Goal: Task Accomplishment & Management: Use online tool/utility

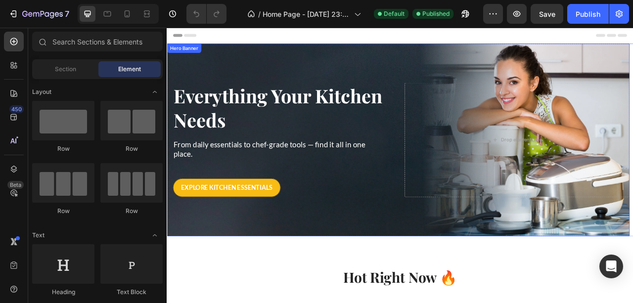
click at [365, 69] on div "Overlay" at bounding box center [461, 170] width 589 height 245
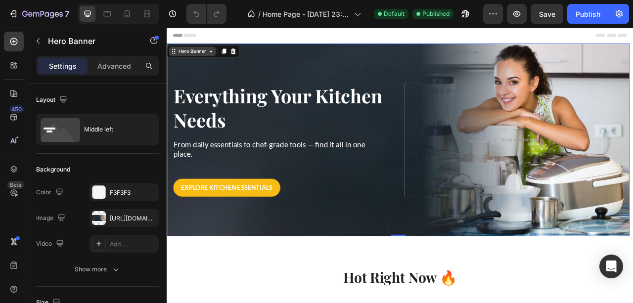
click at [184, 58] on div "Hero Banner" at bounding box center [199, 57] width 40 height 9
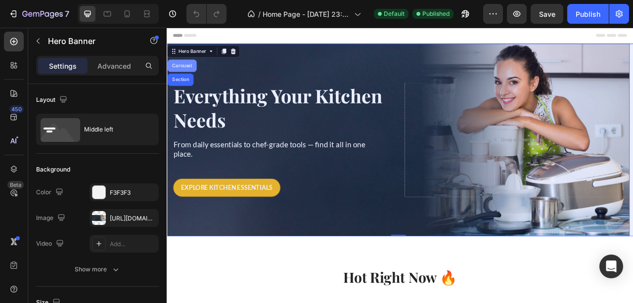
click at [190, 71] on div "Carousel" at bounding box center [185, 76] width 37 height 16
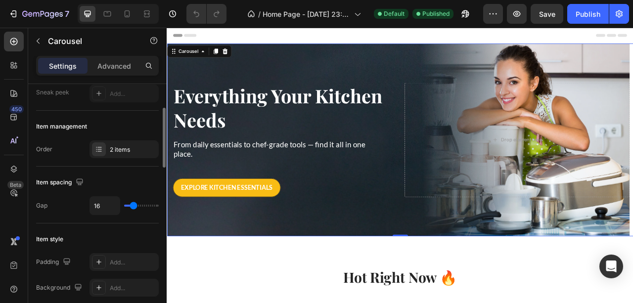
scroll to position [33, 0]
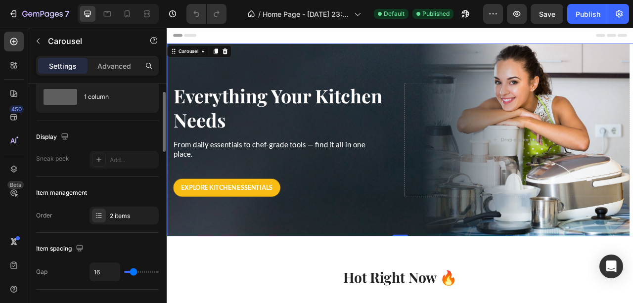
click at [113, 139] on div "Display" at bounding box center [97, 137] width 123 height 16
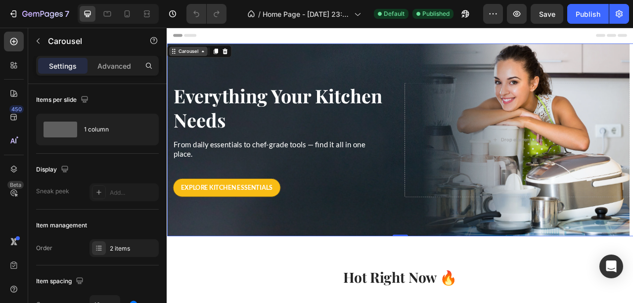
click at [190, 53] on div "Carousel" at bounding box center [193, 57] width 29 height 9
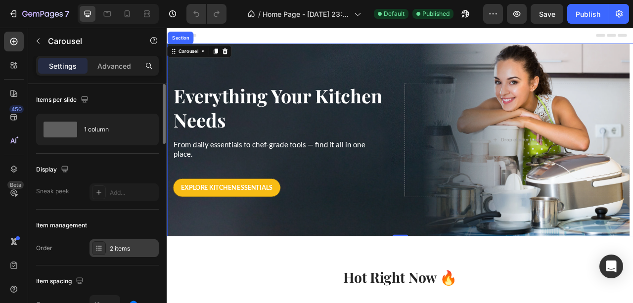
click at [111, 242] on div "2 items" at bounding box center [124, 248] width 69 height 18
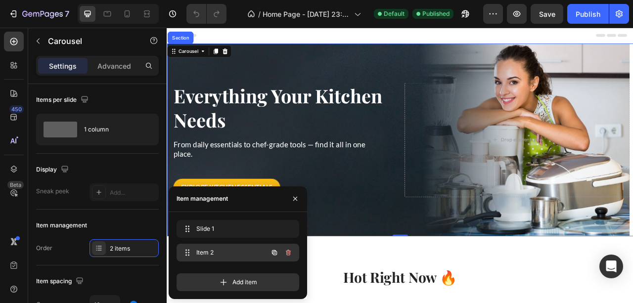
click at [222, 248] on span "Item 2" at bounding box center [224, 252] width 56 height 9
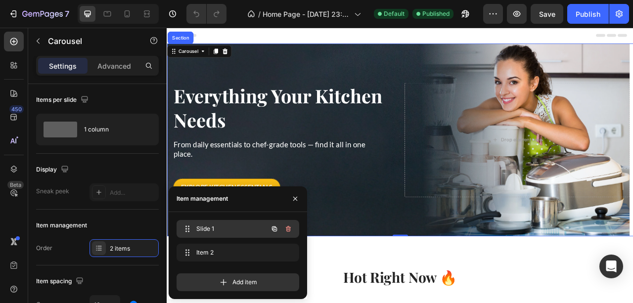
click at [212, 230] on span "Slide 1" at bounding box center [224, 229] width 56 height 9
click at [212, 229] on span "Slide 1" at bounding box center [230, 229] width 73 height 9
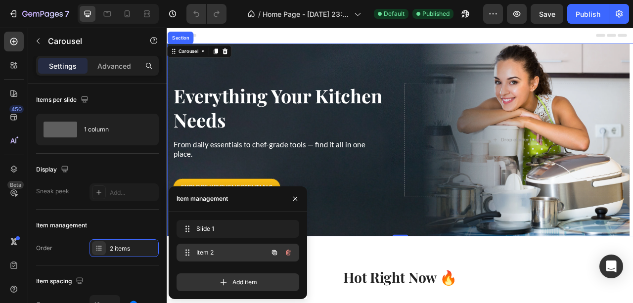
click at [213, 248] on span "Item 2" at bounding box center [224, 252] width 56 height 9
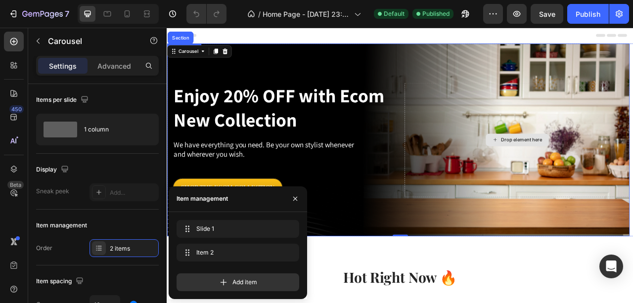
click at [570, 126] on div "Drop element here" at bounding box center [612, 170] width 286 height 145
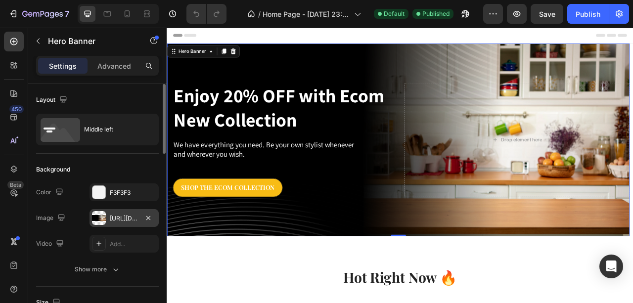
click at [136, 218] on div "https://cdn.shopify.com/s/files/1/0730/6706/9625/files/gempages_585278494343168…" at bounding box center [124, 218] width 29 height 9
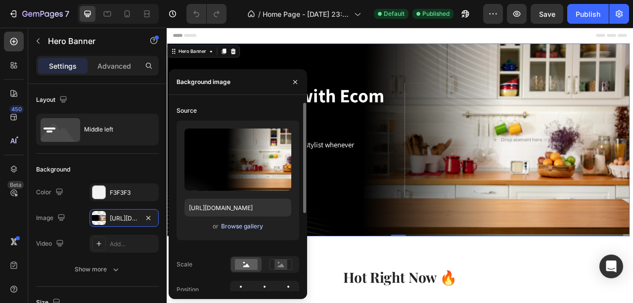
click at [241, 229] on div "Browse gallery" at bounding box center [242, 226] width 42 height 9
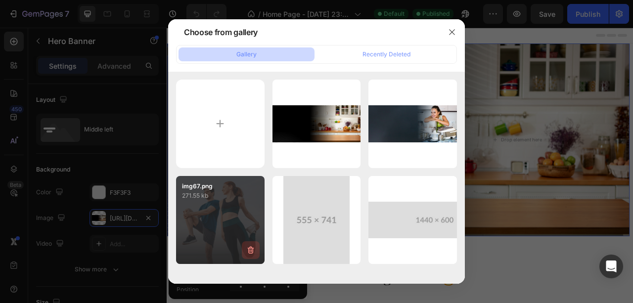
click at [250, 252] on icon "button" at bounding box center [251, 250] width 10 height 10
click at [250, 252] on div "Delete" at bounding box center [245, 252] width 18 height 9
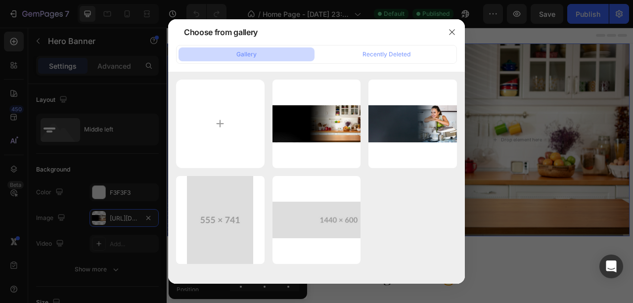
click at [0, 0] on icon "button" at bounding box center [0, 0] width 0 height 0
click at [0, 0] on div "Delete" at bounding box center [0, 0] width 0 height 0
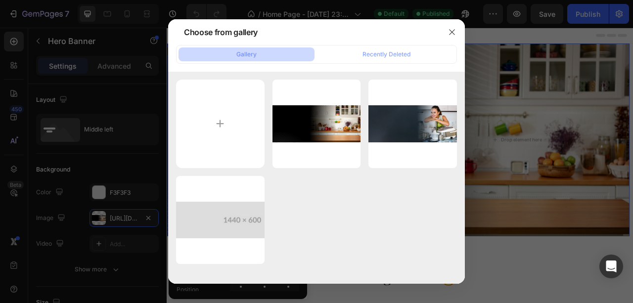
click at [0, 0] on icon "button" at bounding box center [0, 0] width 0 height 0
click at [0, 0] on div "Delete" at bounding box center [0, 0] width 0 height 0
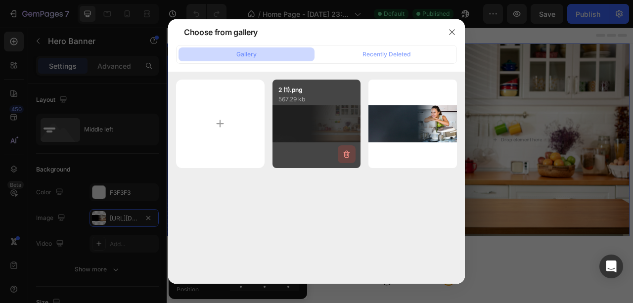
click at [347, 151] on icon "button" at bounding box center [347, 154] width 10 height 10
click at [346, 152] on div "Delete" at bounding box center [341, 156] width 18 height 9
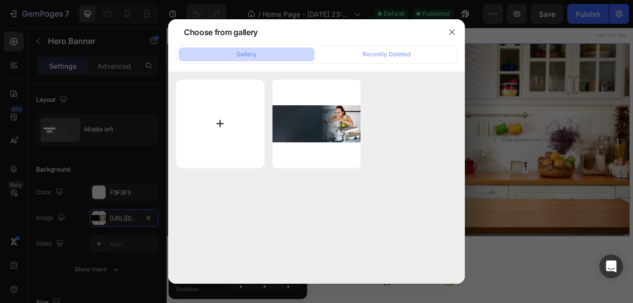
click at [220, 121] on input "file" at bounding box center [220, 124] width 89 height 89
type input "C:\fakepath\2 (2).png"
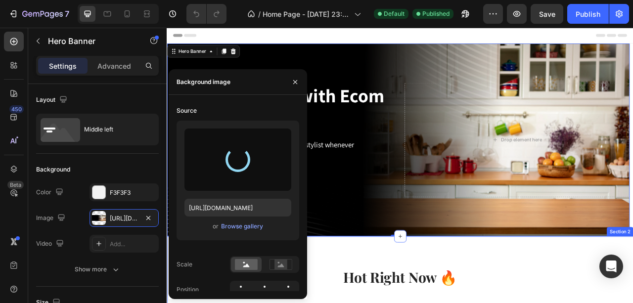
type input "https://cdn.shopify.com/s/files/1/0730/6706/9625/files/gempages_585278494343168…"
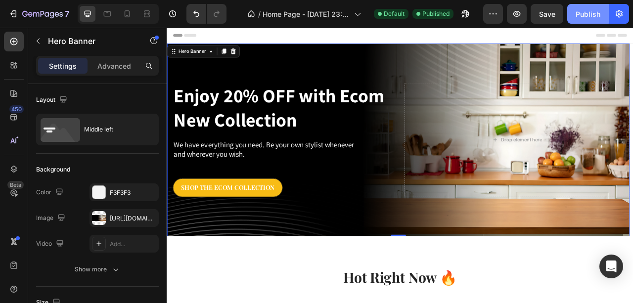
click at [577, 12] on div "Publish" at bounding box center [588, 14] width 25 height 10
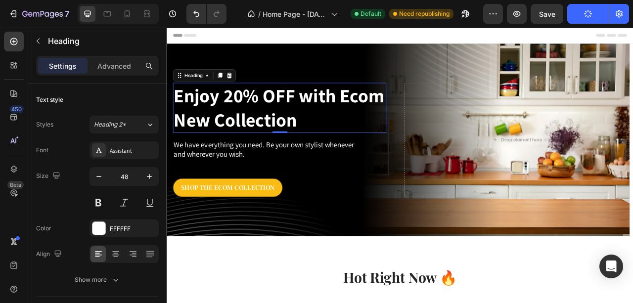
click at [251, 116] on p "Enjoy 20% OFF with Ecom New Collection" at bounding box center [310, 130] width 270 height 62
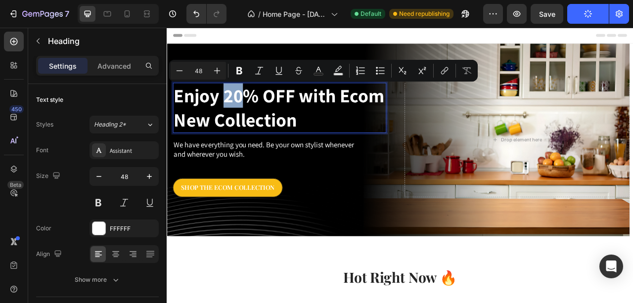
click at [243, 116] on p "Enjoy 20% OFF with Ecom New Collection" at bounding box center [310, 130] width 270 height 62
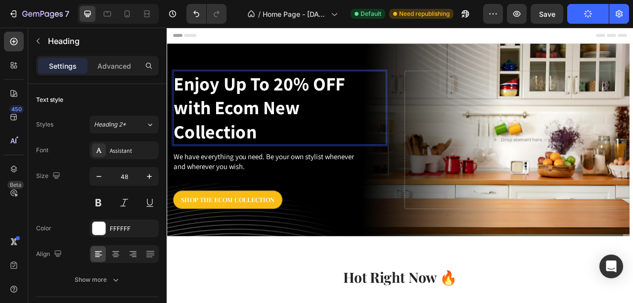
click at [276, 112] on p "Enjoy Up To 20% OFF with Ecom New Collection" at bounding box center [310, 130] width 270 height 93
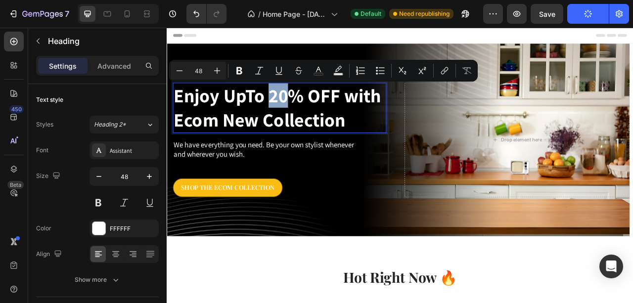
drag, startPoint x: 298, startPoint y: 115, endPoint x: 314, endPoint y: 114, distance: 15.9
click at [314, 114] on p "Enjoy UpTo 20% OFF with Ecom New Collection" at bounding box center [310, 130] width 270 height 62
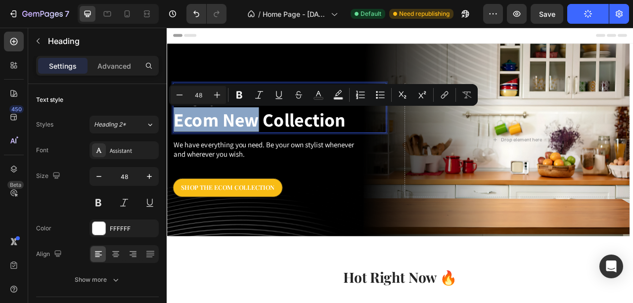
drag, startPoint x: 178, startPoint y: 141, endPoint x: 279, endPoint y: 144, distance: 101.5
click at [279, 144] on p "Enjoy UpTo 50% OFF with Ecom New Collection" at bounding box center [310, 130] width 270 height 62
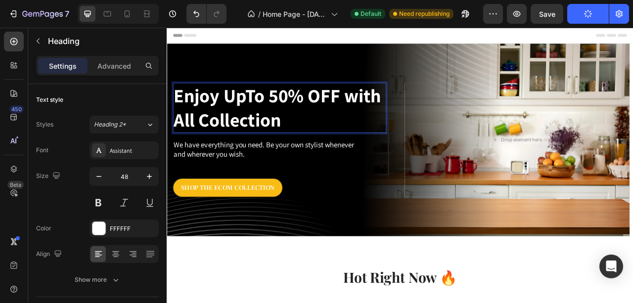
click at [316, 149] on p "Enjoy UpTo 50% OFF with All Collection" at bounding box center [310, 130] width 270 height 62
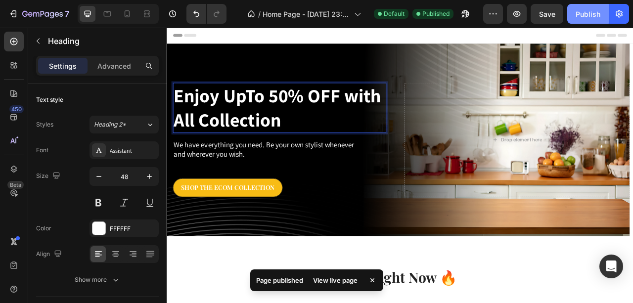
click at [589, 18] on div "Publish" at bounding box center [588, 14] width 25 height 10
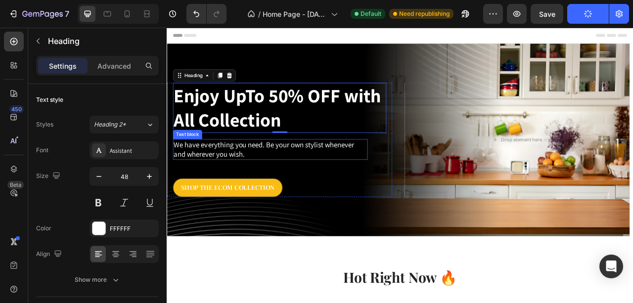
click at [295, 177] on p "We have everything you need. Be your own stylist whenever and wherever you wish." at bounding box center [298, 183] width 246 height 24
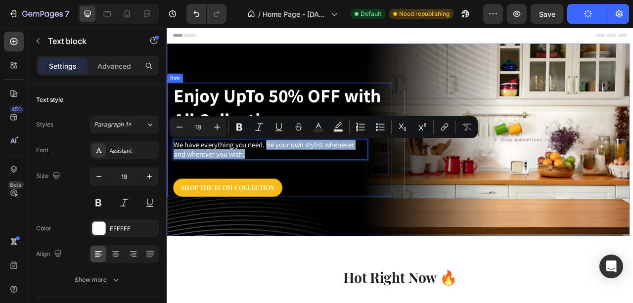
drag, startPoint x: 294, startPoint y: 175, endPoint x: 301, endPoint y: 198, distance: 24.1
click at [301, 198] on div "Enjoy UpTo 50% OFF with All Collection Heading We have everything you need. Be …" at bounding box center [310, 170] width 272 height 145
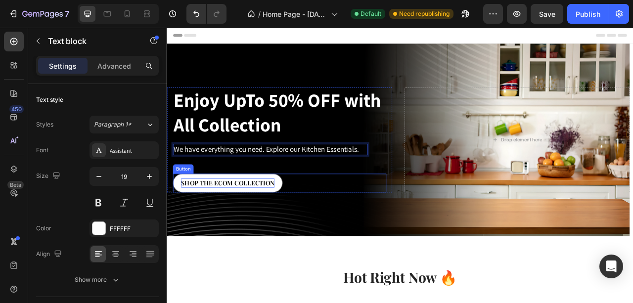
click at [249, 227] on div "SHOP THE ECOM COLLECTION" at bounding box center [244, 226] width 119 height 12
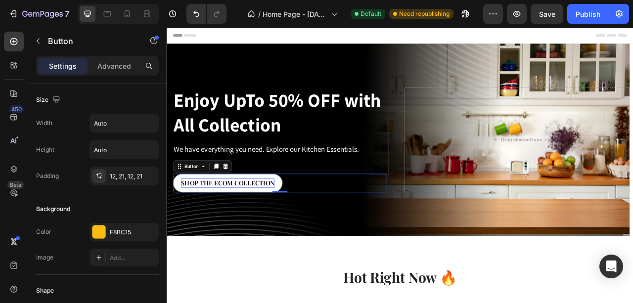
click at [249, 226] on div "SHOP THE ECOM COLLECTION" at bounding box center [244, 226] width 119 height 12
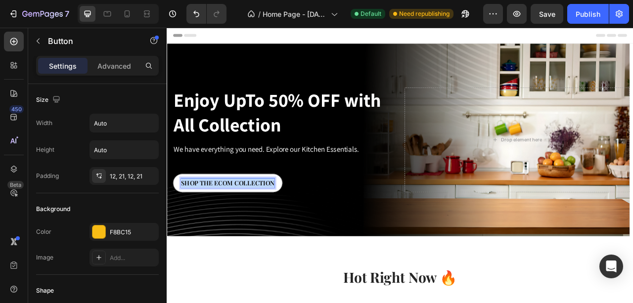
click at [249, 226] on p "SHOP THE ECOM COLLECTION" at bounding box center [244, 226] width 119 height 12
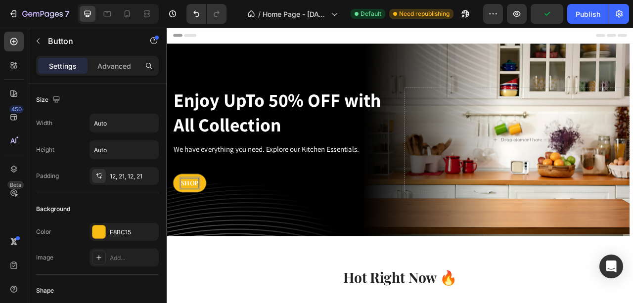
click at [174, 214] on button "SHOP" at bounding box center [195, 226] width 43 height 24
click at [317, 232] on div "SHOP NOW Button 0" at bounding box center [310, 226] width 272 height 24
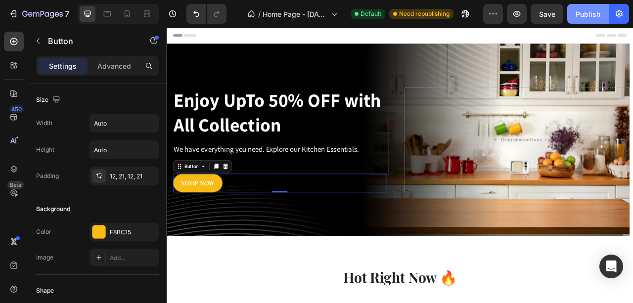
click at [591, 14] on div "Publish" at bounding box center [588, 14] width 25 height 10
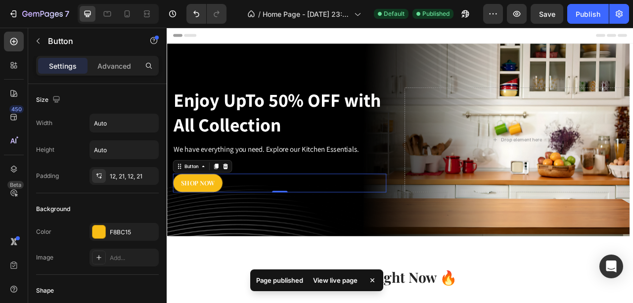
click at [332, 281] on div "View live page" at bounding box center [335, 281] width 56 height 14
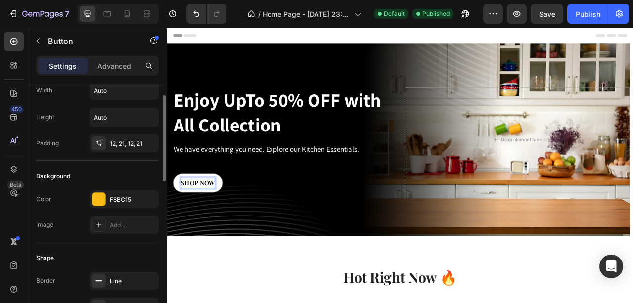
scroll to position [66, 0]
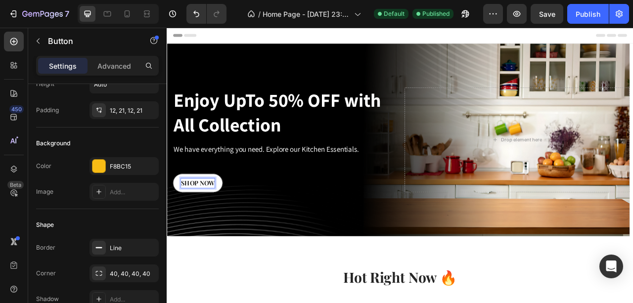
click at [190, 225] on p "SHOP NOW" at bounding box center [206, 226] width 43 height 12
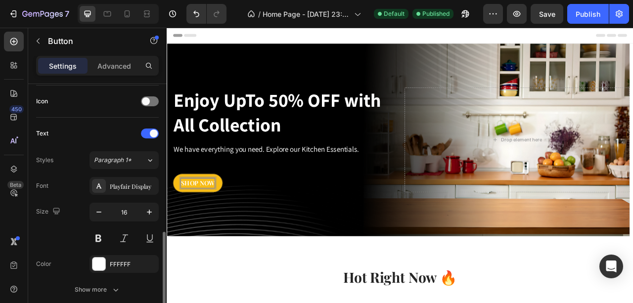
scroll to position [330, 0]
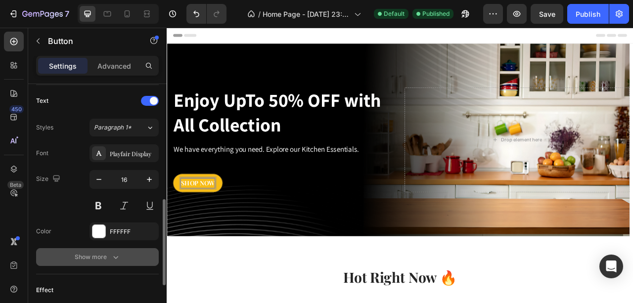
click at [88, 260] on button "Show more" at bounding box center [97, 257] width 123 height 18
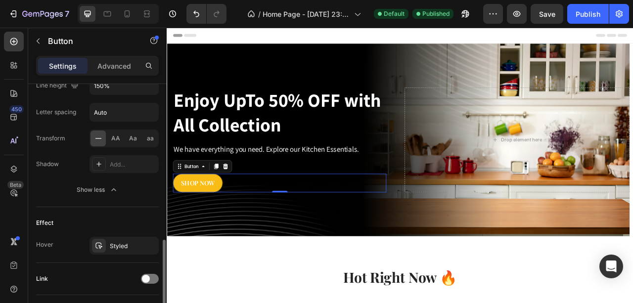
scroll to position [561, 0]
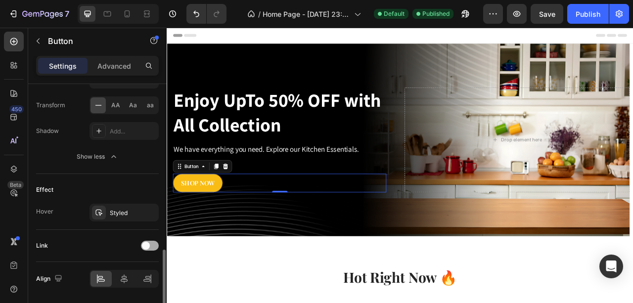
click at [149, 245] on div at bounding box center [150, 246] width 18 height 10
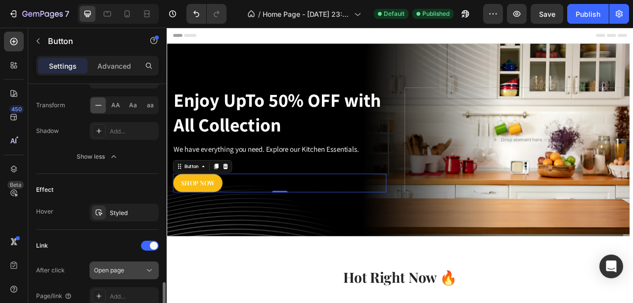
scroll to position [594, 0]
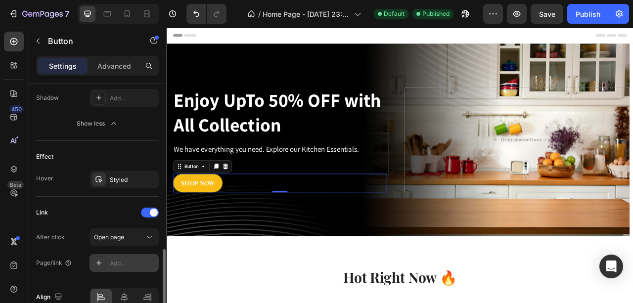
click at [109, 258] on div "Add..." at bounding box center [124, 263] width 69 height 18
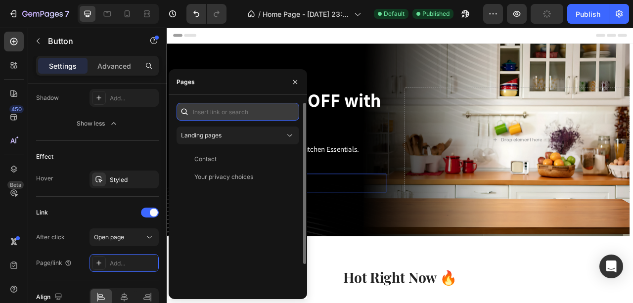
click at [217, 108] on input "text" at bounding box center [238, 112] width 123 height 18
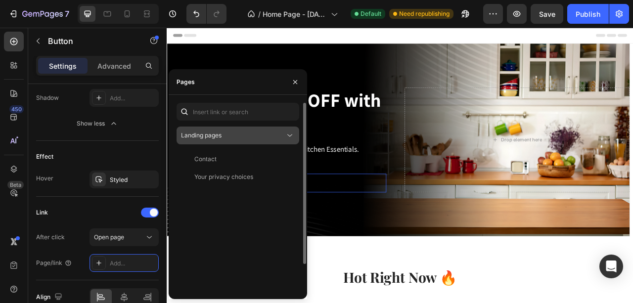
click at [287, 139] on icon at bounding box center [290, 136] width 10 height 10
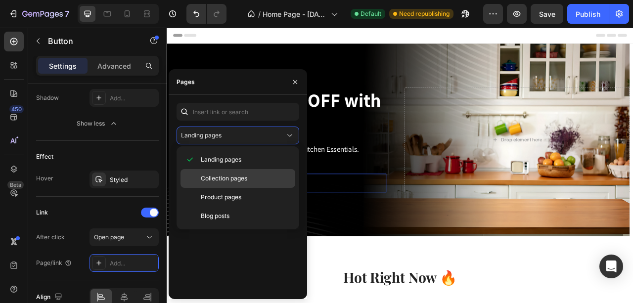
click at [216, 181] on span "Collection pages" at bounding box center [224, 178] width 47 height 9
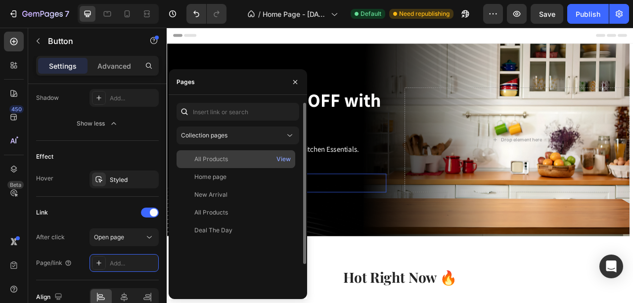
click at [212, 161] on div "All Products" at bounding box center [211, 159] width 34 height 9
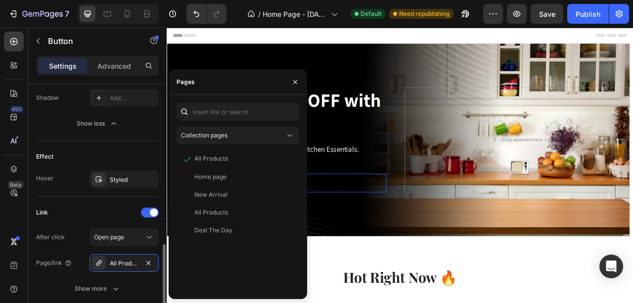
click at [137, 154] on div "Effect" at bounding box center [97, 157] width 123 height 16
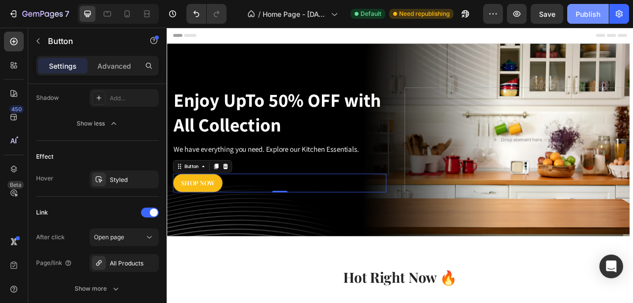
click at [592, 14] on div "Publish" at bounding box center [588, 14] width 25 height 10
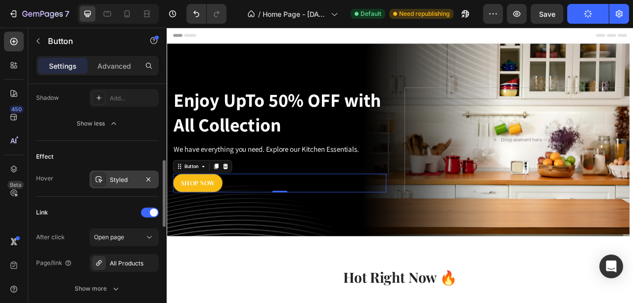
scroll to position [495, 0]
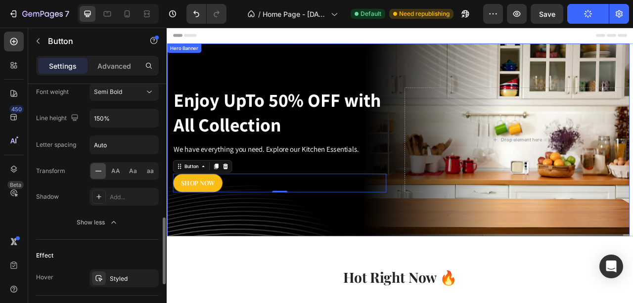
click at [269, 78] on div "Overlay" at bounding box center [461, 170] width 589 height 245
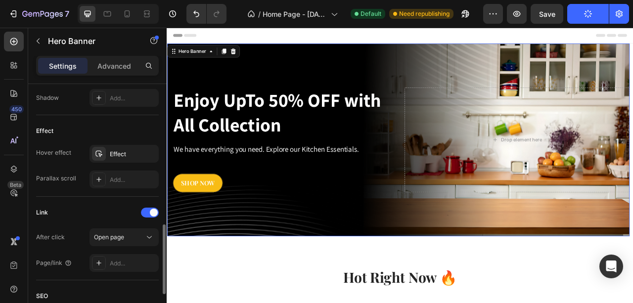
scroll to position [0, 0]
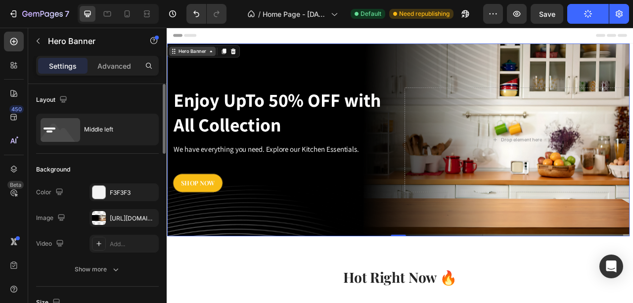
click at [211, 60] on div "Hero Banner" at bounding box center [199, 57] width 40 height 9
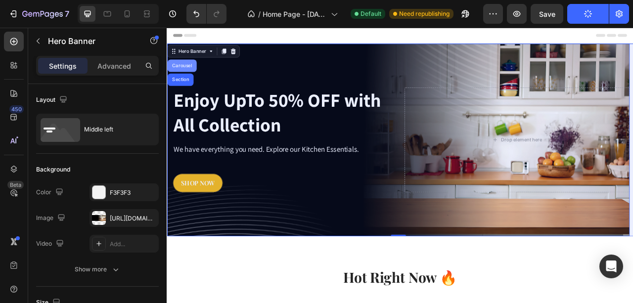
click at [181, 75] on div "Carousel" at bounding box center [185, 76] width 29 height 6
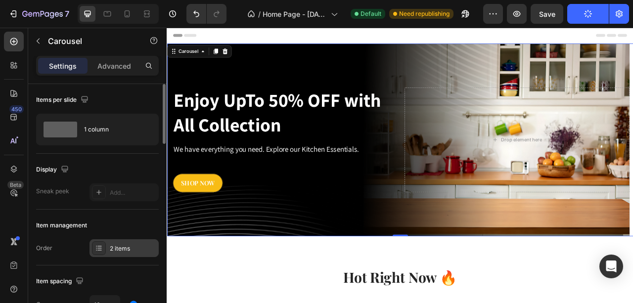
click at [122, 244] on div "2 items" at bounding box center [133, 248] width 47 height 9
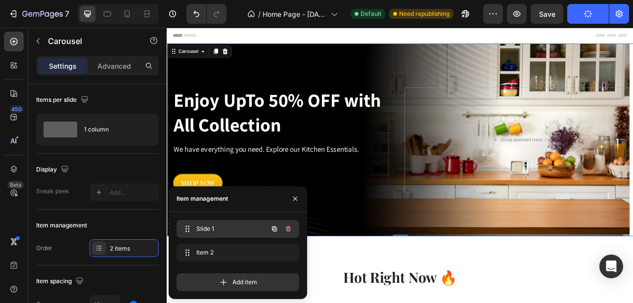
click at [205, 231] on span "Slide 1" at bounding box center [224, 229] width 56 height 9
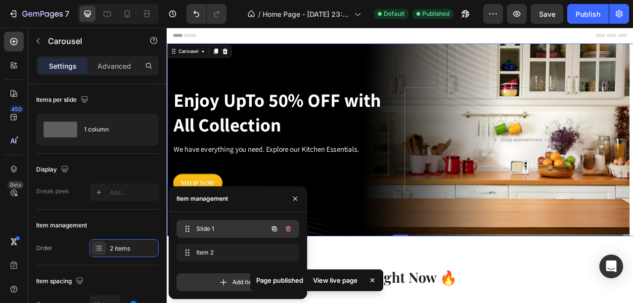
click at [206, 228] on span "Slide 1" at bounding box center [224, 229] width 56 height 9
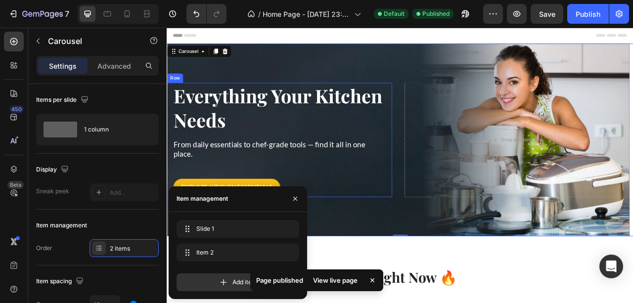
click at [244, 217] on div "Explore Kitchen Essentials Button" at bounding box center [310, 219] width 272 height 47
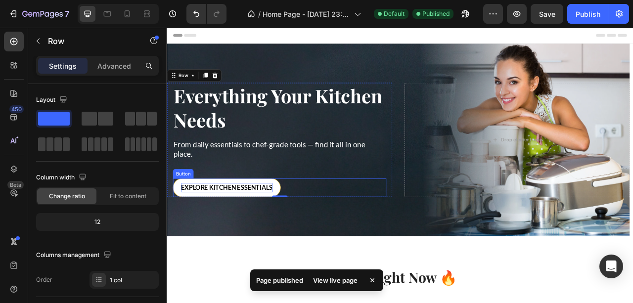
click at [242, 227] on p "Explore Kitchen Essentials" at bounding box center [243, 232] width 116 height 12
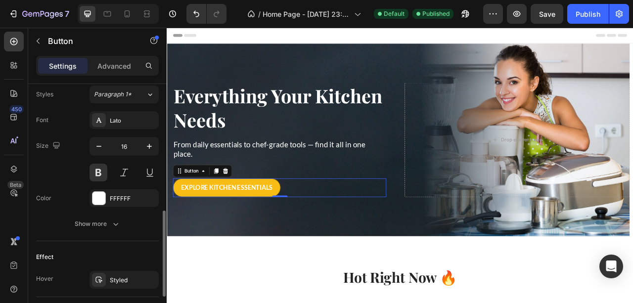
scroll to position [460, 0]
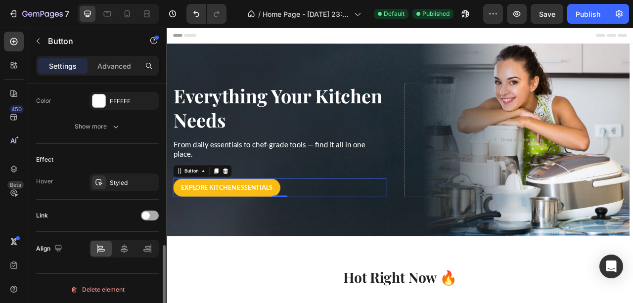
click at [151, 218] on div at bounding box center [150, 216] width 18 height 10
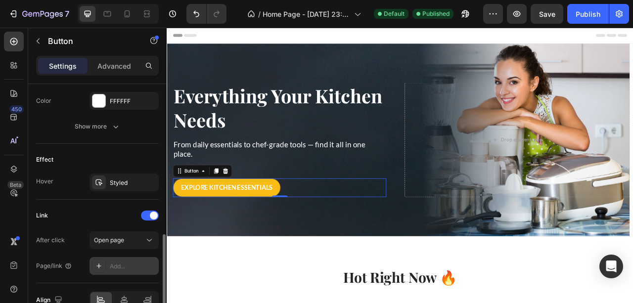
click at [111, 262] on div "Add..." at bounding box center [133, 266] width 47 height 9
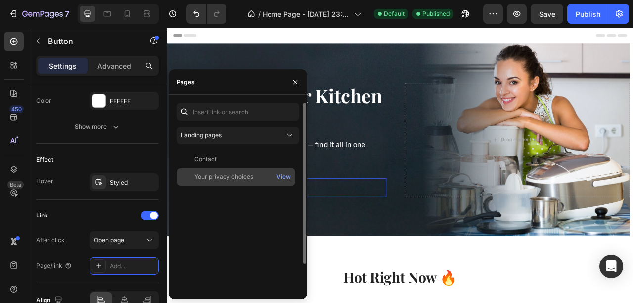
click at [200, 176] on div "Your privacy choices" at bounding box center [223, 177] width 59 height 9
click at [200, 176] on div "Your privacy choices" at bounding box center [223, 176] width 59 height 9
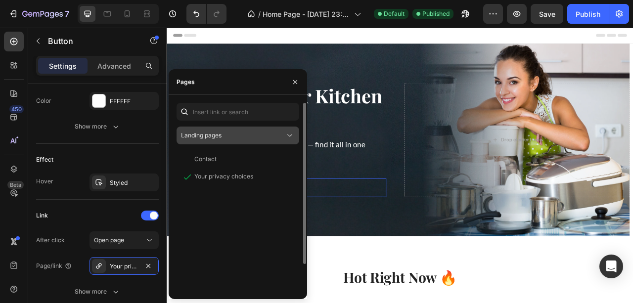
click at [230, 134] on div "Landing pages" at bounding box center [233, 135] width 104 height 9
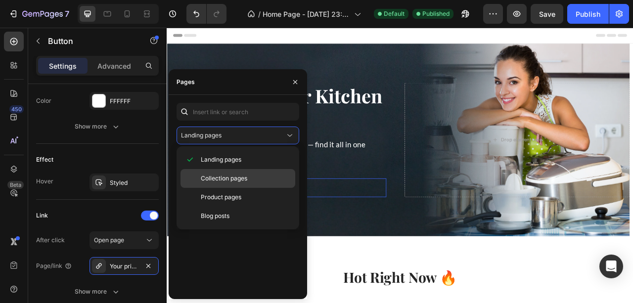
click at [225, 184] on div "Collection pages" at bounding box center [238, 178] width 115 height 19
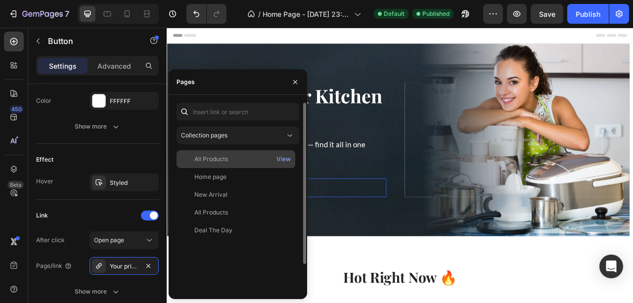
click at [224, 165] on div "All Products View" at bounding box center [236, 159] width 119 height 18
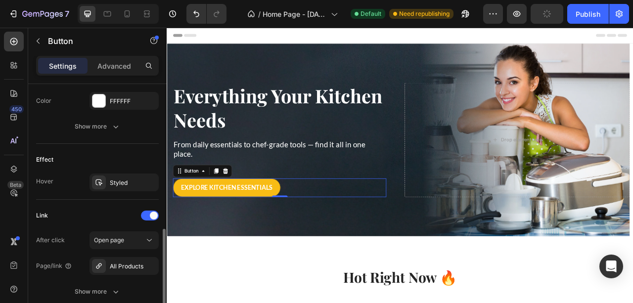
click at [137, 155] on div "Effect" at bounding box center [97, 160] width 123 height 16
click at [583, 14] on div "Publish" at bounding box center [588, 14] width 25 height 10
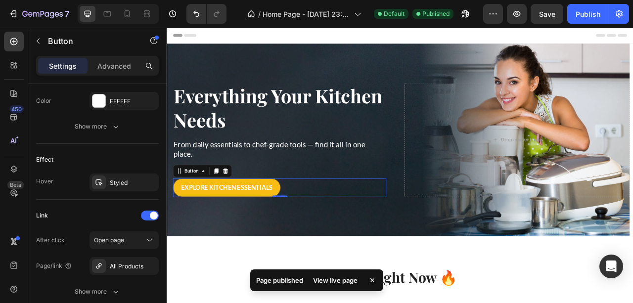
click at [359, 282] on div "View live page" at bounding box center [335, 281] width 56 height 14
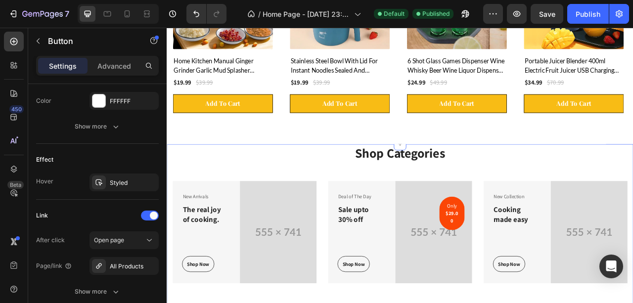
scroll to position [495, 0]
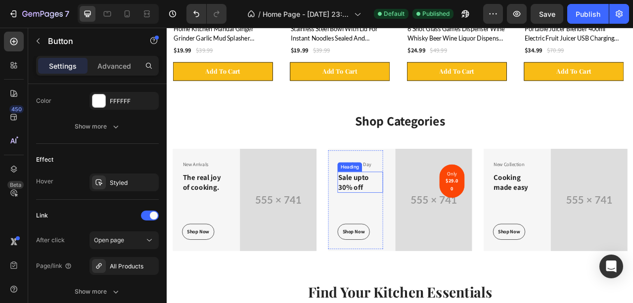
click at [390, 228] on p "Sale upto 30% off" at bounding box center [413, 224] width 56 height 24
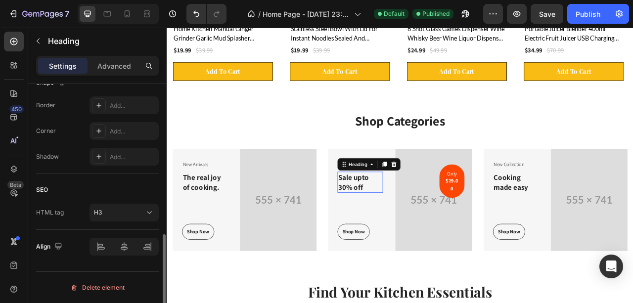
click at [390, 228] on p "Sale upto 30% off" at bounding box center [413, 224] width 56 height 24
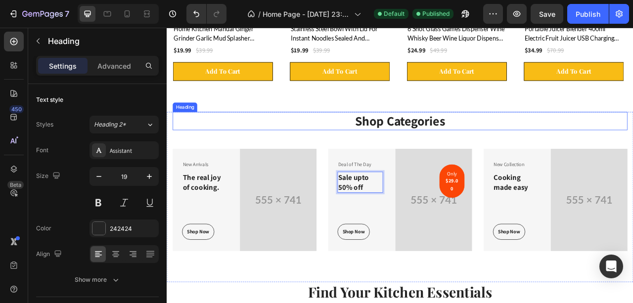
click at [336, 139] on h2 "Shop Categories" at bounding box center [463, 146] width 579 height 23
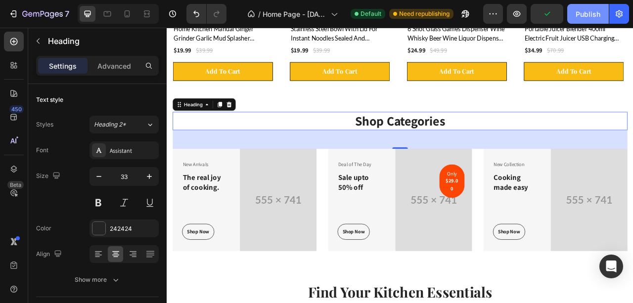
click at [585, 11] on div "Publish" at bounding box center [588, 14] width 25 height 10
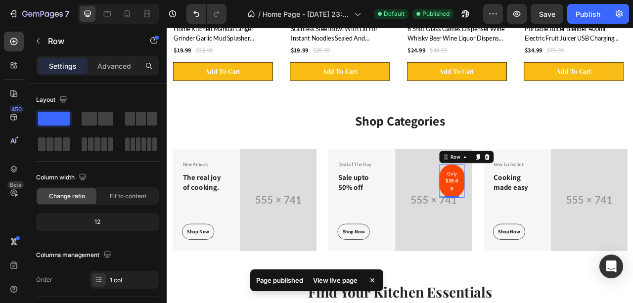
click at [539, 224] on div "Only $29.00 Text block Row 0" at bounding box center [530, 223] width 32 height 43
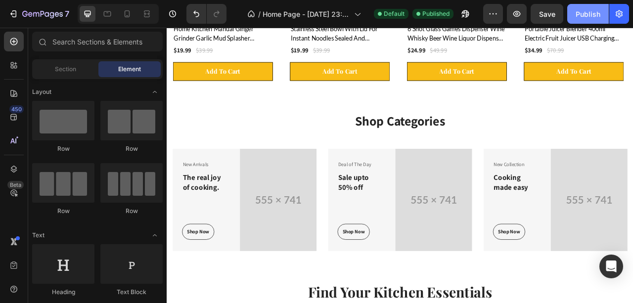
click at [577, 22] on button "Publish" at bounding box center [589, 14] width 42 height 20
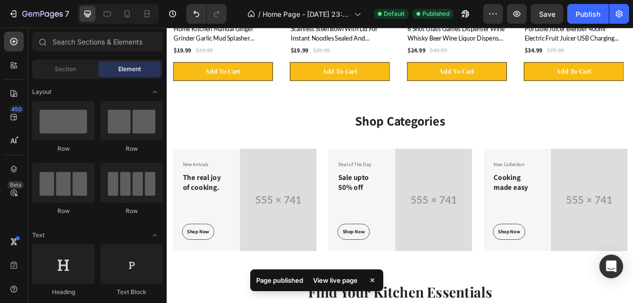
click at [336, 278] on div "View live page" at bounding box center [335, 281] width 56 height 14
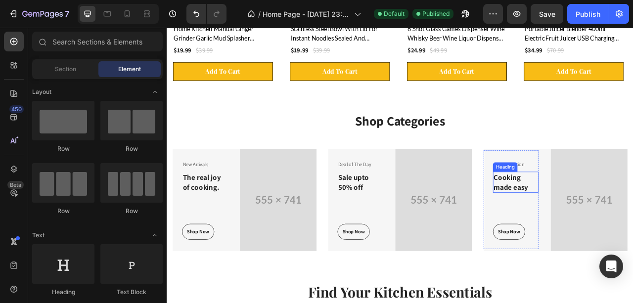
click at [595, 224] on p "Cooking made easy" at bounding box center [611, 224] width 56 height 24
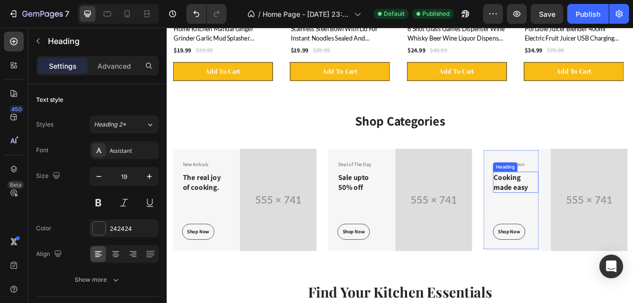
click at [597, 223] on p "Cooking made easy" at bounding box center [611, 224] width 56 height 24
click at [598, 222] on p "Cooking made easy" at bounding box center [611, 224] width 56 height 24
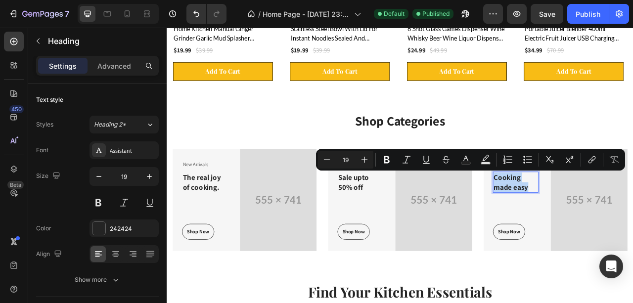
copy p "Cooking made easy"
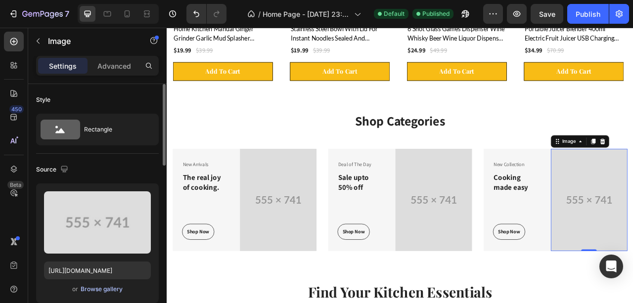
click at [114, 287] on div "Browse gallery" at bounding box center [102, 289] width 42 height 9
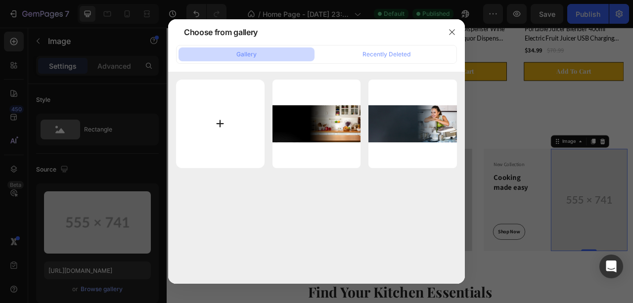
click at [234, 120] on input "file" at bounding box center [220, 124] width 89 height 89
type input "C:\fakepath\Untitled design (11).png"
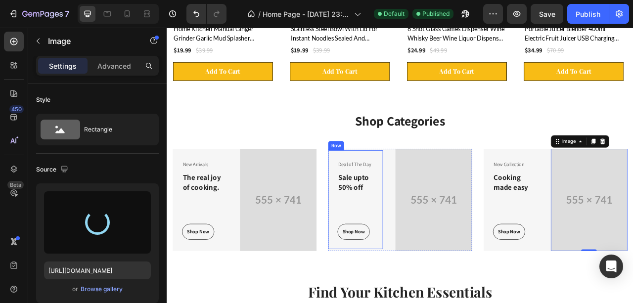
type input "https://cdn.shopify.com/s/files/1/0730/6706/9625/files/gempages_585278494343168…"
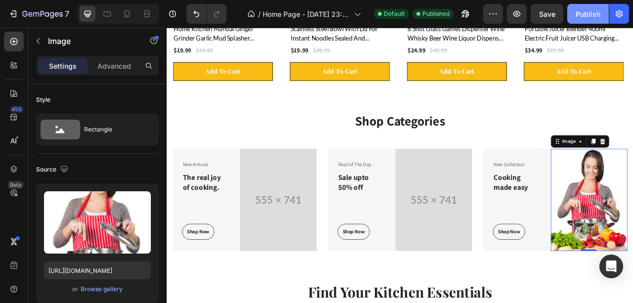
click at [591, 16] on div "Publish" at bounding box center [588, 14] width 25 height 10
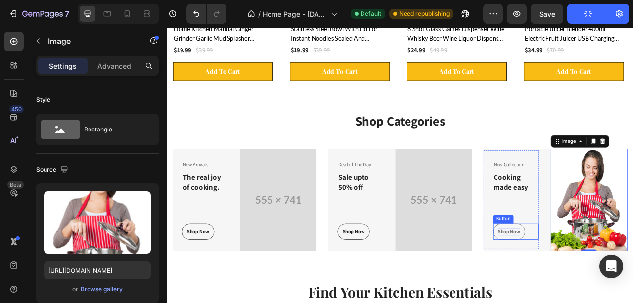
click at [600, 287] on div "Shop Now" at bounding box center [602, 288] width 28 height 10
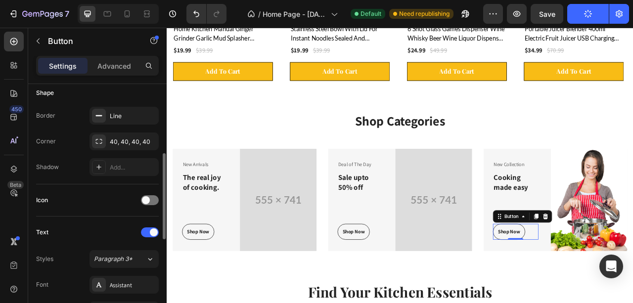
scroll to position [264, 0]
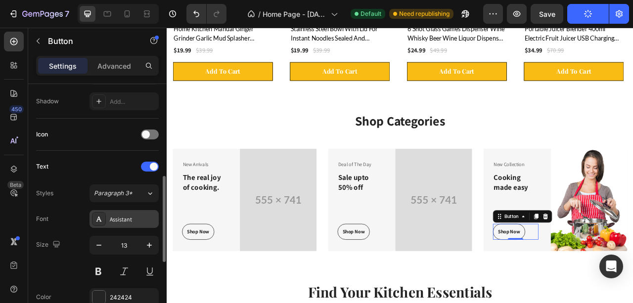
click at [118, 221] on div "Assistant" at bounding box center [133, 219] width 47 height 9
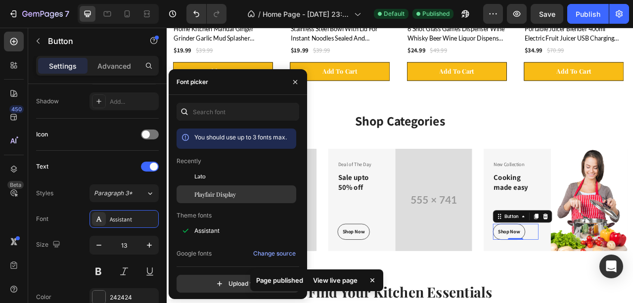
click at [222, 193] on span "Playfair Display" at bounding box center [215, 194] width 42 height 9
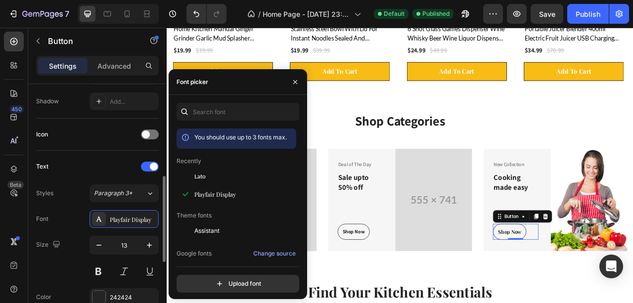
click at [77, 206] on div "Styles Paragraph 3* Font Playfair Display Size 13 Color 242424 Show more" at bounding box center [97, 258] width 123 height 147
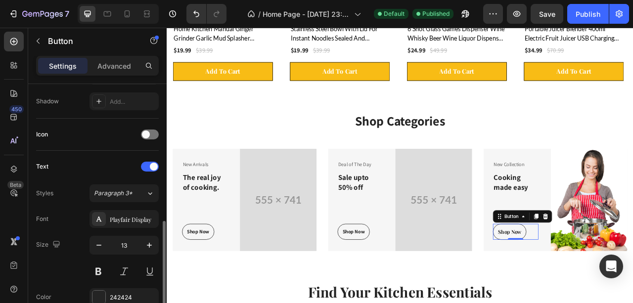
scroll to position [330, 0]
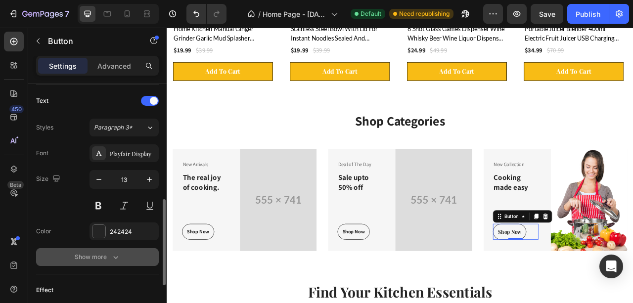
click at [85, 252] on div "Show more" at bounding box center [98, 257] width 46 height 10
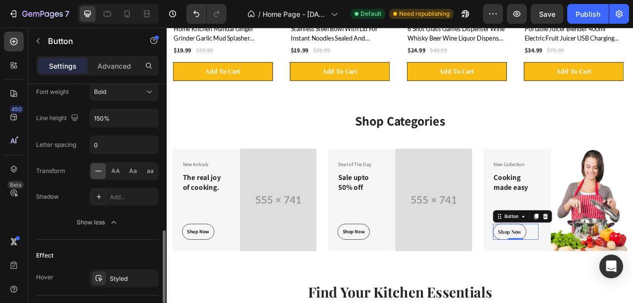
scroll to position [527, 0]
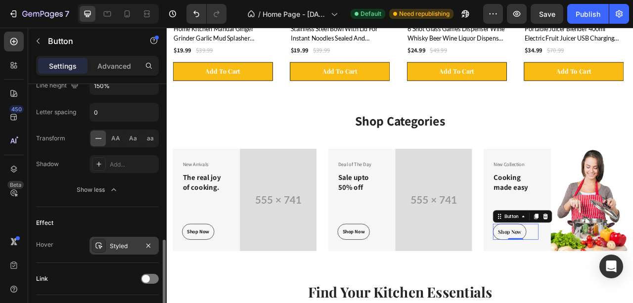
click at [117, 242] on div "Styled" at bounding box center [124, 246] width 29 height 9
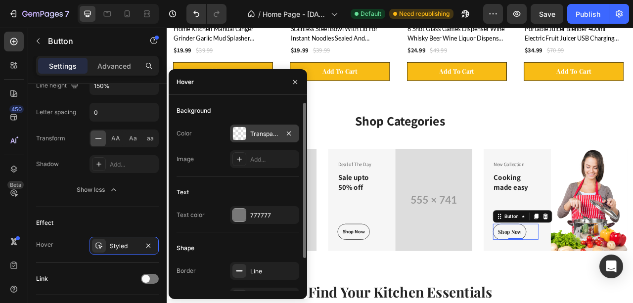
click at [241, 134] on div at bounding box center [239, 133] width 13 height 13
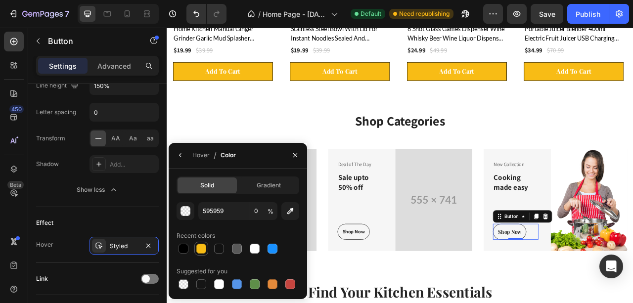
click at [202, 250] on div at bounding box center [201, 249] width 10 height 10
type input "F8BC15"
type input "100"
click at [184, 158] on icon "button" at bounding box center [181, 155] width 8 height 8
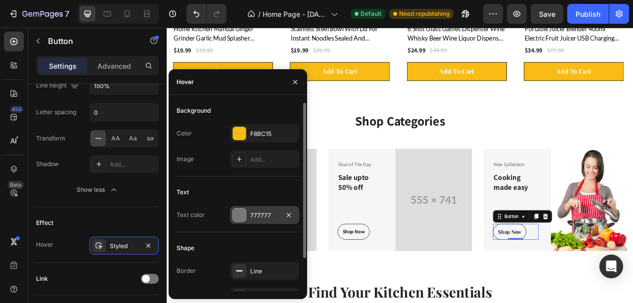
click at [237, 216] on div at bounding box center [239, 215] width 13 height 13
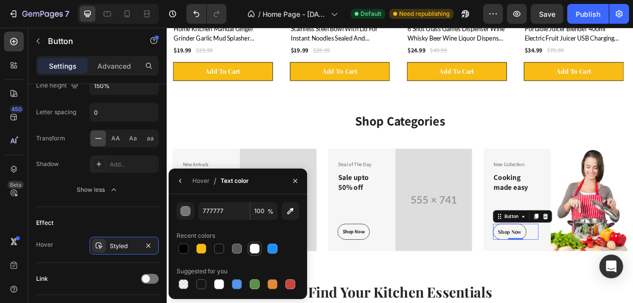
click at [256, 247] on div at bounding box center [255, 249] width 10 height 10
type input "FFFFFF"
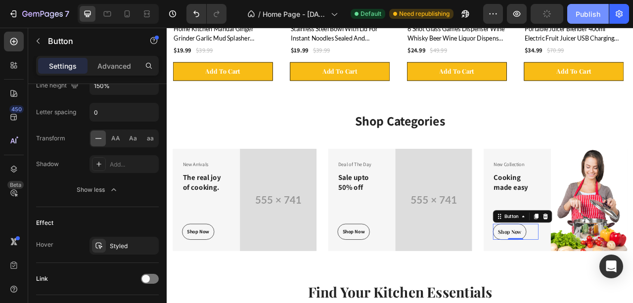
click at [587, 15] on div "Publish" at bounding box center [588, 14] width 25 height 10
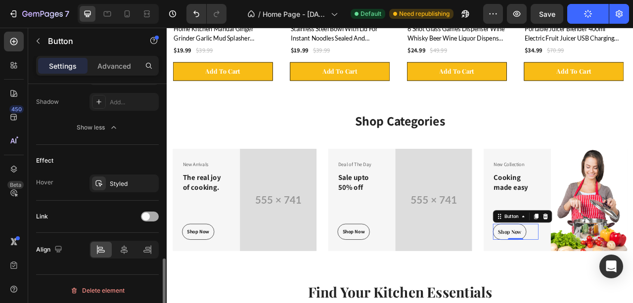
click at [143, 214] on span at bounding box center [146, 217] width 8 height 8
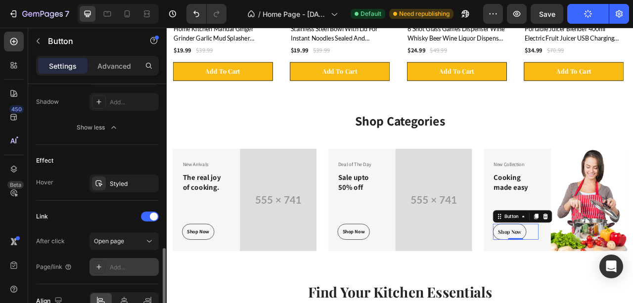
click at [124, 263] on div "Add..." at bounding box center [133, 267] width 47 height 9
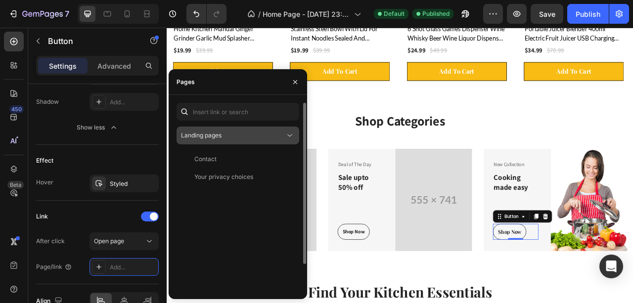
click at [218, 131] on span "Landing pages" at bounding box center [201, 135] width 41 height 9
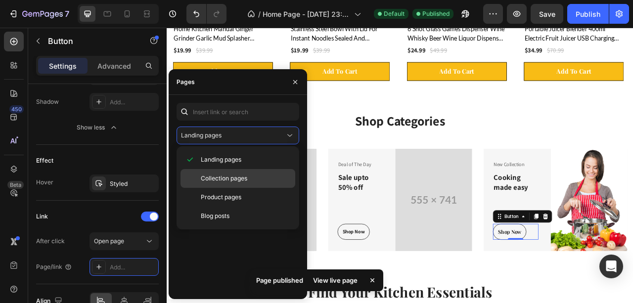
click at [220, 183] on div "Collection pages" at bounding box center [238, 178] width 115 height 19
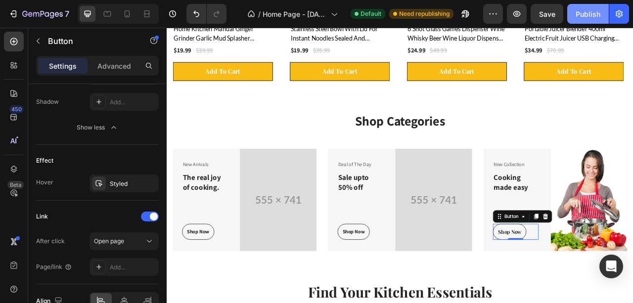
click at [589, 10] on div "Publish" at bounding box center [588, 14] width 25 height 10
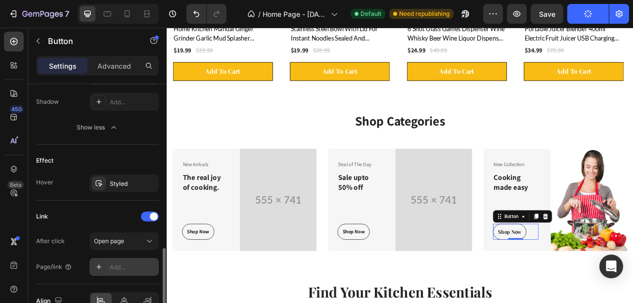
click at [121, 263] on div "Add..." at bounding box center [133, 267] width 47 height 9
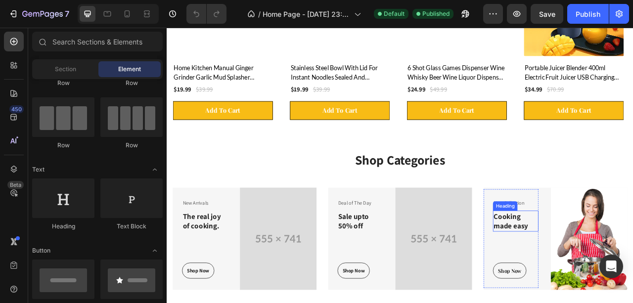
scroll to position [527, 0]
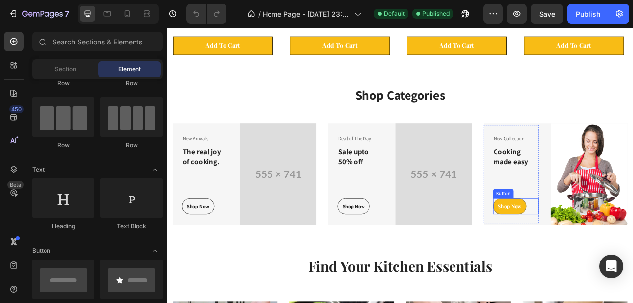
click at [599, 259] on button "Shop Now" at bounding box center [603, 255] width 43 height 21
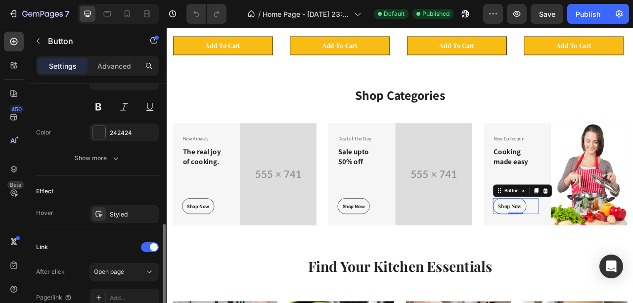
scroll to position [512, 0]
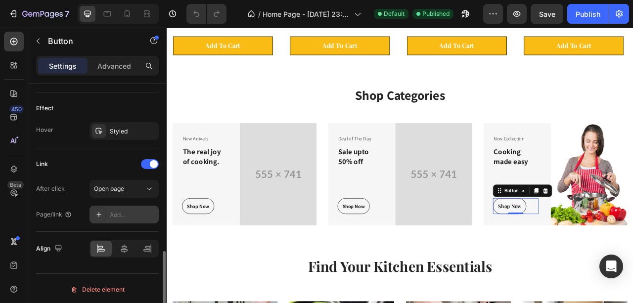
click at [121, 211] on div "Add..." at bounding box center [133, 215] width 47 height 9
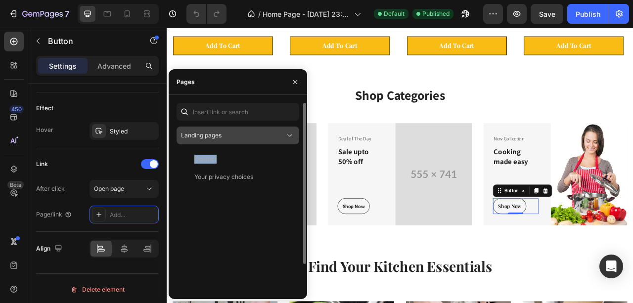
drag, startPoint x: 225, startPoint y: 158, endPoint x: 230, endPoint y: 134, distance: 25.2
click at [230, 134] on div "Landing pages Contact View Your privacy choices View" at bounding box center [238, 213] width 123 height 220
click at [230, 134] on div "Landing pages" at bounding box center [233, 135] width 104 height 9
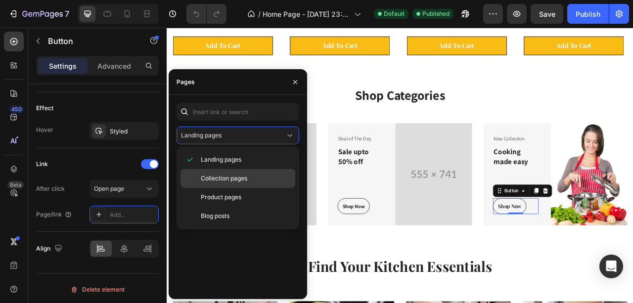
click at [230, 181] on span "Collection pages" at bounding box center [224, 178] width 47 height 9
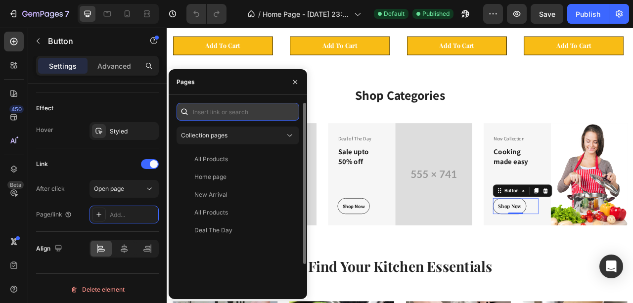
click at [206, 111] on input "text" at bounding box center [238, 112] width 123 height 18
paste input "https://thecookvibe.myshopify.com/collections/cooking-made-easy"
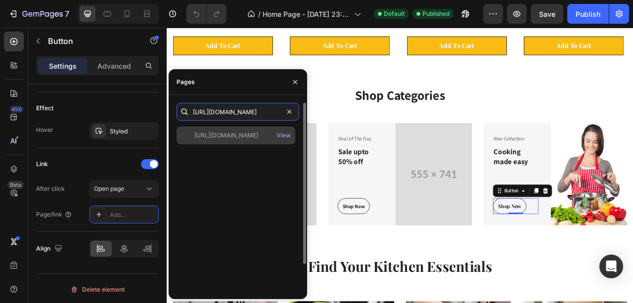
type input "https://thecookvibe.myshopify.com/collections/cooking-made-easy"
click at [233, 138] on div "https://thecookvibe.myshopify.com/collections/cooking-made-easy" at bounding box center [226, 135] width 64 height 9
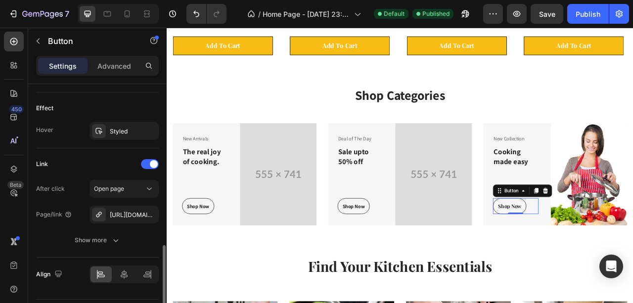
click at [99, 157] on div "Link" at bounding box center [97, 164] width 123 height 16
click at [583, 19] on div "Publish" at bounding box center [588, 14] width 25 height 10
click at [300, 162] on img at bounding box center [308, 214] width 97 height 130
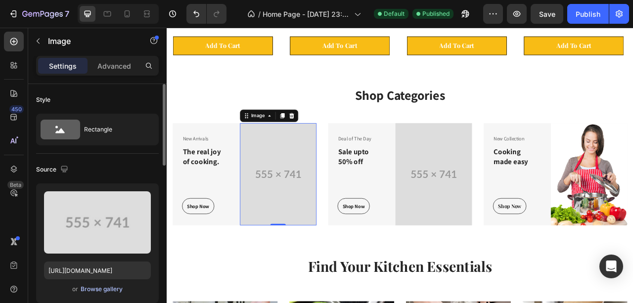
click at [102, 288] on div "Browse gallery" at bounding box center [102, 289] width 42 height 9
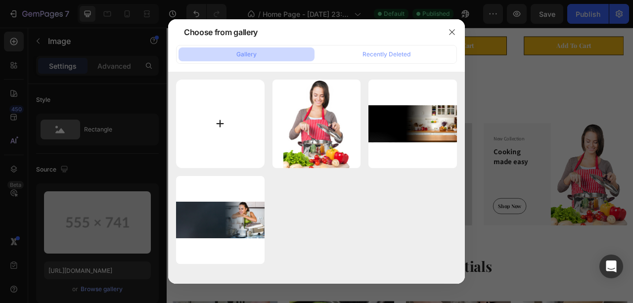
click at [236, 138] on input "file" at bounding box center [220, 124] width 89 height 89
type input "C:\fakepath\Untitled design (12).png"
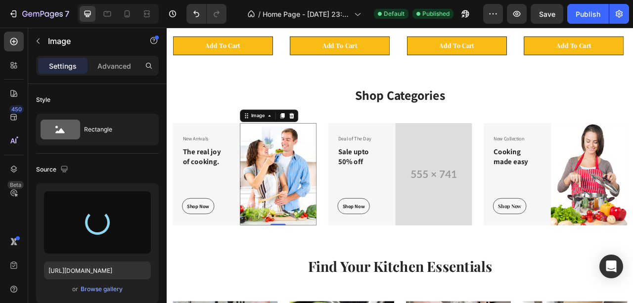
type input "https://cdn.shopify.com/s/files/1/0730/6706/9625/files/gempages_585278494343168…"
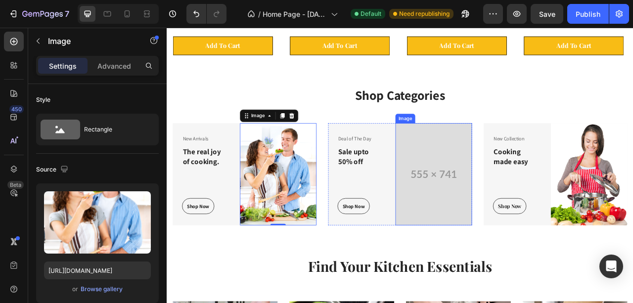
click at [522, 184] on img at bounding box center [506, 214] width 97 height 130
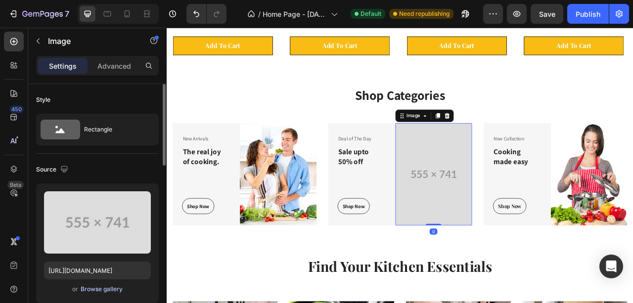
click at [104, 287] on div "Browse gallery" at bounding box center [102, 289] width 42 height 9
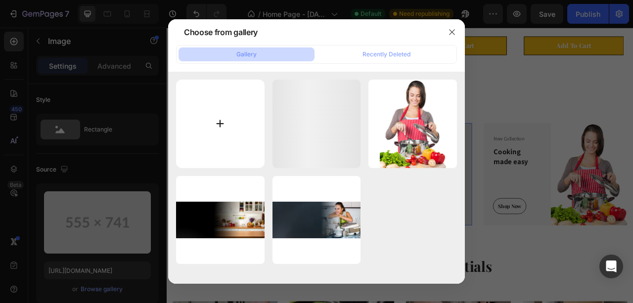
click at [211, 132] on input "file" at bounding box center [220, 124] width 89 height 89
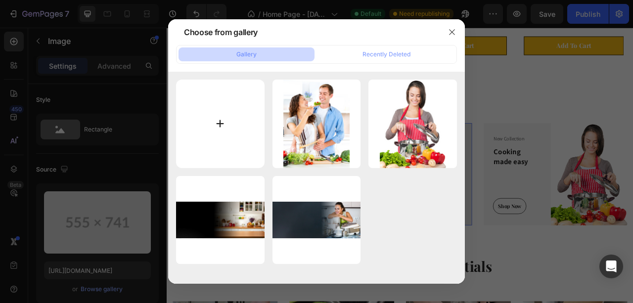
type input "C:\fakepath\Untitled design (13).png"
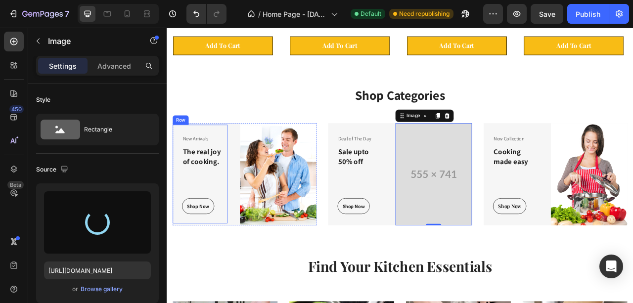
type input "https://cdn.shopify.com/s/files/1/0730/6706/9625/files/gempages_585278494343168…"
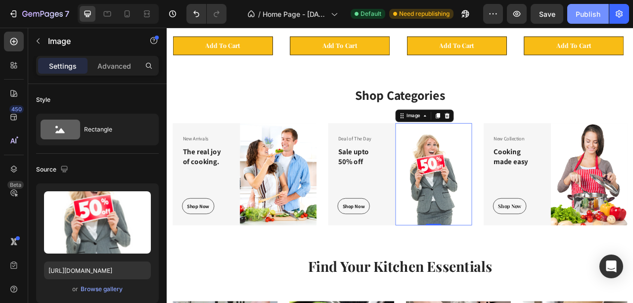
click at [587, 16] on div "Publish" at bounding box center [588, 14] width 25 height 10
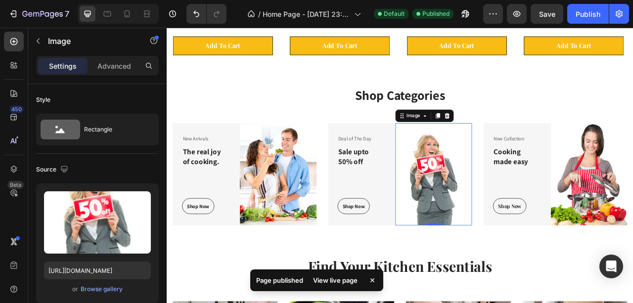
click at [345, 277] on div "View live page" at bounding box center [335, 281] width 56 height 14
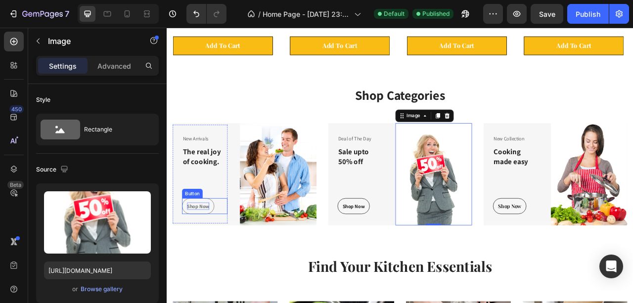
click at [214, 255] on div "Shop Now" at bounding box center [206, 255] width 28 height 10
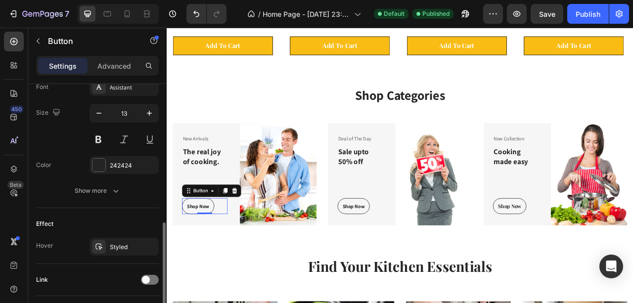
scroll to position [460, 0]
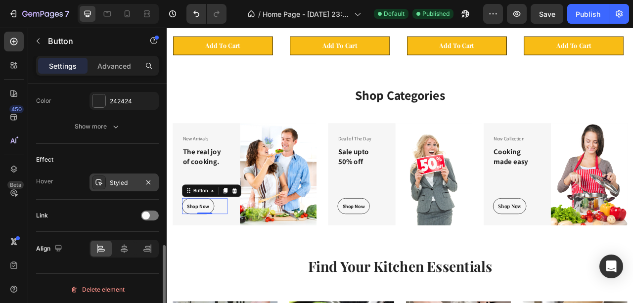
click at [112, 187] on div "Styled" at bounding box center [124, 183] width 69 height 18
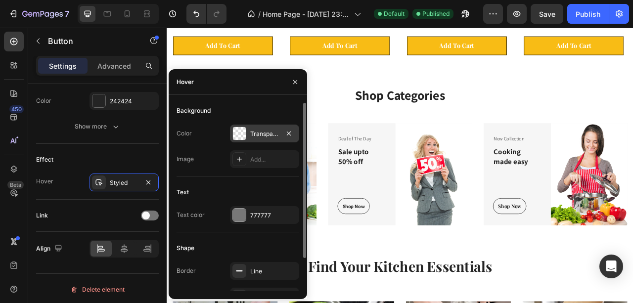
click at [238, 140] on div at bounding box center [240, 134] width 14 height 14
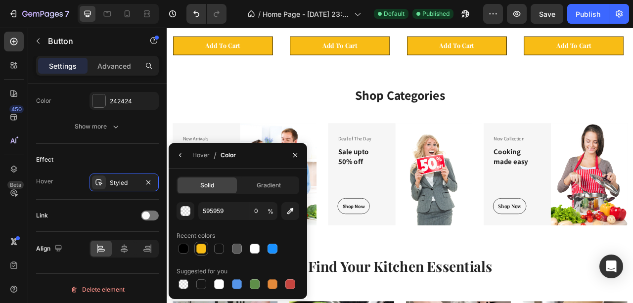
click at [198, 250] on div at bounding box center [201, 249] width 10 height 10
type input "F8BC15"
type input "100"
click at [182, 154] on icon "button" at bounding box center [181, 155] width 8 height 8
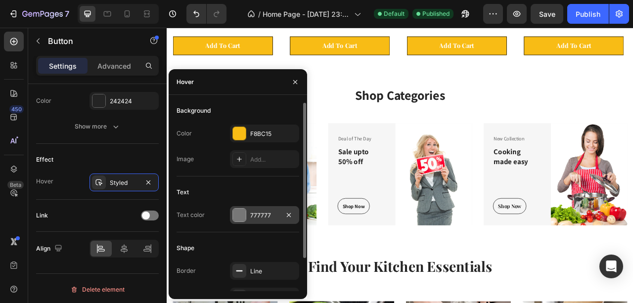
click at [241, 217] on div at bounding box center [239, 215] width 13 height 13
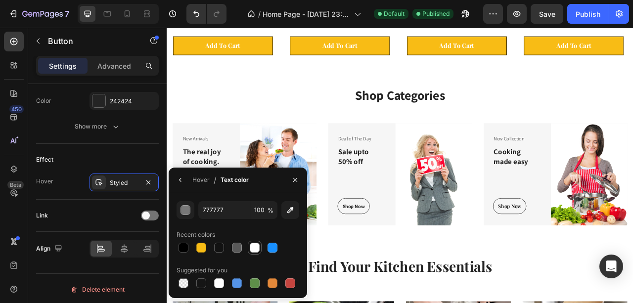
click at [254, 248] on div at bounding box center [255, 248] width 10 height 10
type input "FFFFFF"
click at [182, 181] on icon "button" at bounding box center [181, 180] width 8 height 8
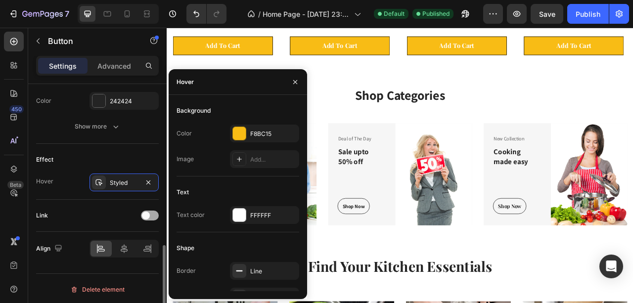
click at [147, 218] on div at bounding box center [150, 216] width 18 height 10
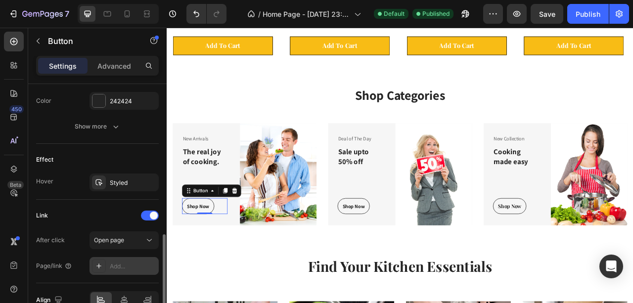
click at [122, 262] on div "Add..." at bounding box center [133, 266] width 47 height 9
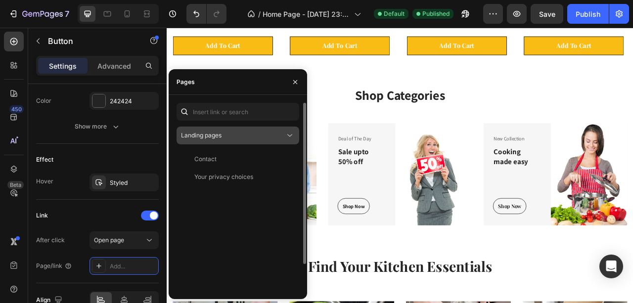
click at [220, 131] on span "Landing pages" at bounding box center [201, 135] width 41 height 9
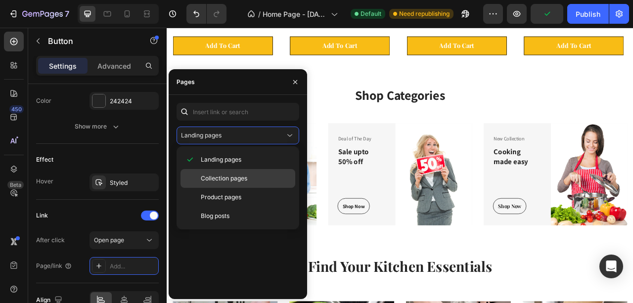
click at [228, 182] on span "Collection pages" at bounding box center [224, 178] width 47 height 9
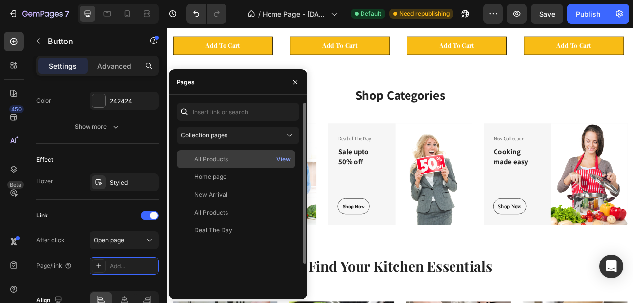
click at [232, 160] on div "All Products" at bounding box center [236, 159] width 111 height 9
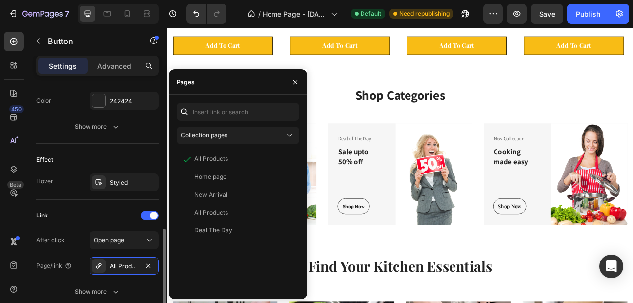
click at [68, 156] on div "Effect" at bounding box center [97, 160] width 123 height 16
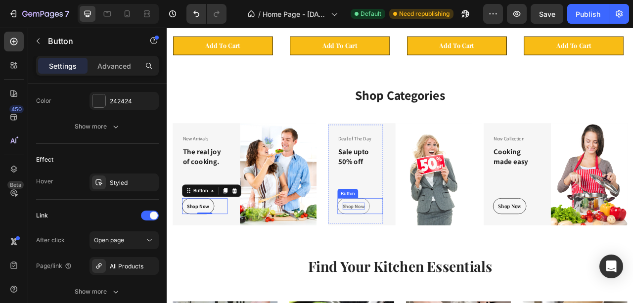
click at [400, 255] on div "Shop Now" at bounding box center [404, 255] width 28 height 10
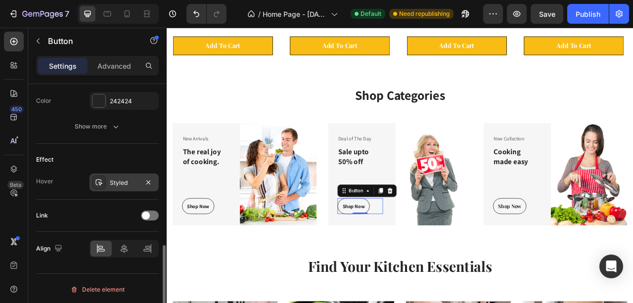
click at [115, 187] on div "Styled" at bounding box center [124, 183] width 69 height 18
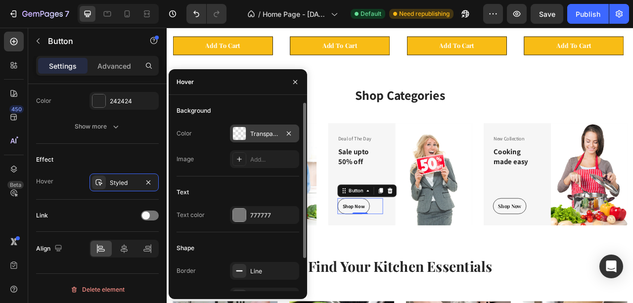
click at [237, 134] on div at bounding box center [239, 133] width 13 height 13
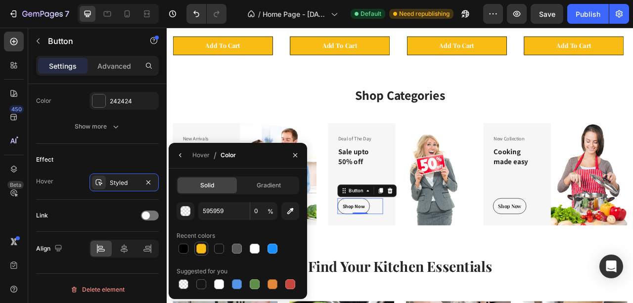
click at [204, 247] on div at bounding box center [201, 249] width 10 height 10
type input "F8BC15"
type input "100"
click at [177, 154] on icon "button" at bounding box center [181, 155] width 8 height 8
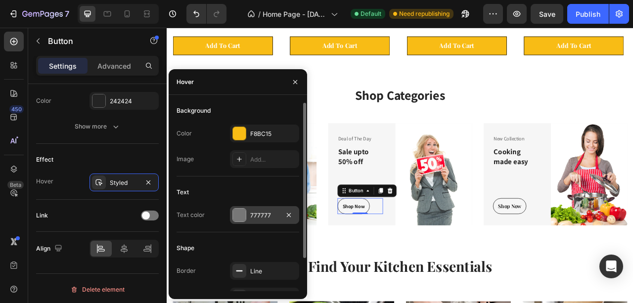
click at [245, 222] on div "777777" at bounding box center [264, 215] width 69 height 18
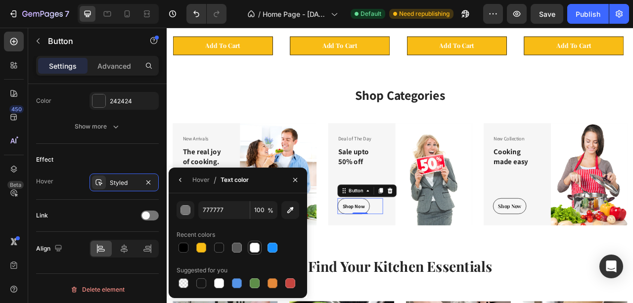
click at [253, 243] on div at bounding box center [255, 248] width 10 height 10
type input "FFFFFF"
click at [182, 179] on icon "button" at bounding box center [181, 180] width 8 height 8
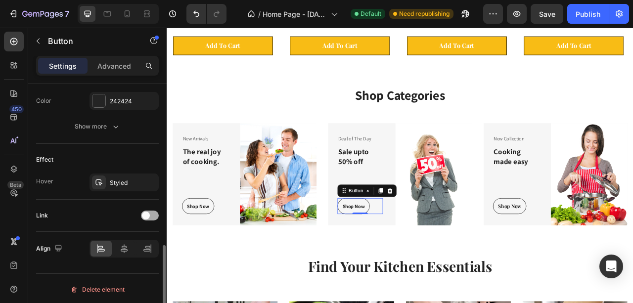
click at [149, 216] on span at bounding box center [146, 216] width 8 height 8
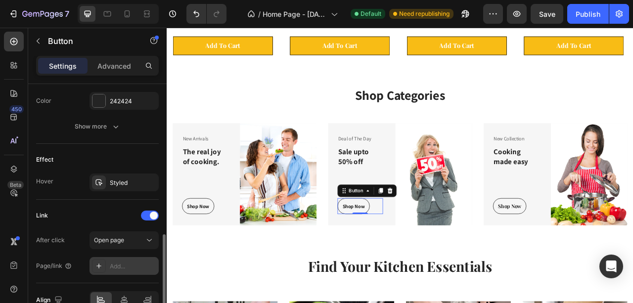
click at [117, 259] on div "Add..." at bounding box center [124, 266] width 69 height 18
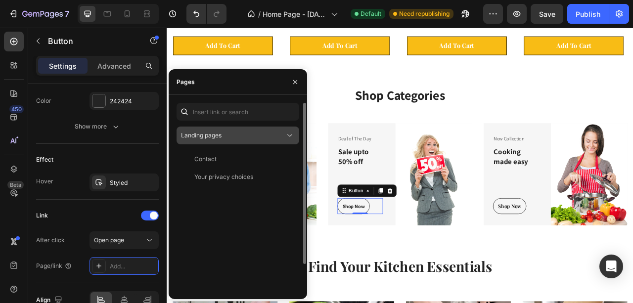
click at [214, 138] on span "Landing pages" at bounding box center [201, 135] width 41 height 7
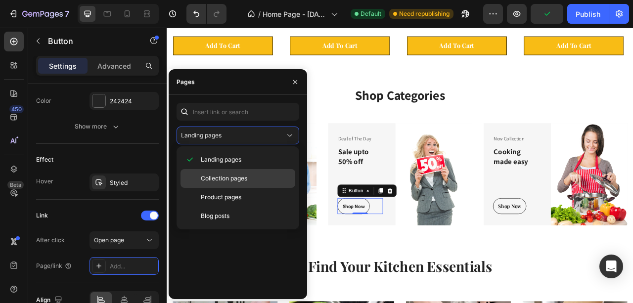
click at [221, 180] on span "Collection pages" at bounding box center [224, 178] width 47 height 9
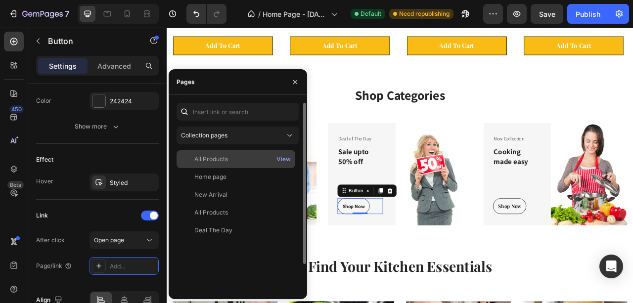
click at [222, 165] on div "All Products View" at bounding box center [236, 159] width 119 height 18
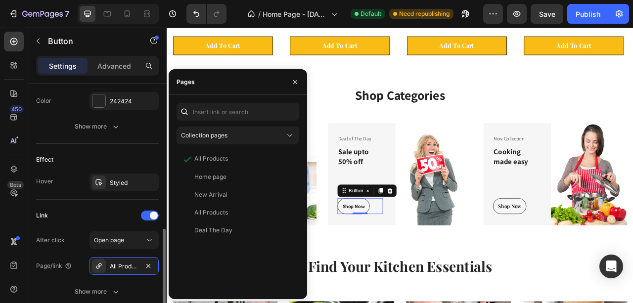
click at [135, 152] on div "Effect" at bounding box center [97, 160] width 123 height 16
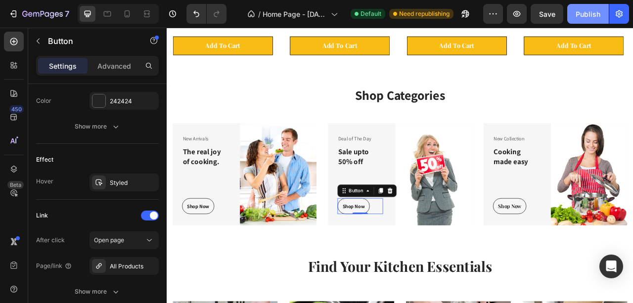
click at [587, 17] on div "Publish" at bounding box center [588, 14] width 25 height 10
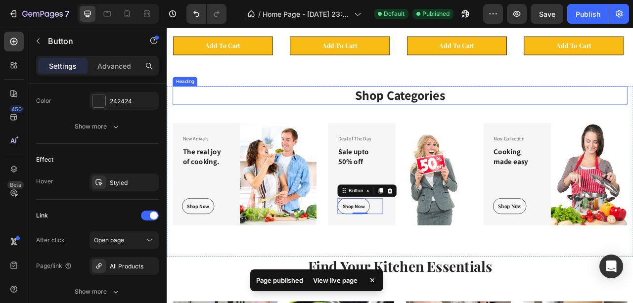
click at [464, 112] on h2 "Shop Categories" at bounding box center [463, 113] width 579 height 23
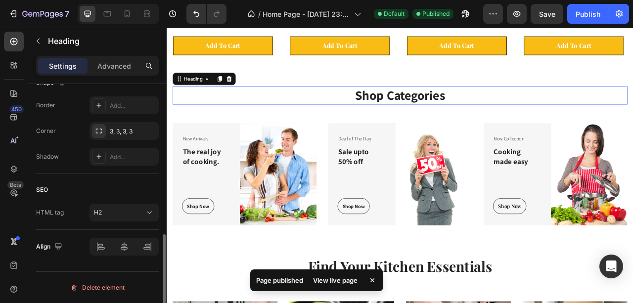
scroll to position [0, 0]
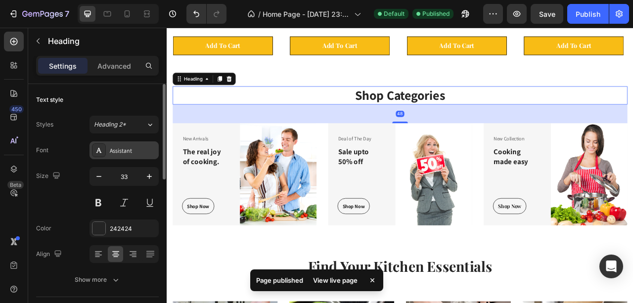
click at [110, 152] on div "Assistant" at bounding box center [133, 150] width 47 height 9
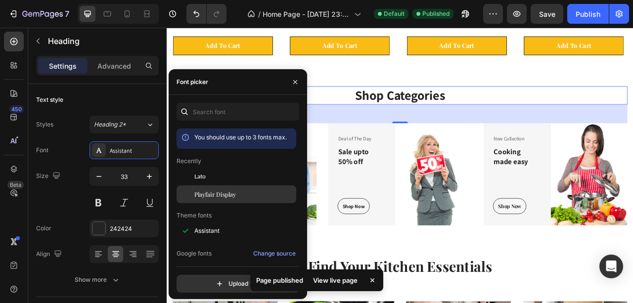
click at [226, 197] on span "Playfair Display" at bounding box center [215, 194] width 42 height 9
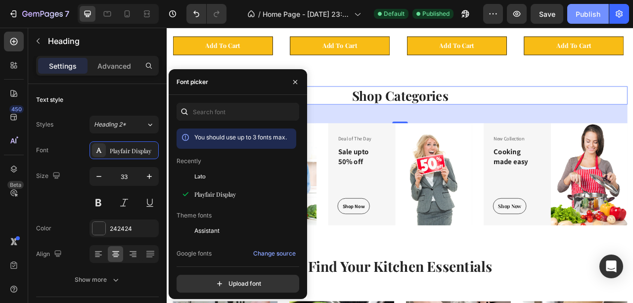
click at [593, 21] on button "Publish" at bounding box center [589, 14] width 42 height 20
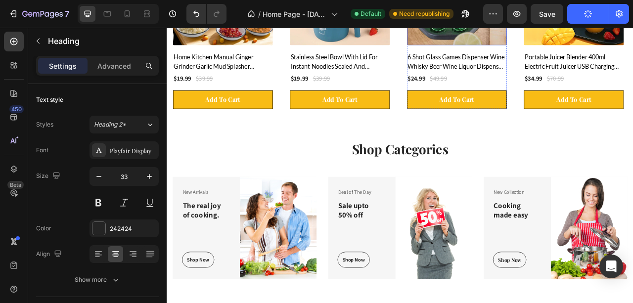
scroll to position [495, 0]
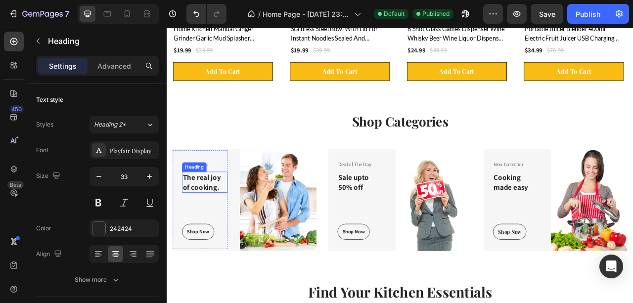
click at [204, 224] on p "The real joy of cooking." at bounding box center [215, 224] width 56 height 24
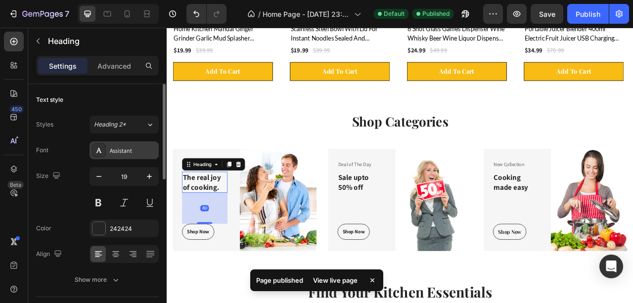
click at [114, 156] on div "Assistant" at bounding box center [124, 151] width 69 height 18
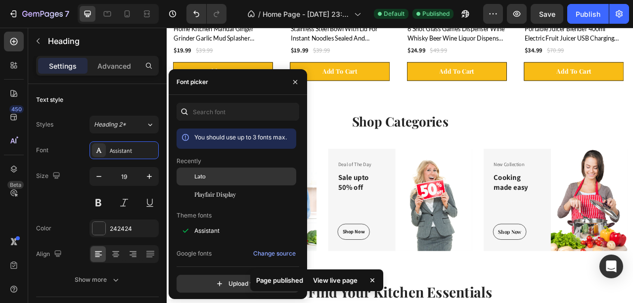
click at [205, 176] on span "Lato" at bounding box center [199, 176] width 11 height 9
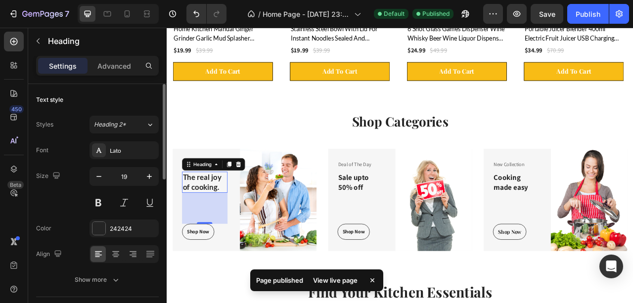
click at [66, 151] on div "Font Lato" at bounding box center [97, 151] width 123 height 18
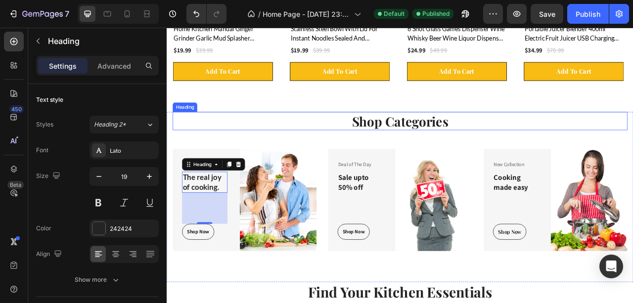
click at [235, 144] on h2 "Shop Categories" at bounding box center [463, 146] width 579 height 23
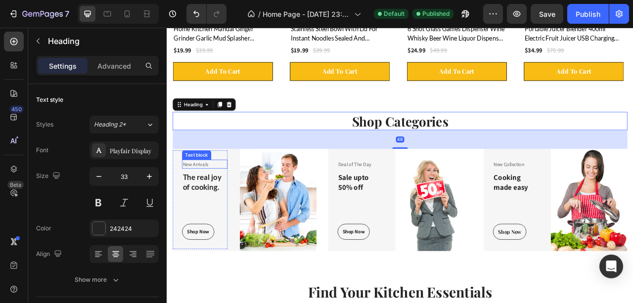
click at [199, 201] on p "New Arrivals" at bounding box center [215, 202] width 56 height 10
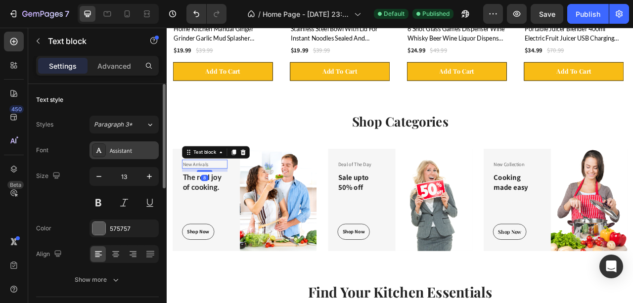
click at [118, 151] on div "Assistant" at bounding box center [133, 150] width 47 height 9
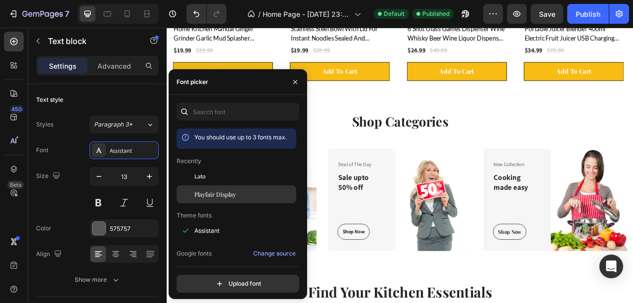
click at [209, 189] on div "Playfair Display" at bounding box center [237, 195] width 120 height 18
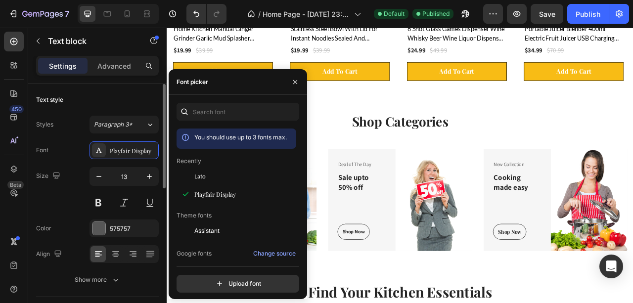
click at [81, 132] on div "Styles Paragraph 3*" at bounding box center [97, 125] width 123 height 18
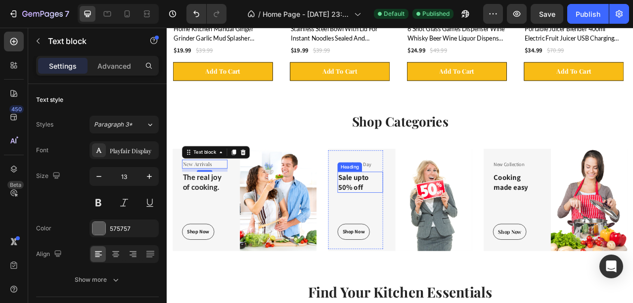
click at [409, 224] on h3 "Sale upto 50% off" at bounding box center [413, 224] width 58 height 26
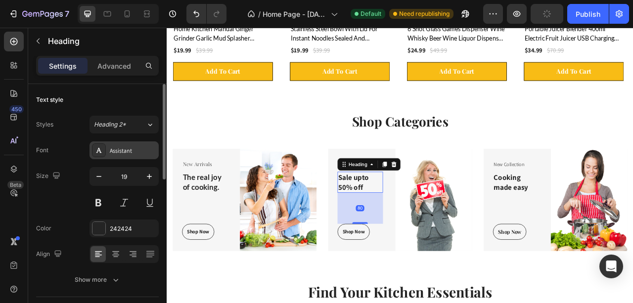
click at [125, 151] on div "Assistant" at bounding box center [133, 150] width 47 height 9
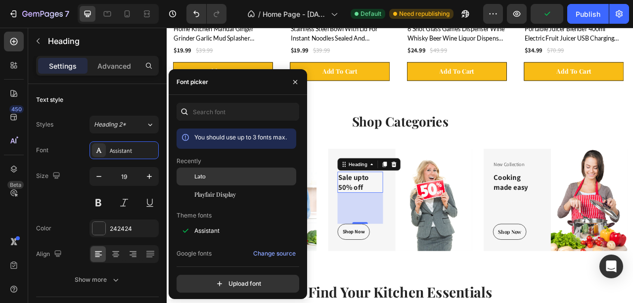
click at [208, 178] on div "Lato" at bounding box center [244, 176] width 100 height 9
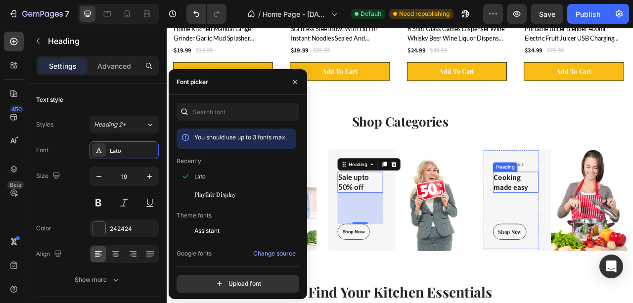
click at [594, 229] on p "Cooking made easy" at bounding box center [611, 224] width 56 height 24
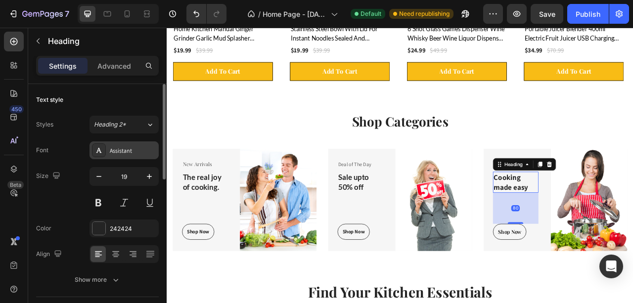
click at [102, 157] on div "Assistant" at bounding box center [124, 151] width 69 height 18
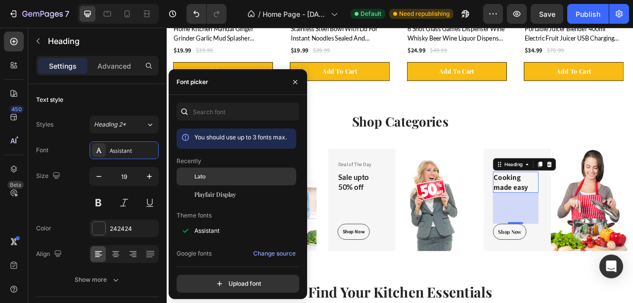
click at [216, 178] on div "Lato" at bounding box center [244, 176] width 100 height 9
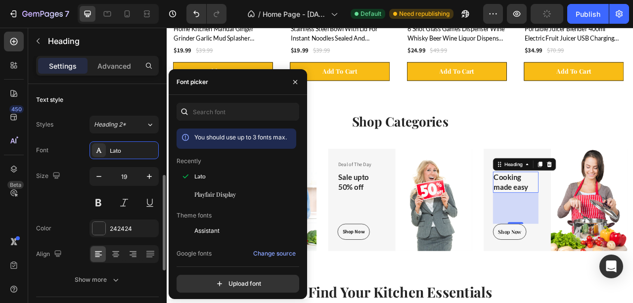
scroll to position [66, 0]
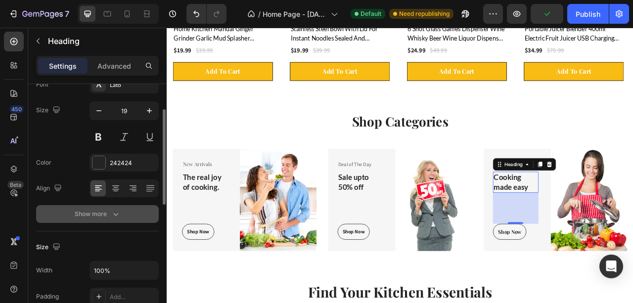
click at [91, 220] on button "Show more" at bounding box center [97, 214] width 123 height 18
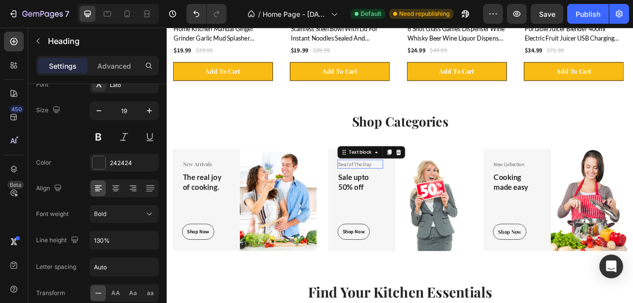
click at [409, 202] on p "Deal of The Day" at bounding box center [413, 202] width 56 height 10
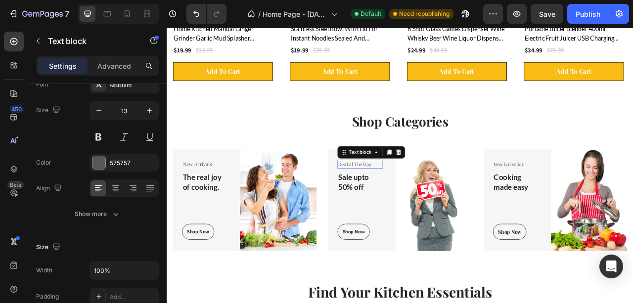
scroll to position [0, 0]
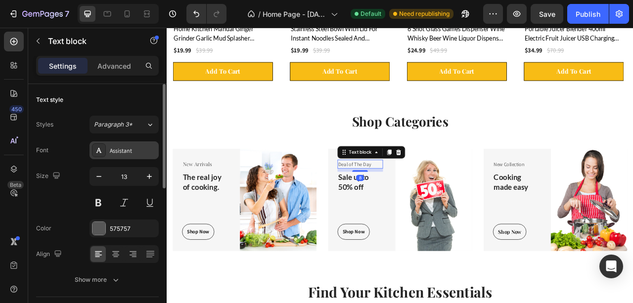
click at [125, 158] on div "Assistant" at bounding box center [124, 151] width 69 height 18
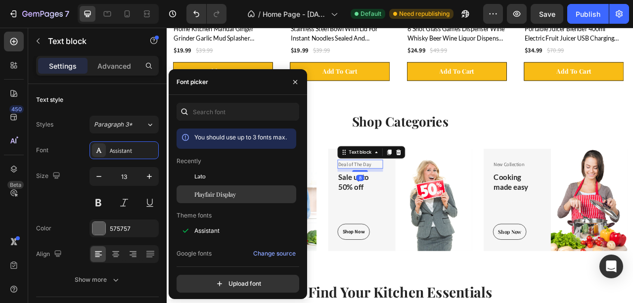
drag, startPoint x: 230, startPoint y: 196, endPoint x: 252, endPoint y: 193, distance: 22.5
click at [231, 196] on span "Playfair Display" at bounding box center [215, 194] width 42 height 9
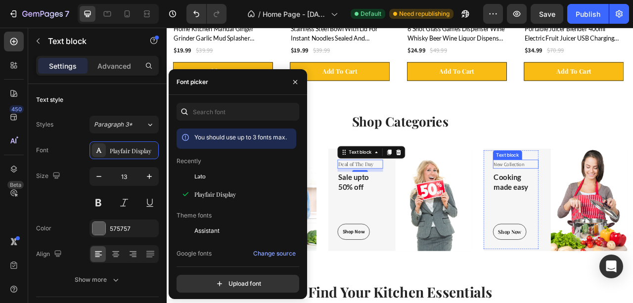
click at [591, 199] on p "New Collection" at bounding box center [611, 202] width 56 height 10
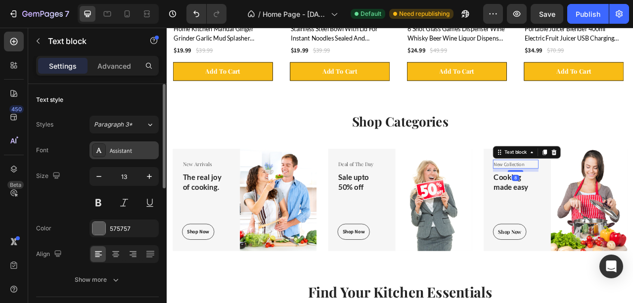
click at [104, 152] on div at bounding box center [99, 150] width 14 height 14
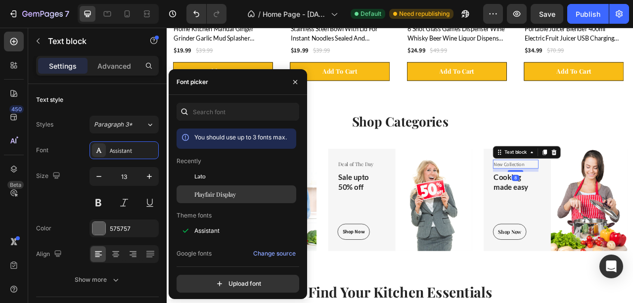
click at [224, 198] on span "Playfair Display" at bounding box center [215, 194] width 42 height 9
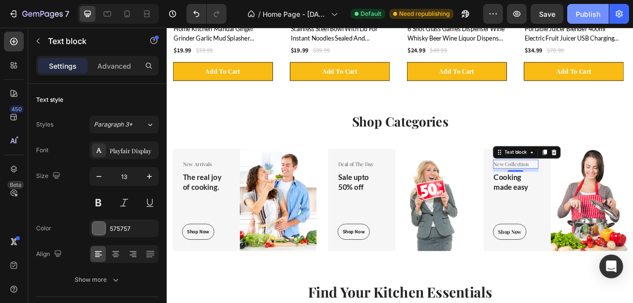
click at [577, 13] on div "Publish" at bounding box center [588, 14] width 25 height 10
click at [206, 285] on div "Shop Now" at bounding box center [206, 288] width 28 height 10
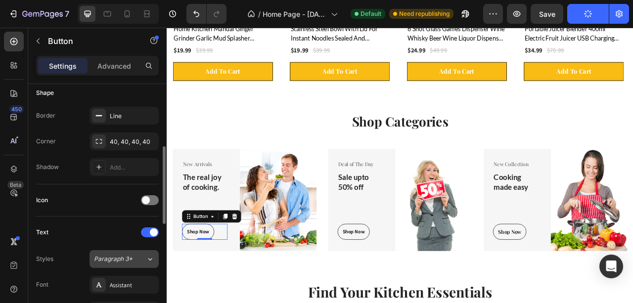
scroll to position [231, 0]
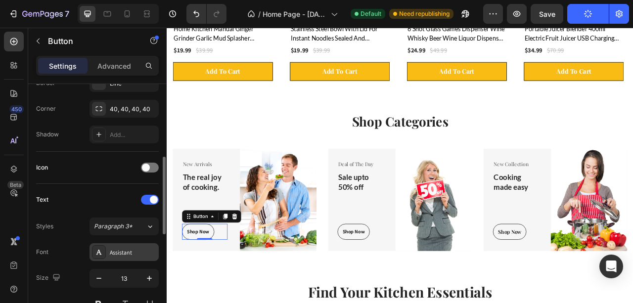
click at [126, 248] on div "Assistant" at bounding box center [133, 252] width 47 height 9
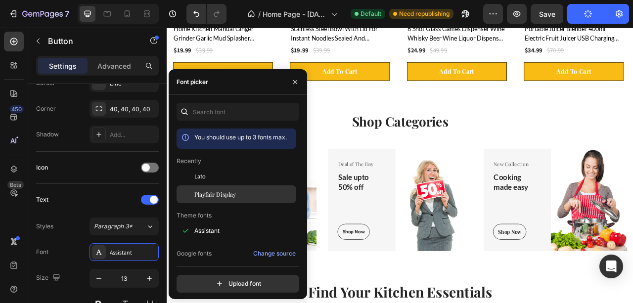
click at [217, 199] on div "Playfair Display" at bounding box center [237, 195] width 120 height 18
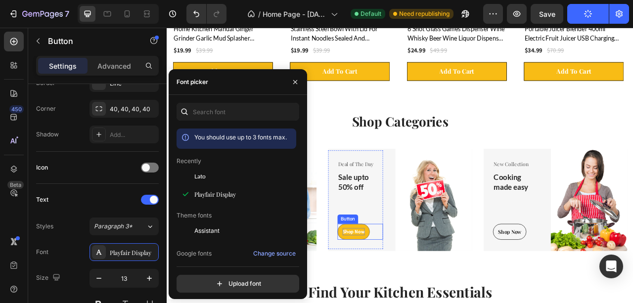
click at [412, 287] on div "Shop Now" at bounding box center [404, 288] width 28 height 10
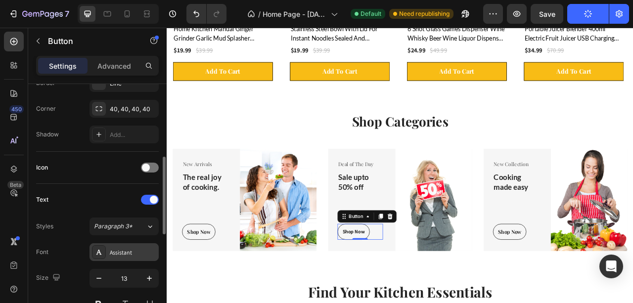
click at [133, 249] on div "Assistant" at bounding box center [133, 252] width 47 height 9
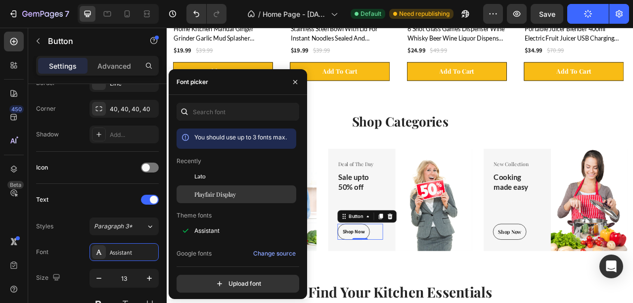
click at [223, 194] on span "Playfair Display" at bounding box center [215, 194] width 42 height 9
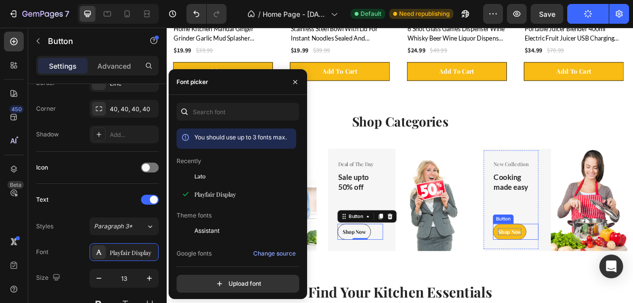
click at [607, 287] on div "Shop Now" at bounding box center [603, 288] width 30 height 10
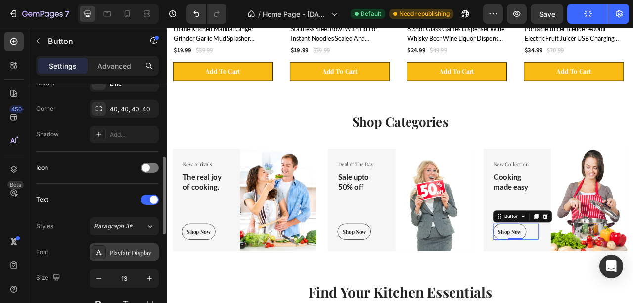
click at [126, 253] on div "Playfair Display" at bounding box center [133, 252] width 47 height 9
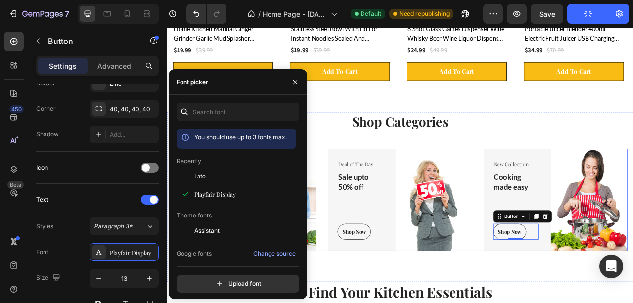
click at [556, 288] on div "New Arrivals Text block The real joy of cooking. Heading Shop Now Button Row Im…" at bounding box center [463, 247] width 579 height 130
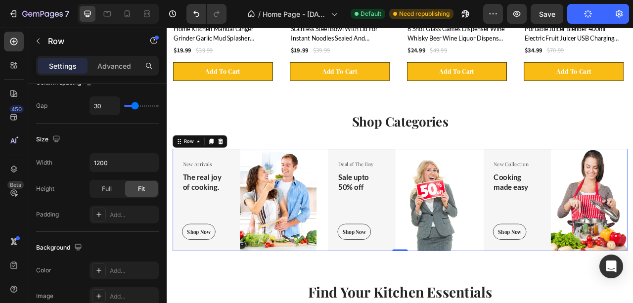
scroll to position [0, 0]
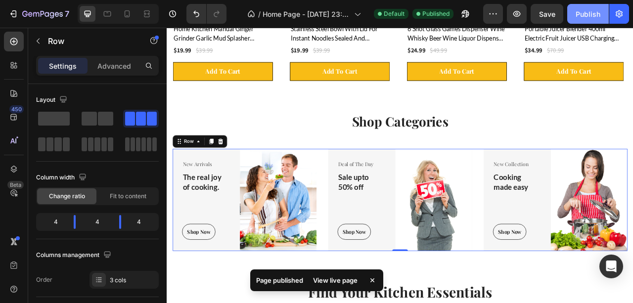
click at [585, 13] on div "Publish" at bounding box center [588, 14] width 25 height 10
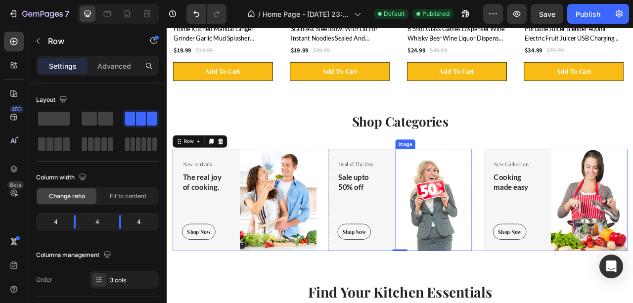
click at [518, 236] on img at bounding box center [506, 247] width 97 height 130
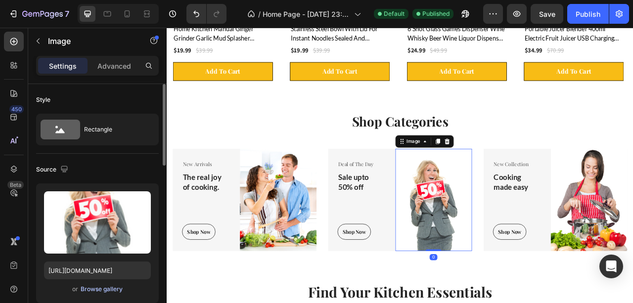
click at [115, 287] on div "Browse gallery" at bounding box center [102, 289] width 42 height 9
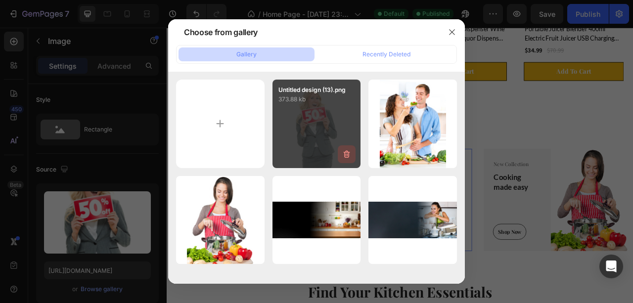
click at [349, 158] on icon "button" at bounding box center [347, 154] width 10 height 10
click at [342, 157] on div "Delete" at bounding box center [341, 156] width 18 height 9
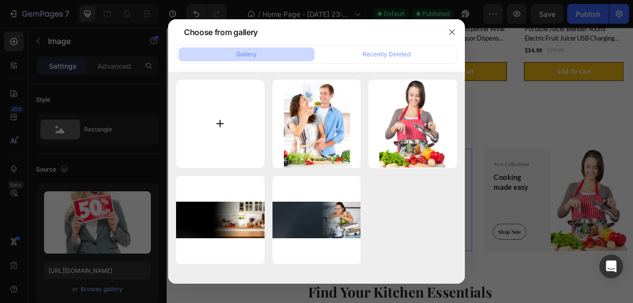
click at [228, 134] on input "file" at bounding box center [220, 124] width 89 height 89
type input "C:\fakepath\Untitled design (14).png"
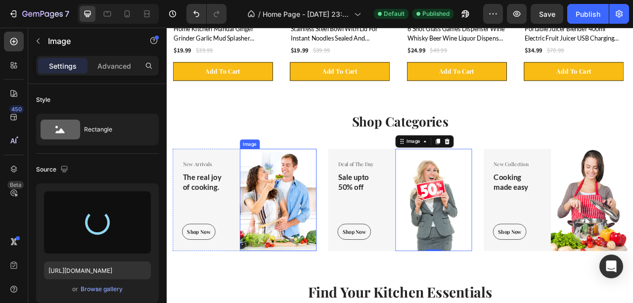
type input "https://cdn.shopify.com/s/files/1/0730/6706/9625/files/gempages_585278494343168…"
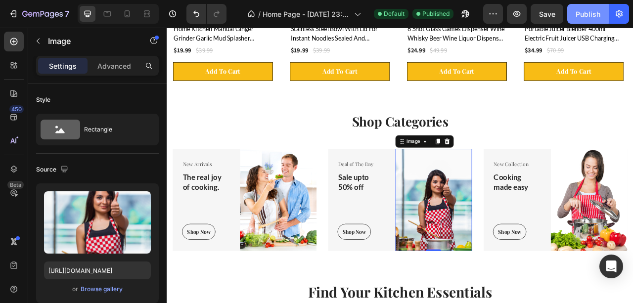
click at [577, 21] on button "Publish" at bounding box center [589, 14] width 42 height 20
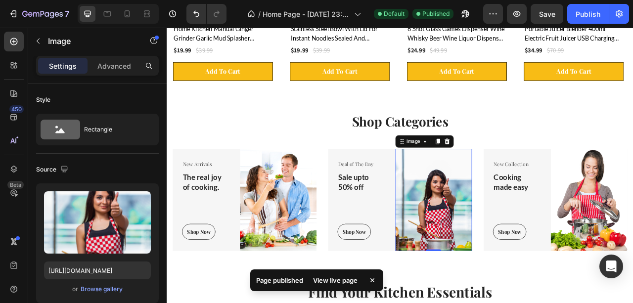
click at [334, 277] on div "View live page" at bounding box center [335, 281] width 56 height 14
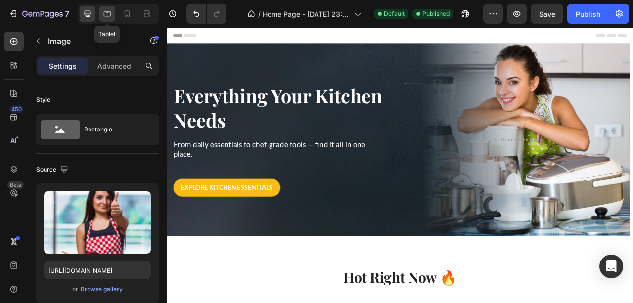
click at [101, 14] on div at bounding box center [107, 14] width 16 height 16
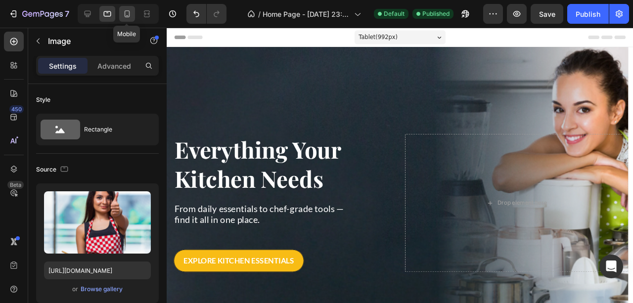
click at [131, 15] on icon at bounding box center [127, 14] width 10 height 10
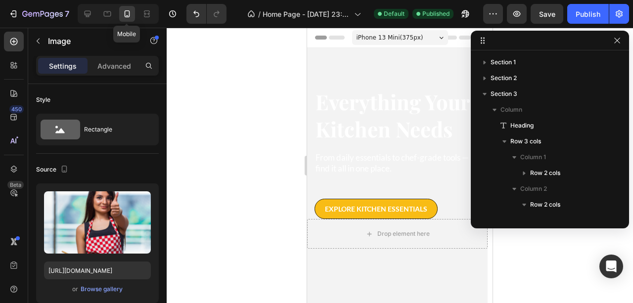
scroll to position [138, 0]
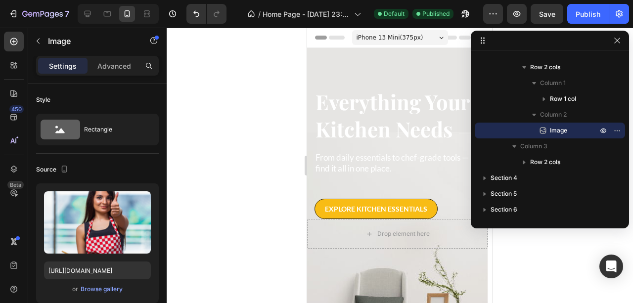
click at [269, 146] on div at bounding box center [400, 166] width 467 height 276
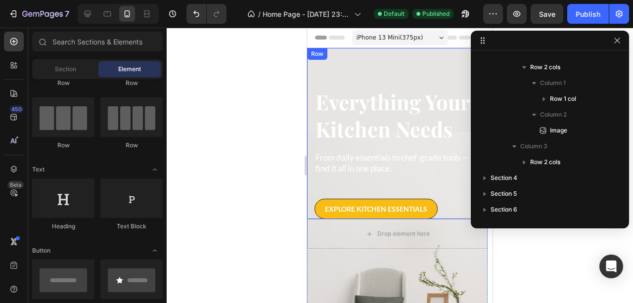
click at [356, 70] on div "Everything Your Kitchen Needs Heading From daily essentials to chef-grade tools…" at bounding box center [397, 133] width 181 height 171
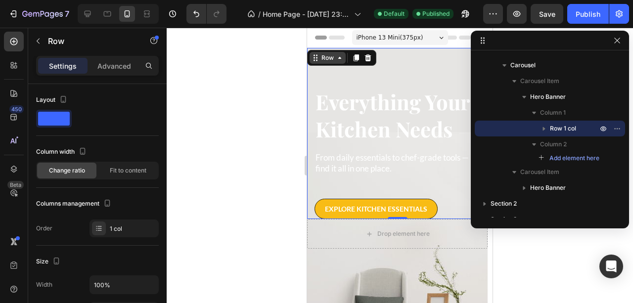
click at [326, 56] on div "Row" at bounding box center [328, 57] width 16 height 9
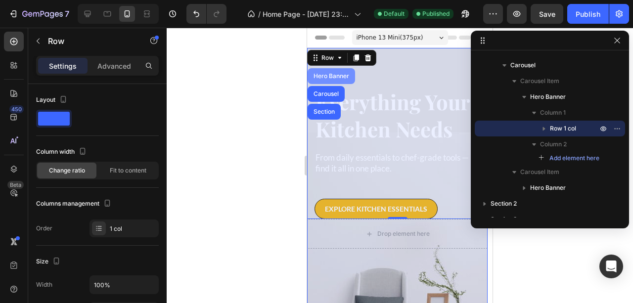
click at [324, 77] on div "Hero Banner" at bounding box center [332, 76] width 40 height 6
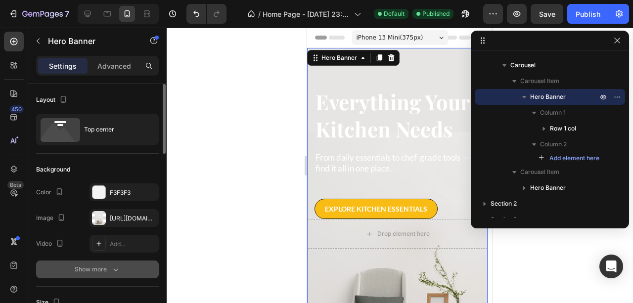
scroll to position [33, 0]
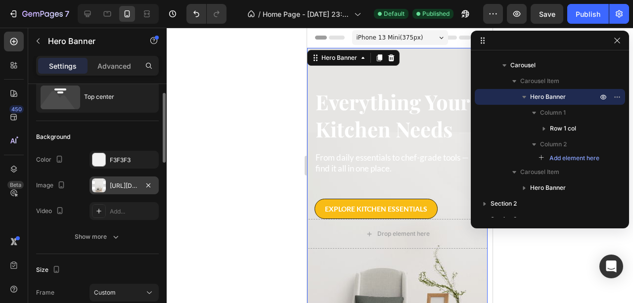
click at [125, 190] on div "https://ucarecdn.com/4d8aa2fa-5404-4e60-a576-a0cd3e4af26f/-/format/auto/" at bounding box center [124, 186] width 69 height 18
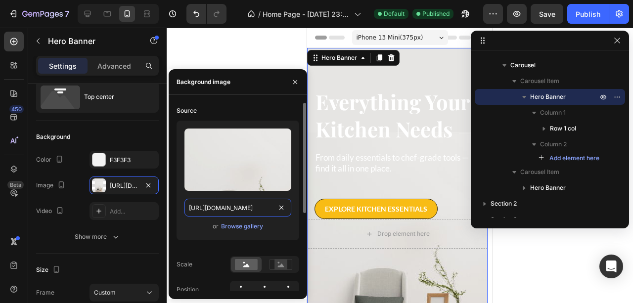
click at [233, 209] on input "https://ucarecdn.com/4d8aa2fa-5404-4e60-a576-a0cd3e4af26f/-/format/auto/" at bounding box center [238, 208] width 107 height 18
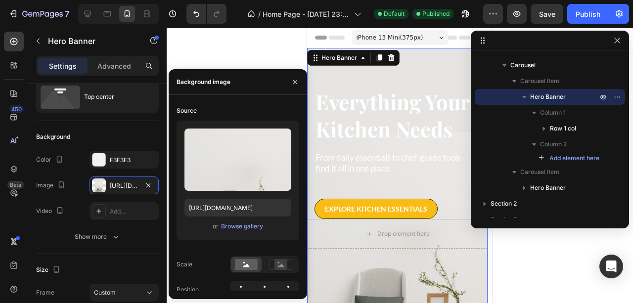
click at [534, 251] on div at bounding box center [400, 166] width 467 height 276
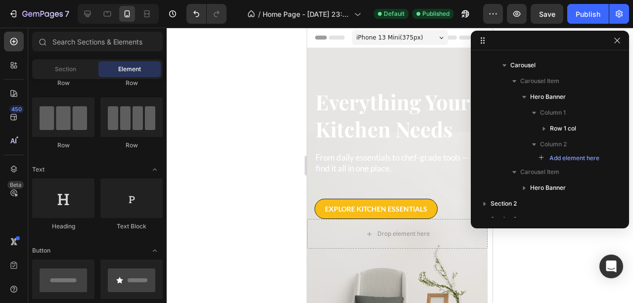
click at [534, 251] on div at bounding box center [400, 166] width 467 height 276
click at [614, 43] on icon "button" at bounding box center [618, 41] width 8 height 8
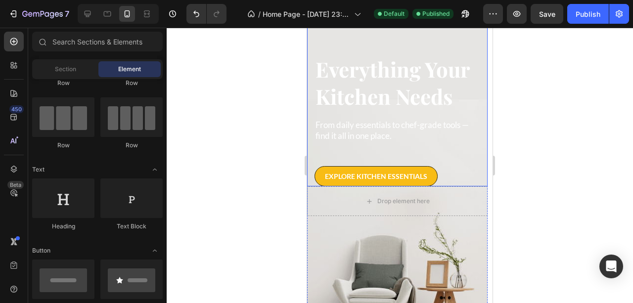
click at [454, 144] on div "Explore Kitchen Essentials Button" at bounding box center [398, 164] width 166 height 44
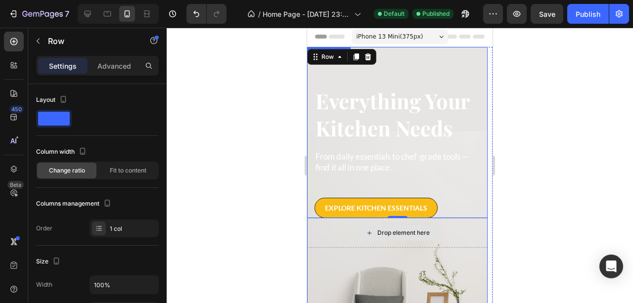
scroll to position [0, 0]
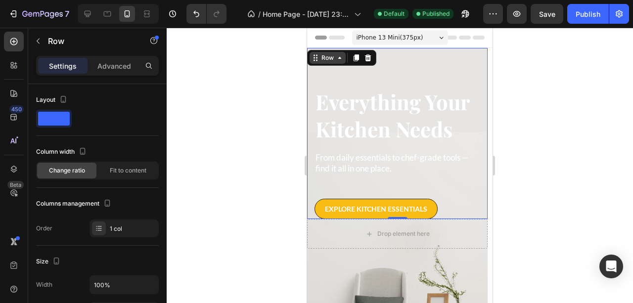
click at [320, 61] on div "Row" at bounding box center [328, 57] width 16 height 9
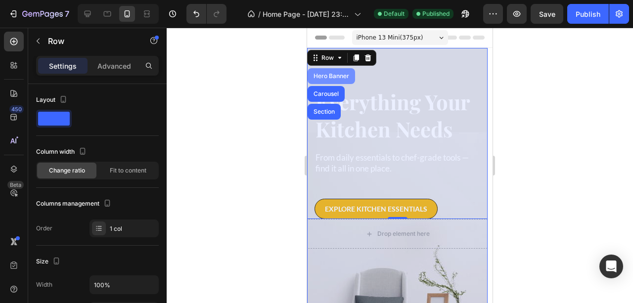
click at [321, 72] on div "Hero Banner" at bounding box center [331, 76] width 47 height 16
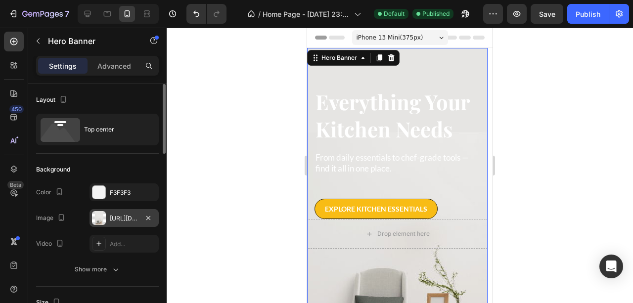
click at [120, 224] on div "https://ucarecdn.com/4d8aa2fa-5404-4e60-a576-a0cd3e4af26f/-/format/auto/" at bounding box center [124, 218] width 69 height 18
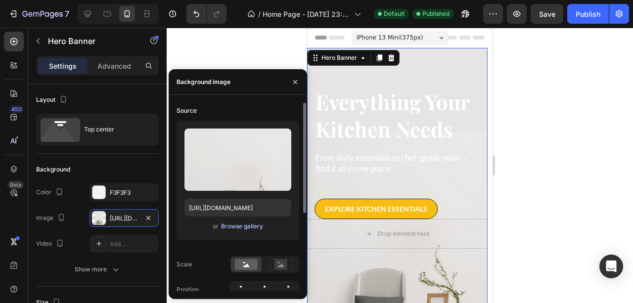
click at [229, 224] on div "Browse gallery" at bounding box center [242, 226] width 42 height 9
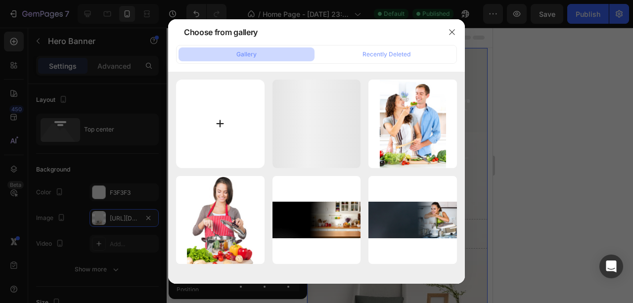
click at [220, 118] on input "file" at bounding box center [220, 124] width 89 height 89
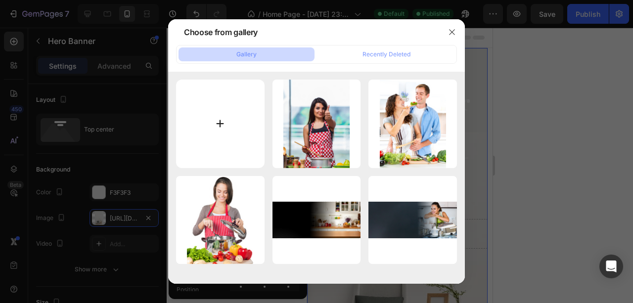
type input "C:\fakepath\Untitled design (15).png"
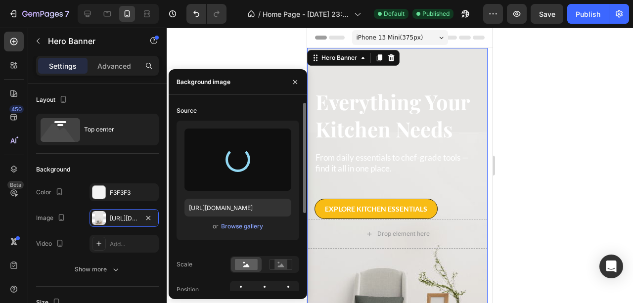
type input "https://cdn.shopify.com/s/files/1/0730/6706/9625/files/gempages_585278494343168…"
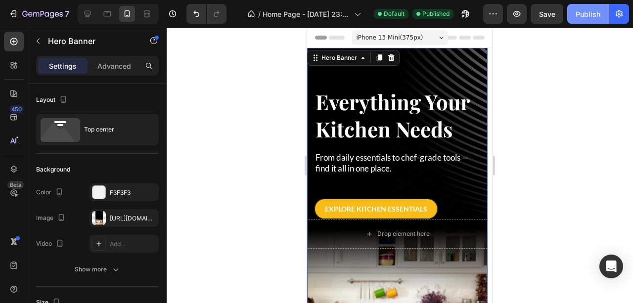
click at [593, 17] on div "Publish" at bounding box center [588, 14] width 25 height 10
click at [347, 54] on div "Hero Banner" at bounding box center [340, 57] width 40 height 9
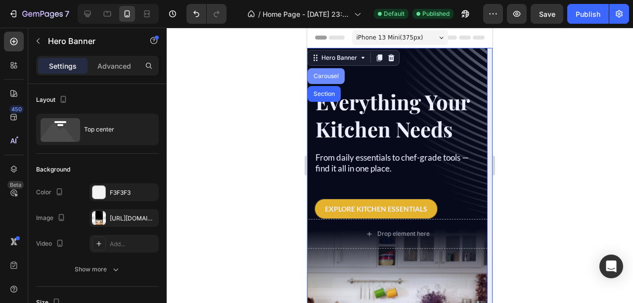
click at [330, 74] on div "Carousel" at bounding box center [326, 76] width 29 height 6
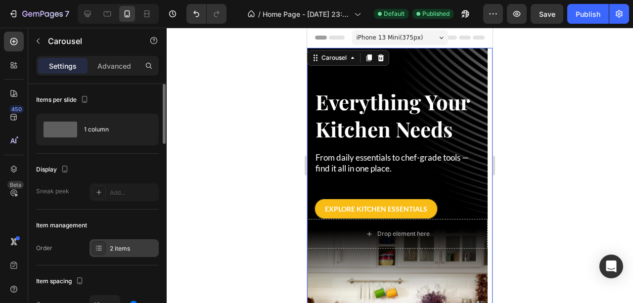
click at [113, 249] on div "2 items" at bounding box center [133, 248] width 47 height 9
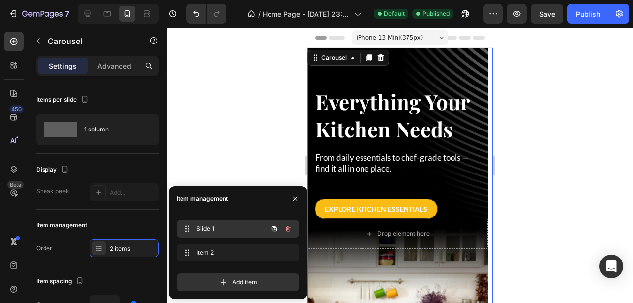
click at [207, 232] on span "Slide 1" at bounding box center [224, 229] width 56 height 9
click at [207, 232] on span "Slide 1" at bounding box center [230, 229] width 73 height 9
click at [220, 229] on span "Slide 1" at bounding box center [230, 229] width 73 height 9
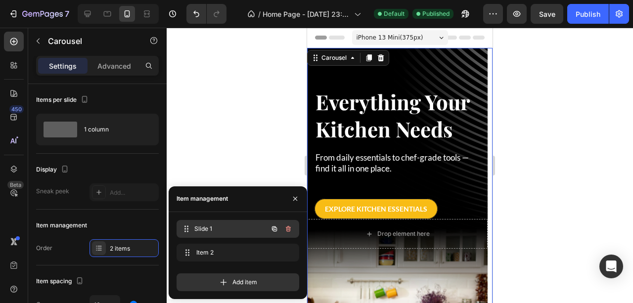
click at [220, 229] on span "Slide 1" at bounding box center [230, 229] width 73 height 9
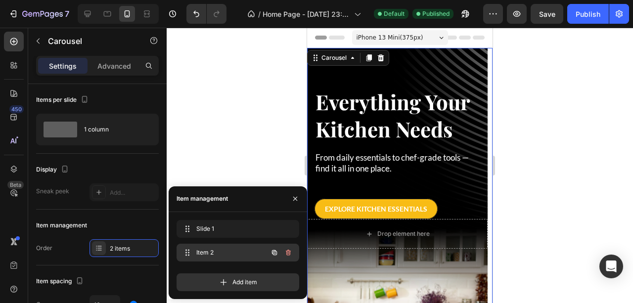
click at [221, 250] on span "Item 2" at bounding box center [224, 252] width 56 height 9
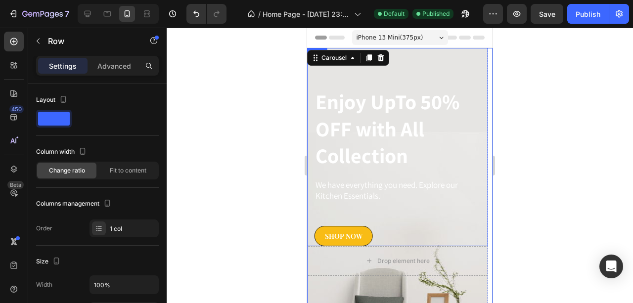
click at [430, 57] on div "Enjoy UpTo 50% OFF with All Collection Heading We have everything you need. Exp…" at bounding box center [397, 147] width 181 height 198
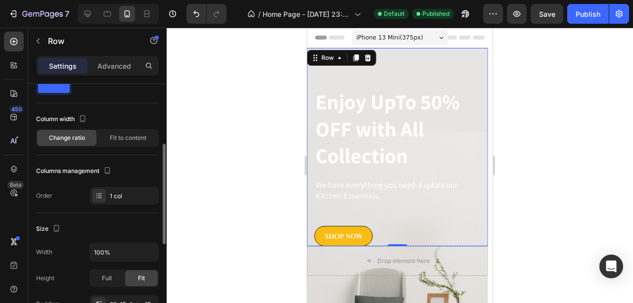
scroll to position [99, 0]
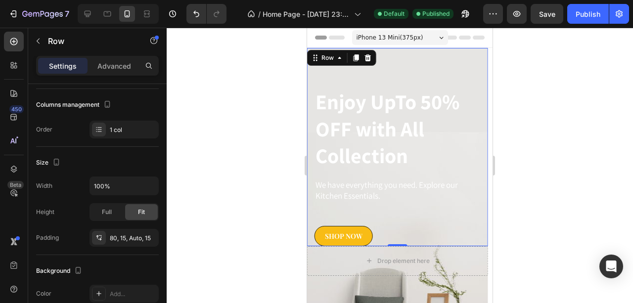
click at [326, 63] on div "Row" at bounding box center [341, 58] width 69 height 16
click at [325, 57] on div "Row" at bounding box center [328, 57] width 16 height 9
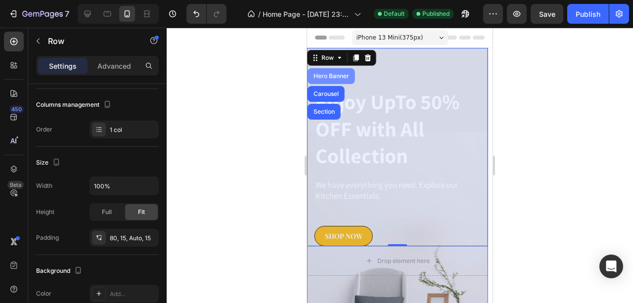
click at [331, 78] on div "Hero Banner" at bounding box center [332, 76] width 40 height 6
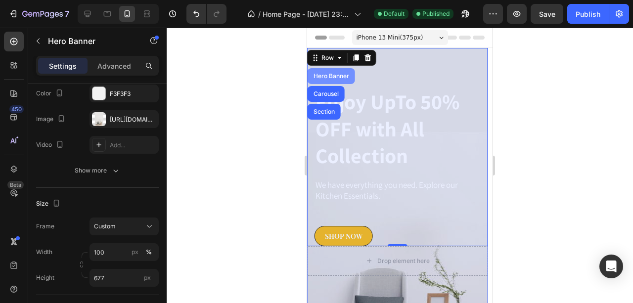
scroll to position [0, 0]
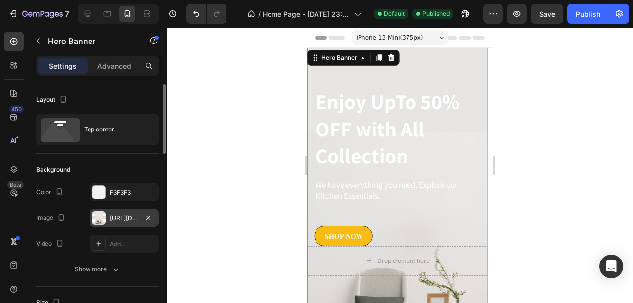
click at [130, 219] on div "https://ucarecdn.com/4d8aa2fa-5404-4e60-a576-a0cd3e4af26f/-/format/auto/" at bounding box center [124, 218] width 29 height 9
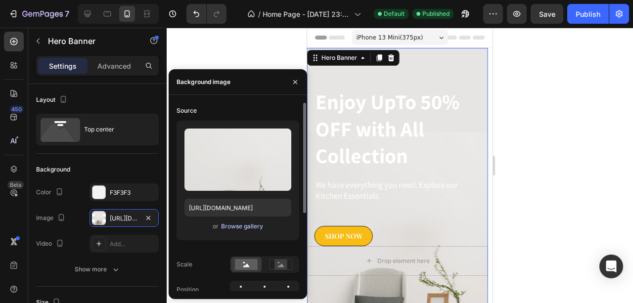
click at [242, 229] on div "Browse gallery" at bounding box center [242, 226] width 42 height 9
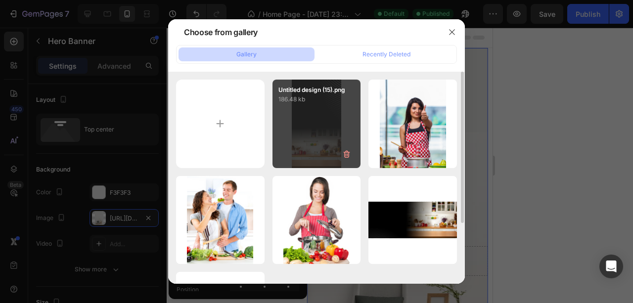
click at [322, 146] on div "Untitled design (15).png 186.48 kb" at bounding box center [317, 124] width 89 height 89
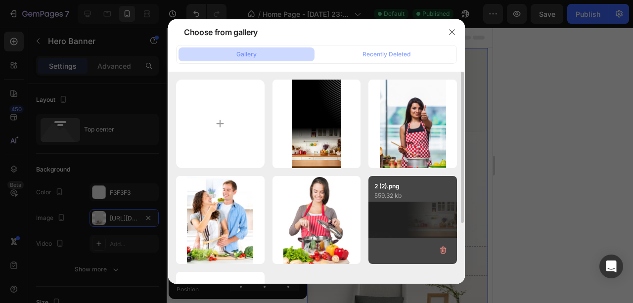
type input "https://cdn.shopify.com/s/files/1/0730/6706/9625/files/gempages_585278494343168…"
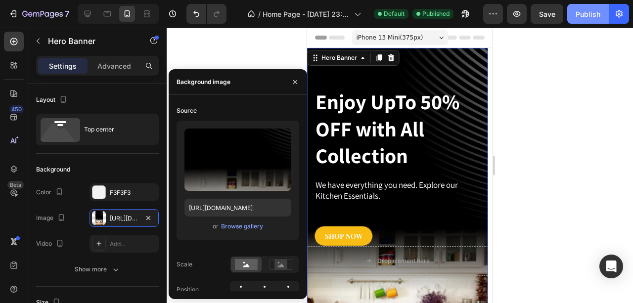
click at [586, 16] on div "Publish" at bounding box center [588, 14] width 25 height 10
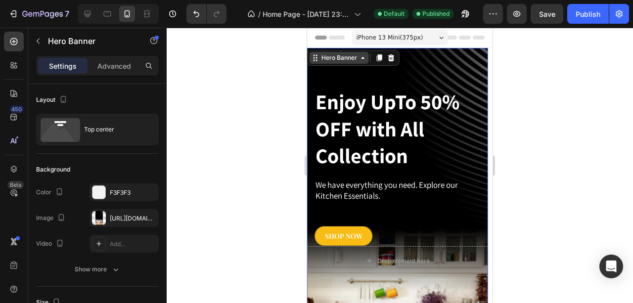
click at [351, 63] on div "Hero Banner" at bounding box center [339, 58] width 59 height 12
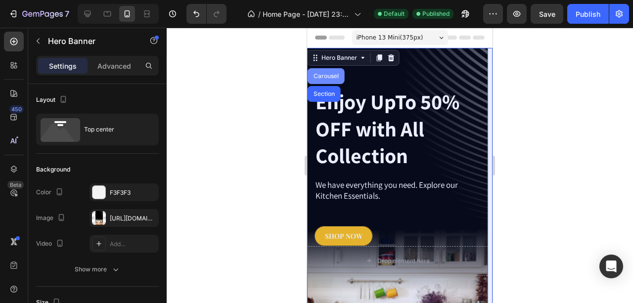
click at [335, 78] on div "Carousel" at bounding box center [326, 76] width 29 height 6
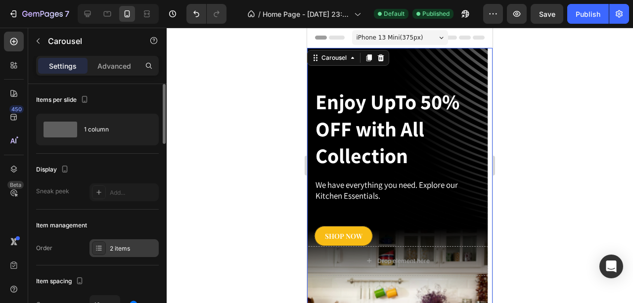
click at [119, 246] on div "2 items" at bounding box center [133, 248] width 47 height 9
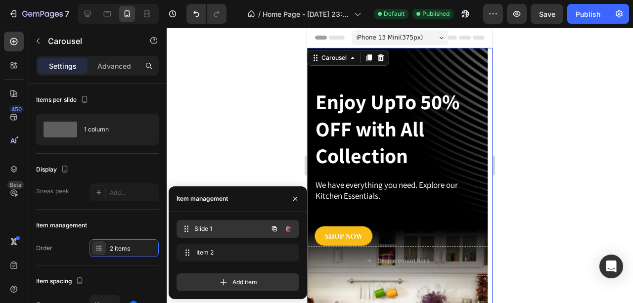
click at [207, 223] on div "Slide 1 Slide 1" at bounding box center [224, 229] width 87 height 14
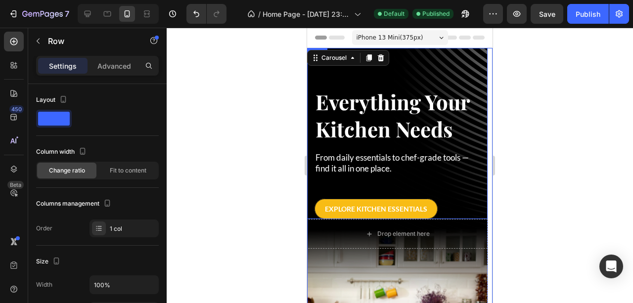
click at [423, 71] on div "Everything Your Kitchen Needs Heading From daily essentials to chef-grade tools…" at bounding box center [397, 133] width 181 height 171
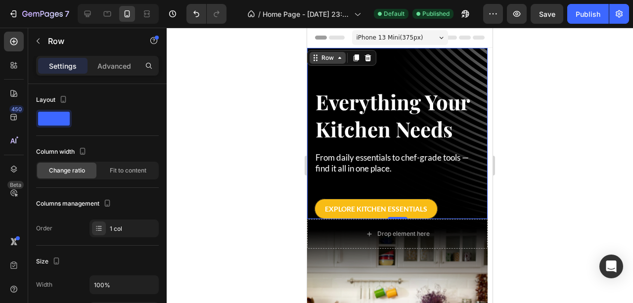
click at [334, 53] on div "Row" at bounding box center [328, 57] width 16 height 9
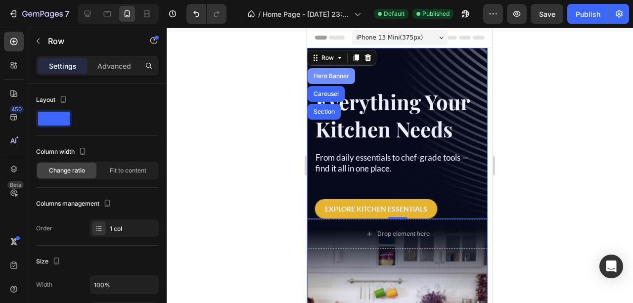
click at [332, 71] on div "Hero Banner" at bounding box center [331, 76] width 47 height 16
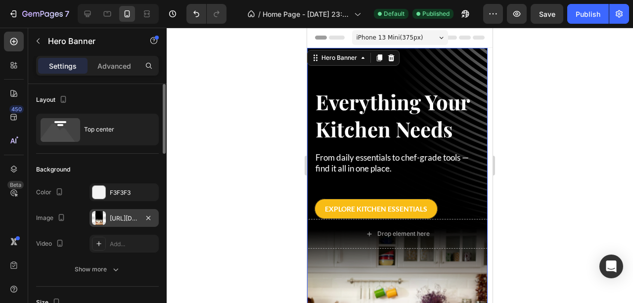
click at [112, 218] on div "https://cdn.shopify.com/s/files/1/0730/6706/9625/files/gempages_585278494343168…" at bounding box center [124, 218] width 29 height 9
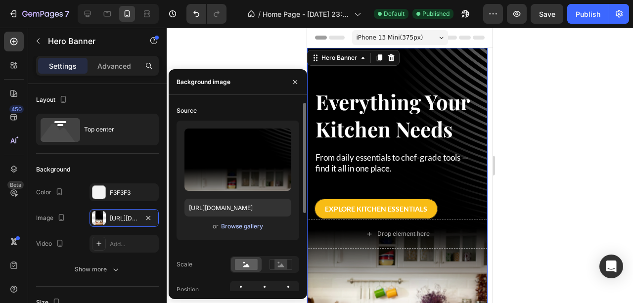
click at [246, 224] on div "Browse gallery" at bounding box center [242, 226] width 42 height 9
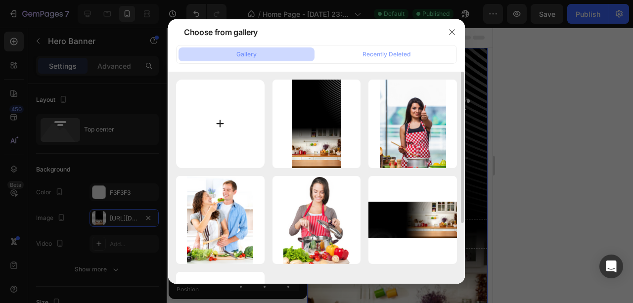
click at [213, 124] on input "file" at bounding box center [220, 124] width 89 height 89
type input "C:\fakepath\Untitled design (16).png"
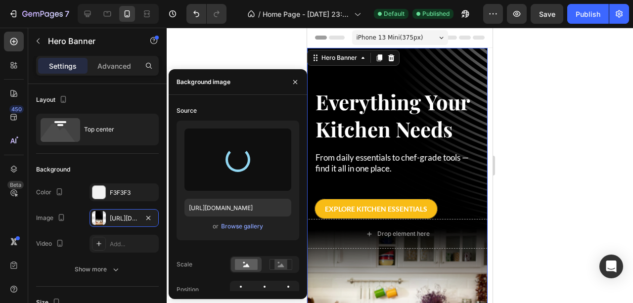
type input "https://cdn.shopify.com/s/files/1/0730/6706/9625/files/gempages_585278494343168…"
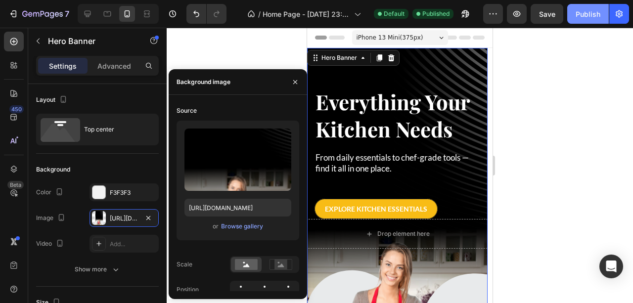
click at [590, 19] on div "Publish" at bounding box center [588, 14] width 25 height 10
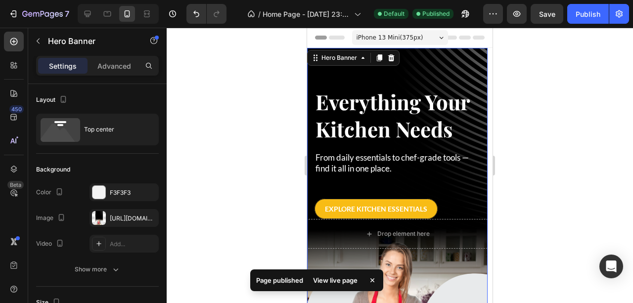
click at [344, 281] on div "View live page" at bounding box center [335, 281] width 56 height 14
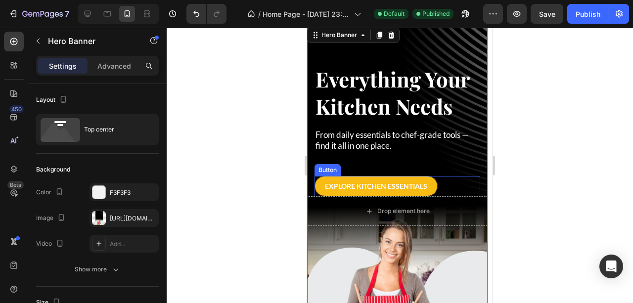
scroll to position [33, 0]
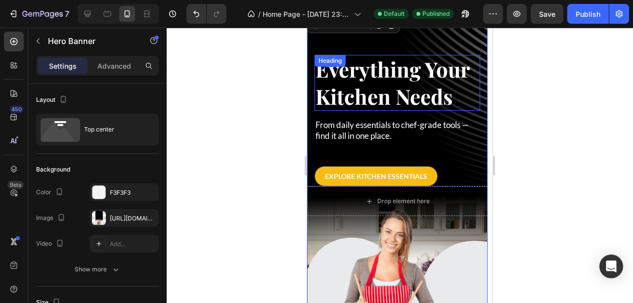
click at [378, 91] on h2 "Everything Your Kitchen Needs" at bounding box center [398, 83] width 166 height 56
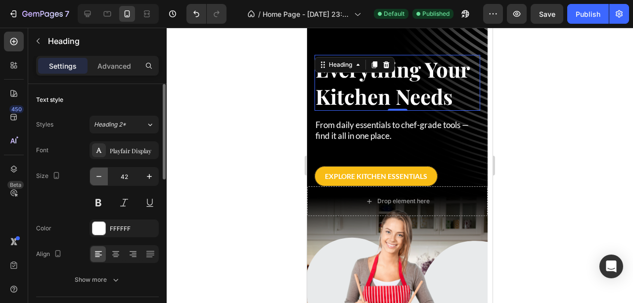
click at [97, 179] on icon "button" at bounding box center [99, 177] width 10 height 10
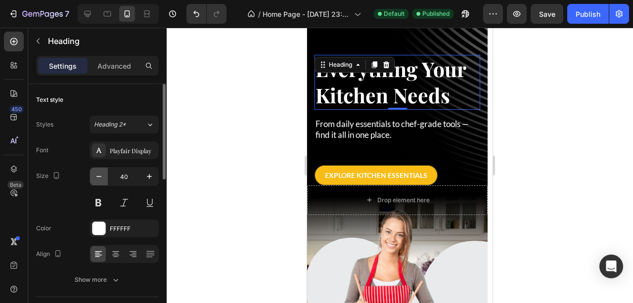
click at [97, 179] on icon "button" at bounding box center [99, 177] width 10 height 10
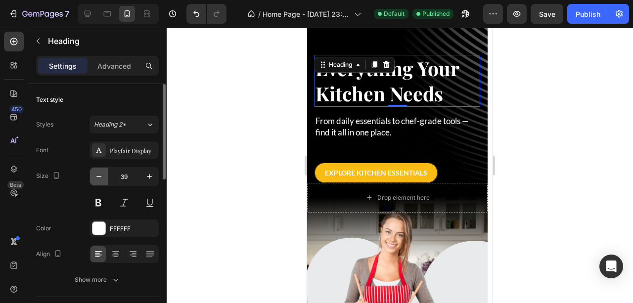
click at [97, 179] on icon "button" at bounding box center [99, 177] width 10 height 10
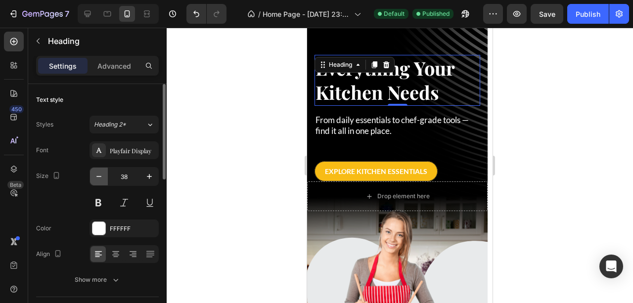
click at [97, 179] on icon "button" at bounding box center [99, 177] width 10 height 10
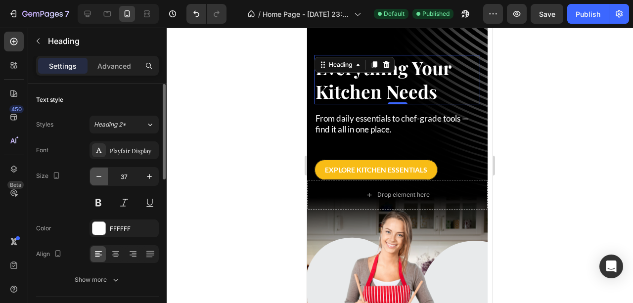
click at [97, 179] on icon "button" at bounding box center [99, 177] width 10 height 10
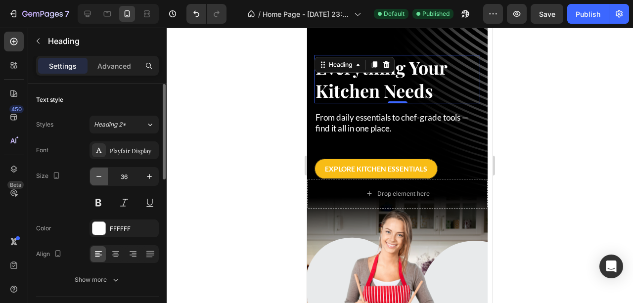
click at [97, 179] on icon "button" at bounding box center [99, 177] width 10 height 10
type input "35"
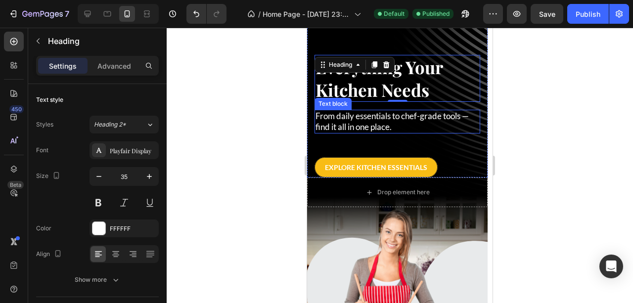
click at [345, 124] on p "From daily essentials to chef-grade tools — find it all in one place." at bounding box center [398, 122] width 164 height 22
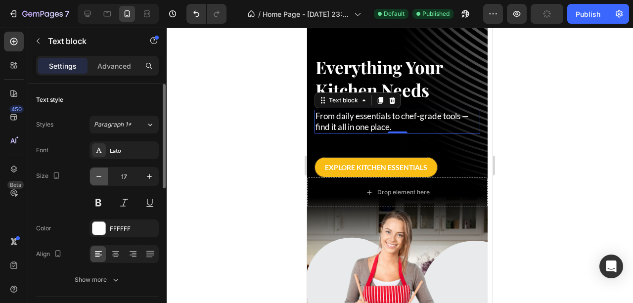
click at [100, 177] on icon "button" at bounding box center [99, 177] width 10 height 10
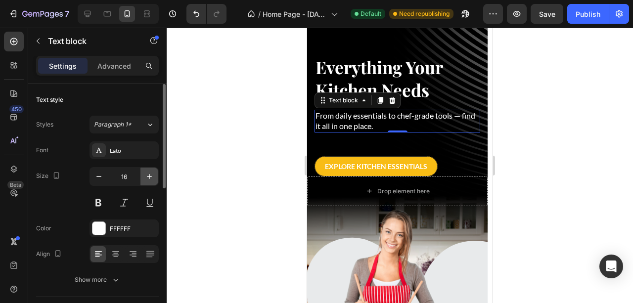
click at [153, 178] on icon "button" at bounding box center [149, 177] width 10 height 10
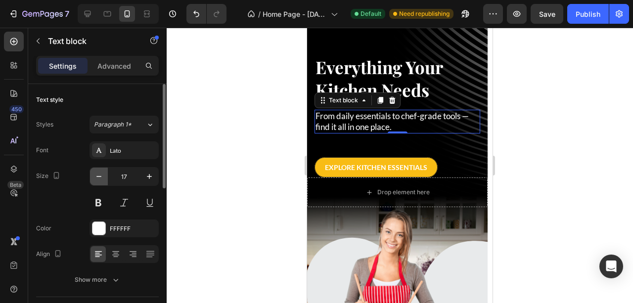
click at [97, 179] on icon "button" at bounding box center [99, 177] width 10 height 10
type input "16"
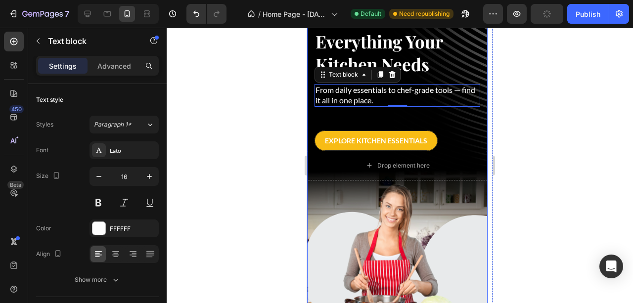
scroll to position [66, 0]
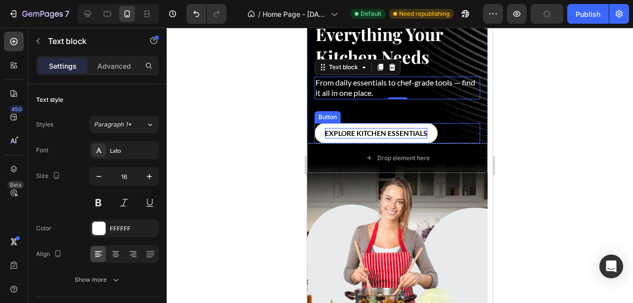
click at [357, 138] on p "Explore Kitchen Essentials" at bounding box center [376, 133] width 102 height 10
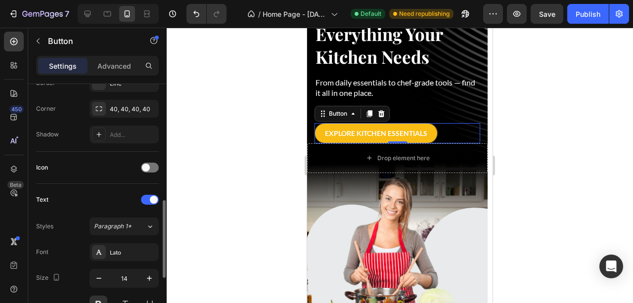
scroll to position [264, 0]
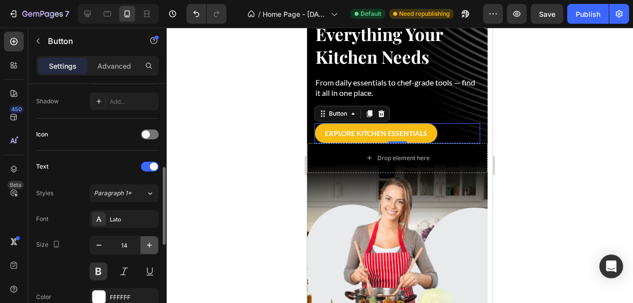
click at [148, 241] on icon "button" at bounding box center [149, 245] width 10 height 10
click at [98, 246] on icon "button" at bounding box center [99, 245] width 10 height 10
type input "14"
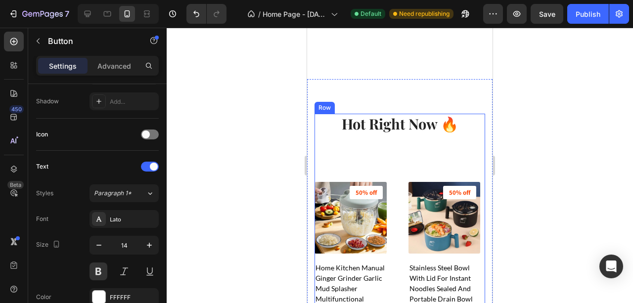
scroll to position [363, 0]
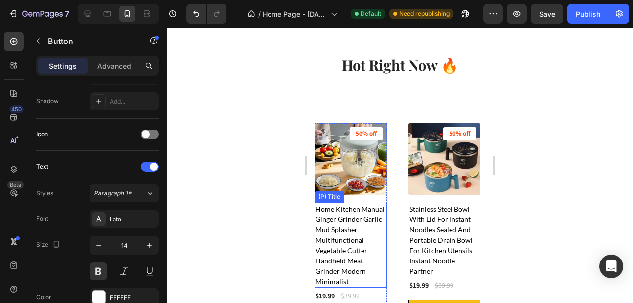
click at [343, 225] on h2 "Home Kitchen Manual Ginger Grinder Garlic Mud Splasher Multifunctional Vegetabl…" at bounding box center [351, 245] width 72 height 85
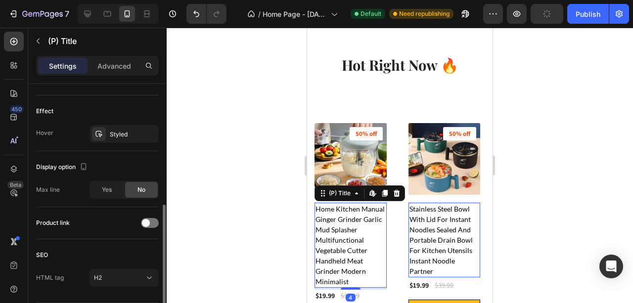
scroll to position [294, 0]
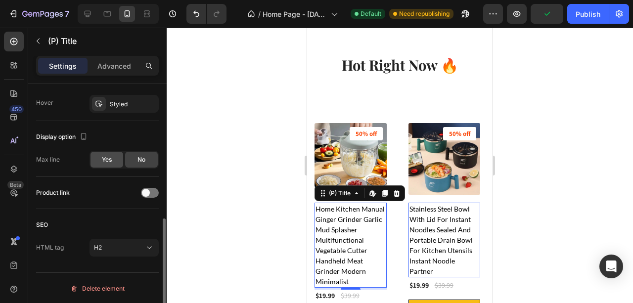
click at [98, 158] on div "Yes" at bounding box center [107, 160] width 33 height 16
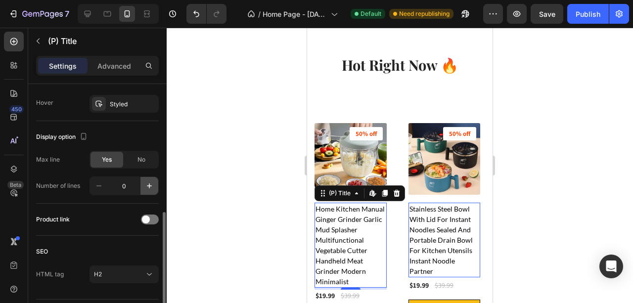
click at [147, 185] on icon "button" at bounding box center [149, 186] width 5 height 5
type input "1"
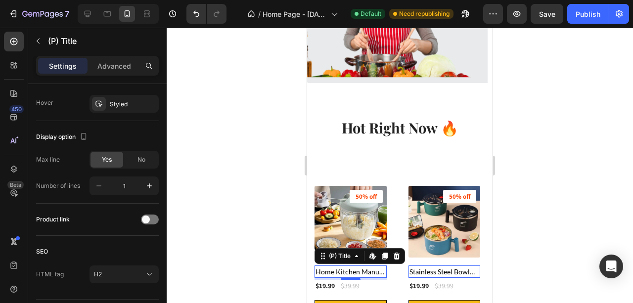
scroll to position [297, 0]
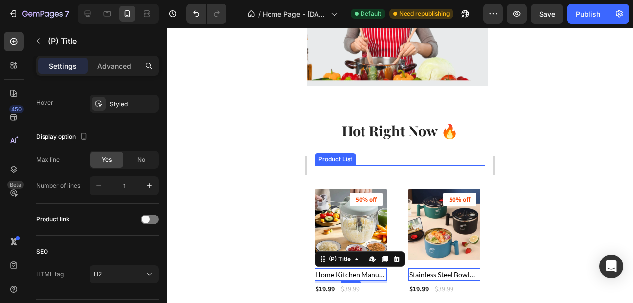
click at [407, 168] on div "(P) Images 50% off Product Badge Home Kitchen Manual Ginger Grinder Garlic Mud …" at bounding box center [400, 246] width 171 height 162
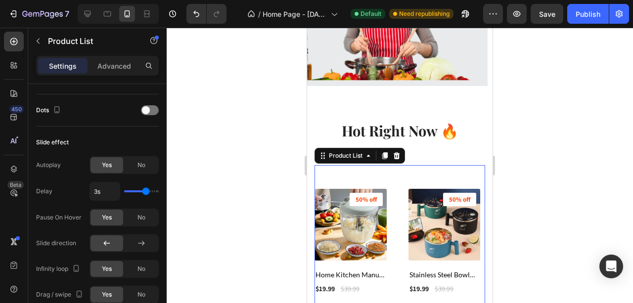
scroll to position [0, 0]
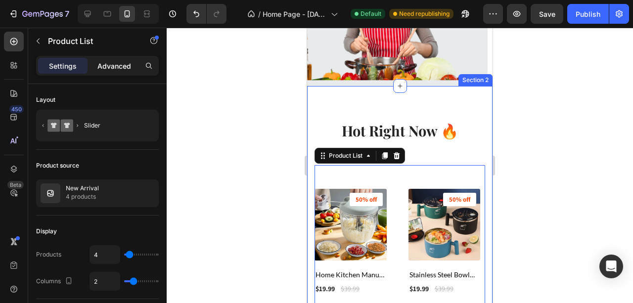
click at [124, 73] on div "Advanced" at bounding box center [114, 66] width 49 height 16
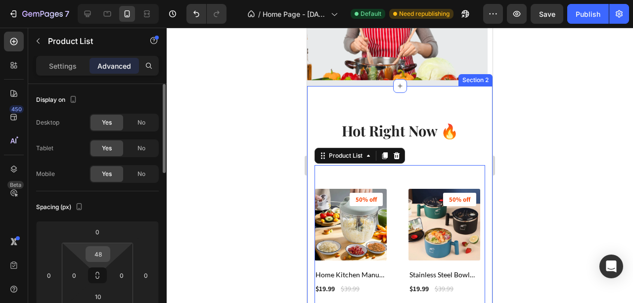
click at [97, 258] on input "48" at bounding box center [98, 254] width 20 height 15
type input "0"
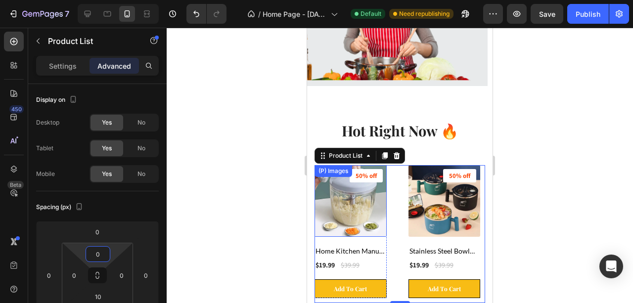
click at [348, 200] on img at bounding box center [351, 201] width 72 height 72
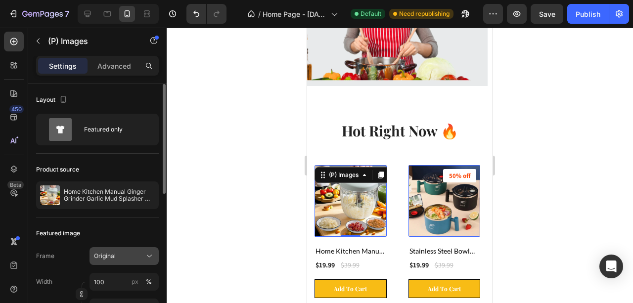
click at [115, 252] on span "Original" at bounding box center [105, 256] width 22 height 9
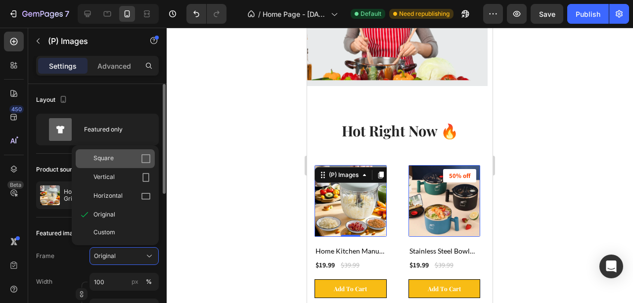
click at [124, 163] on div "Square" at bounding box center [115, 158] width 79 height 19
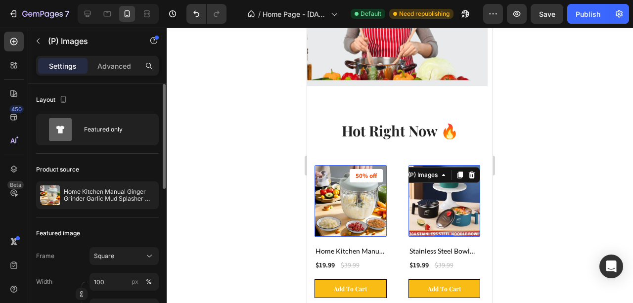
click at [424, 200] on img at bounding box center [445, 201] width 72 height 72
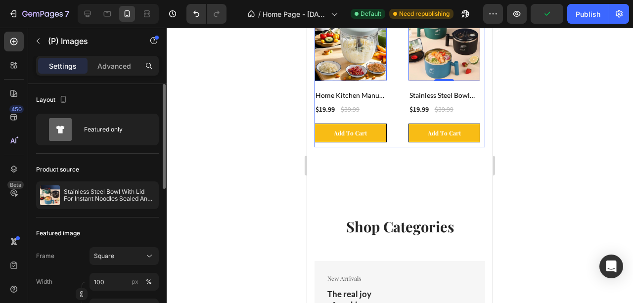
scroll to position [462, 0]
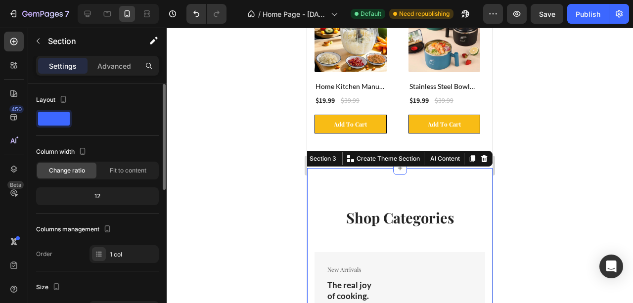
click at [132, 74] on div "Settings Advanced" at bounding box center [97, 66] width 123 height 20
click at [125, 69] on p "Advanced" at bounding box center [114, 66] width 34 height 10
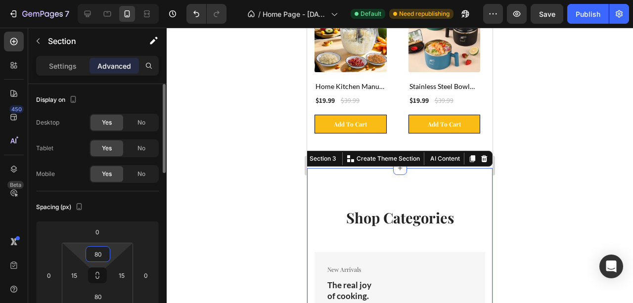
click at [99, 256] on input "80" at bounding box center [98, 254] width 20 height 15
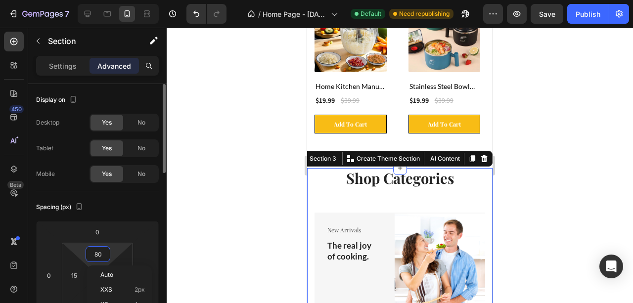
type input "0"
click at [253, 207] on div at bounding box center [400, 166] width 467 height 276
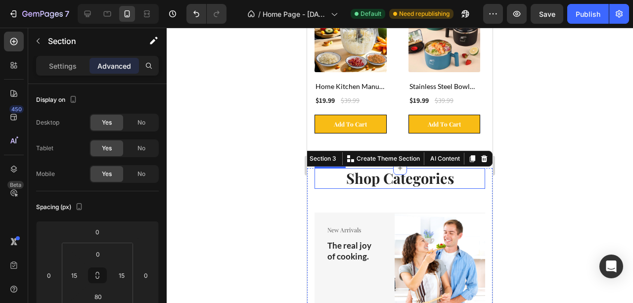
click at [389, 183] on h2 "Shop Categories" at bounding box center [400, 178] width 171 height 21
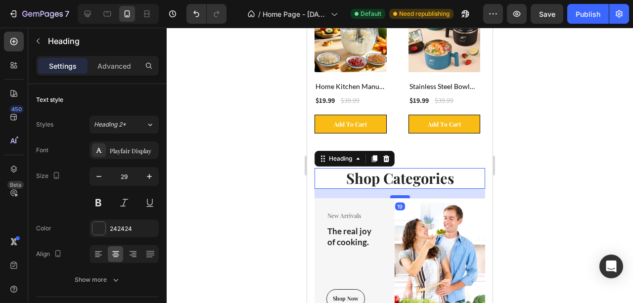
drag, startPoint x: 403, startPoint y: 211, endPoint x: 406, endPoint y: 197, distance: 14.8
click at [406, 197] on div at bounding box center [400, 196] width 20 height 3
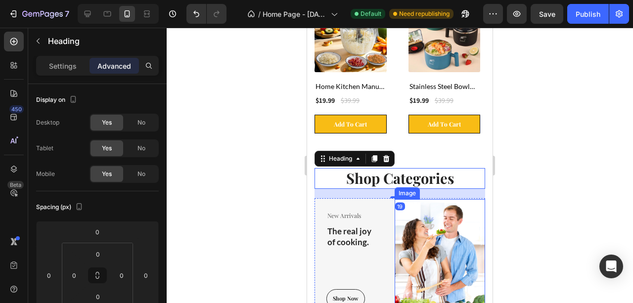
click at [557, 216] on div at bounding box center [400, 166] width 467 height 276
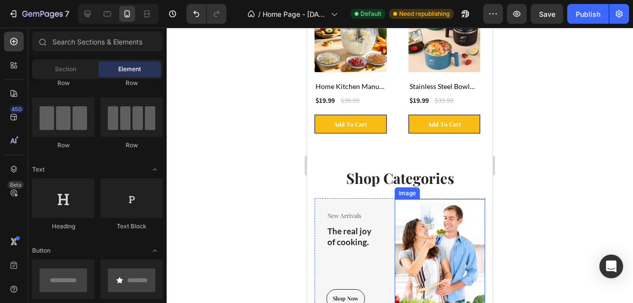
click at [585, 232] on div at bounding box center [400, 166] width 467 height 276
click at [216, 179] on div at bounding box center [400, 166] width 467 height 276
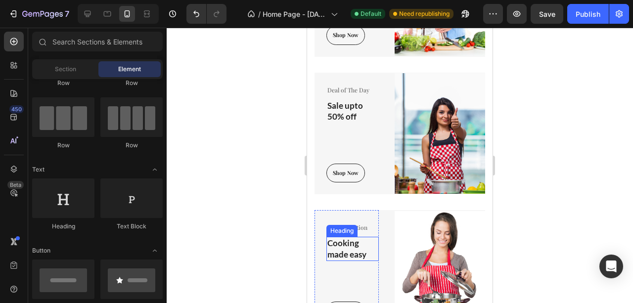
scroll to position [693, 0]
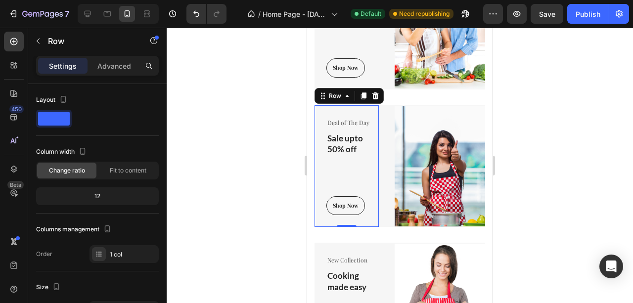
click at [345, 167] on div "Deal of The Day Text block Sale upto 50% off Heading Shop Now Button" at bounding box center [353, 166] width 52 height 98
click at [349, 198] on link "Shop Now" at bounding box center [346, 205] width 39 height 19
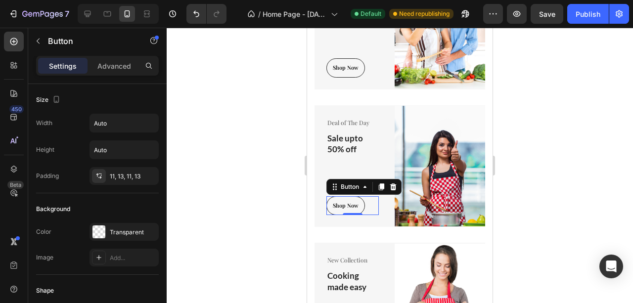
click at [266, 188] on div at bounding box center [400, 166] width 467 height 276
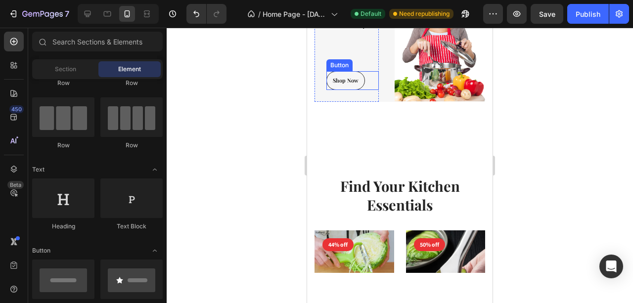
scroll to position [956, 0]
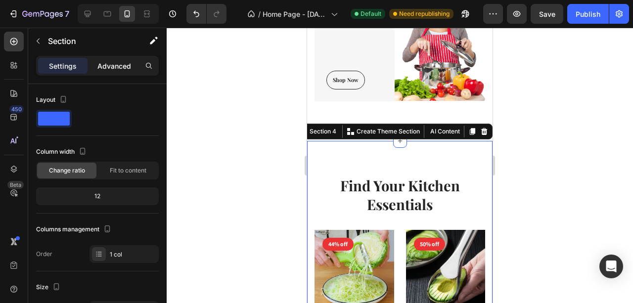
click at [119, 71] on div "Advanced" at bounding box center [114, 66] width 49 height 16
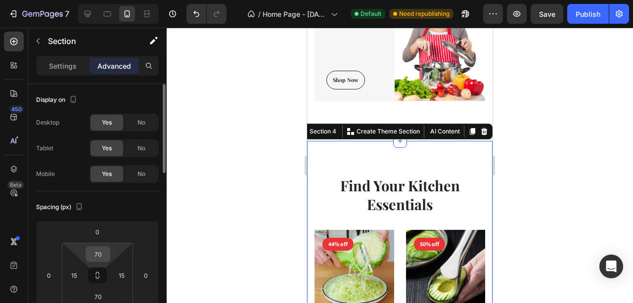
click at [100, 253] on input "70" at bounding box center [98, 254] width 20 height 15
type input "0"
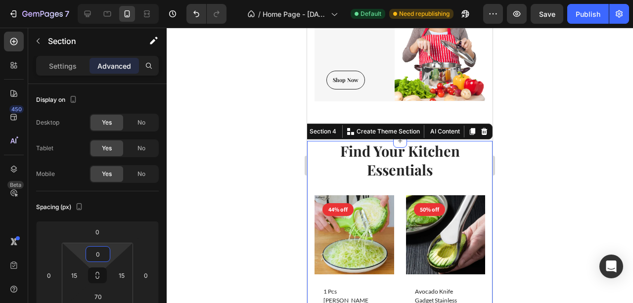
click at [269, 199] on div at bounding box center [400, 166] width 467 height 276
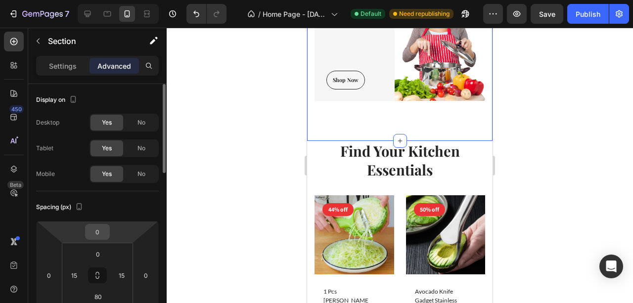
scroll to position [66, 0]
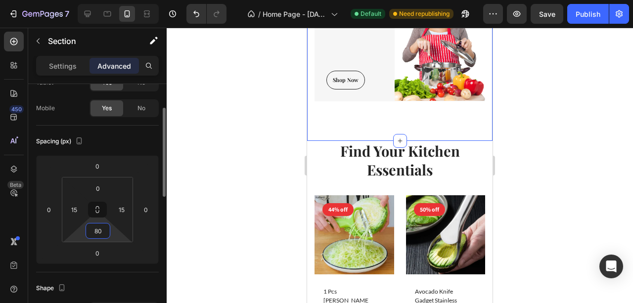
click at [101, 235] on input "80" at bounding box center [98, 231] width 20 height 15
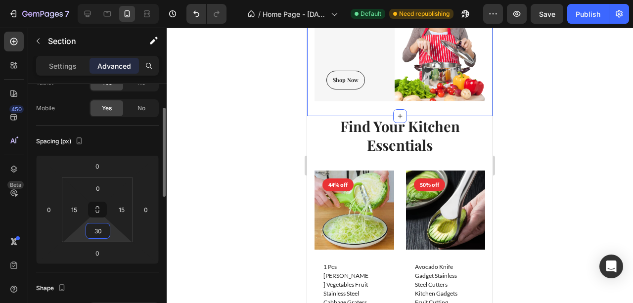
type input "3"
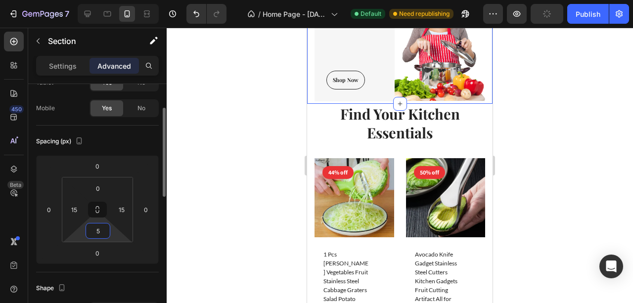
type input "50"
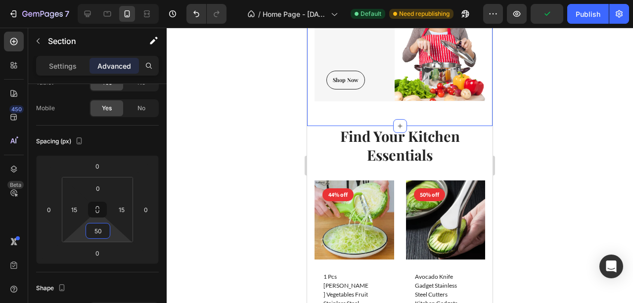
click at [270, 165] on div at bounding box center [400, 166] width 467 height 276
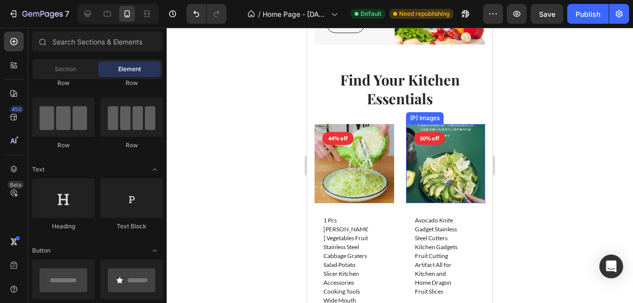
scroll to position [990, 0]
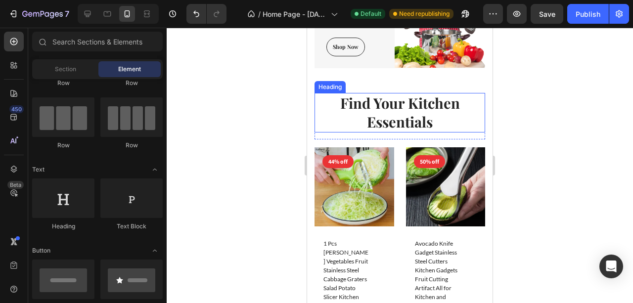
click at [401, 122] on h2 "Find Your Kitchen Essentials" at bounding box center [400, 112] width 171 height 39
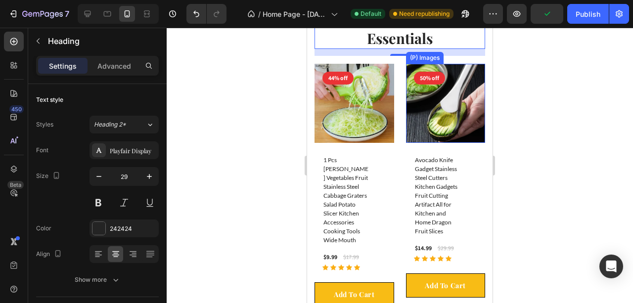
scroll to position [1089, 0]
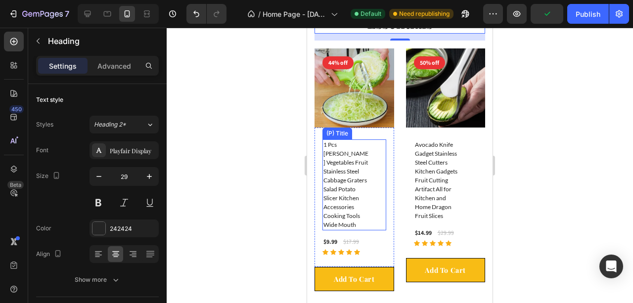
click at [347, 187] on h2 "1 Pcs [PERSON_NAME] Vegetables Fruit Stainless Steel Cabbage Graters Salad Pota…" at bounding box center [347, 185] width 48 height 91
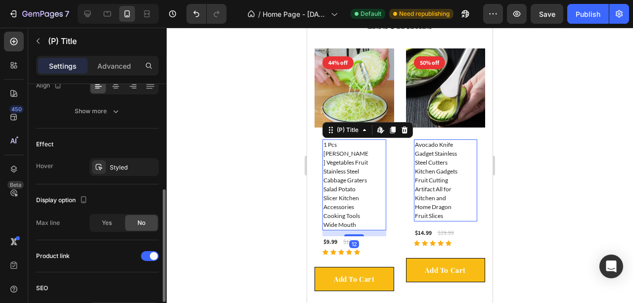
scroll to position [294, 0]
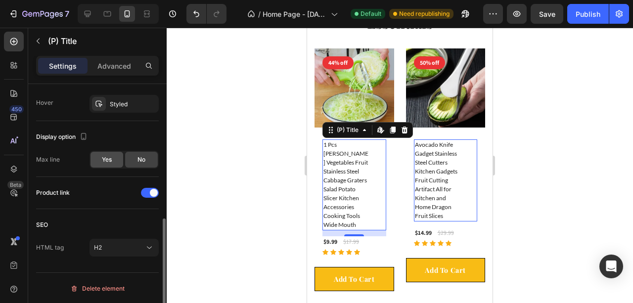
click at [112, 159] on div "Yes" at bounding box center [107, 160] width 33 height 16
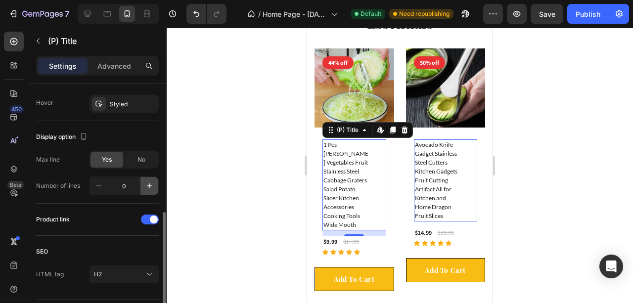
click at [151, 186] on icon "button" at bounding box center [149, 186] width 10 height 10
type input "1"
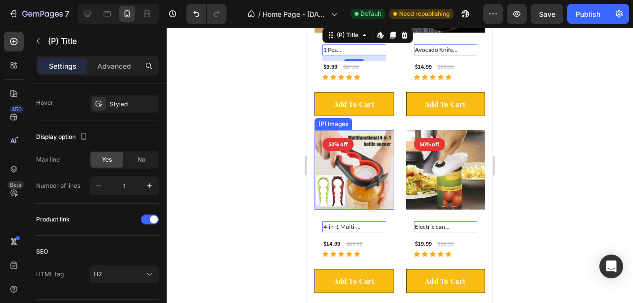
scroll to position [1187, 0]
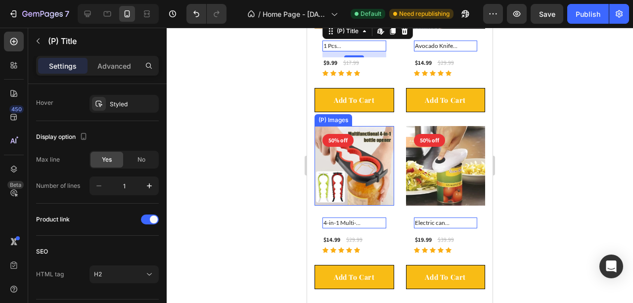
click at [363, 178] on img at bounding box center [355, 166] width 80 height 80
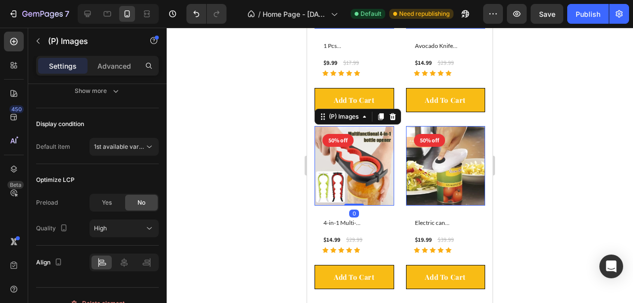
scroll to position [0, 0]
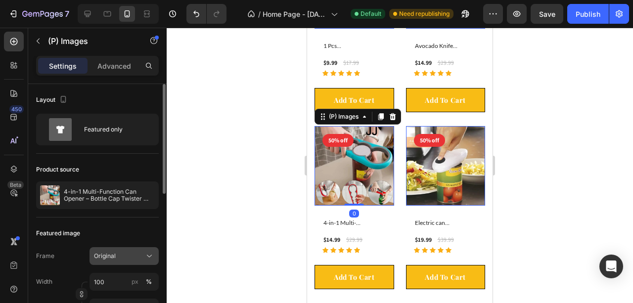
click at [108, 253] on span "Original" at bounding box center [105, 256] width 22 height 9
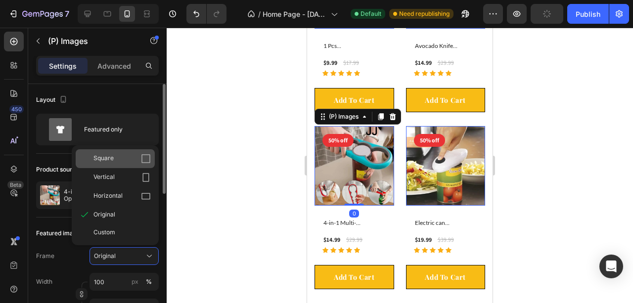
click at [117, 161] on div "Square" at bounding box center [122, 159] width 57 height 10
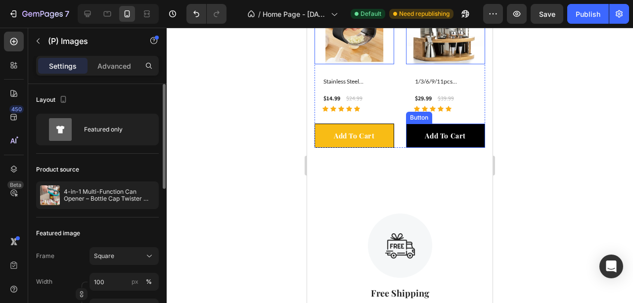
scroll to position [1715, 0]
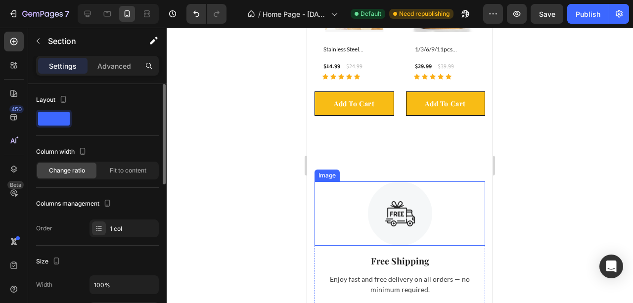
click at [443, 182] on div at bounding box center [400, 214] width 171 height 64
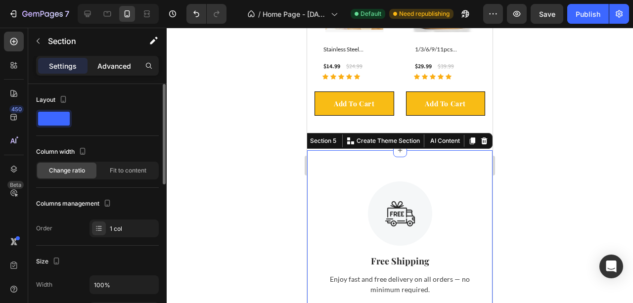
click at [117, 67] on p "Advanced" at bounding box center [114, 66] width 34 height 10
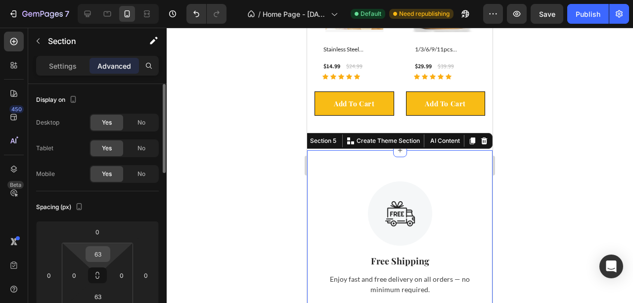
click at [100, 256] on input "63" at bounding box center [98, 254] width 20 height 15
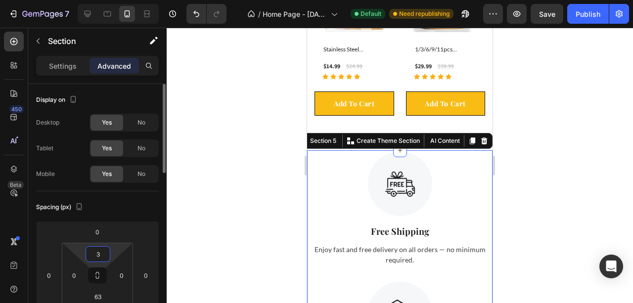
type input "30"
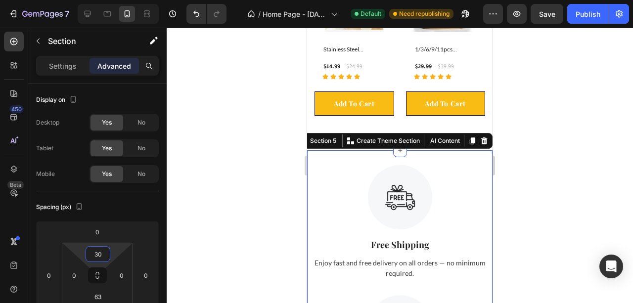
click at [229, 215] on div at bounding box center [400, 166] width 467 height 276
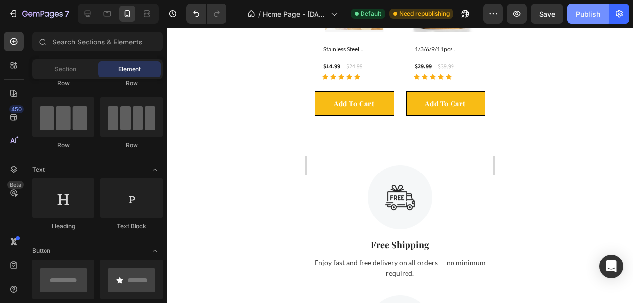
click at [577, 11] on div "Publish" at bounding box center [588, 14] width 25 height 10
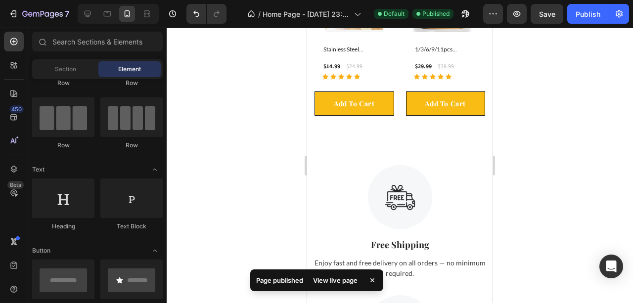
click at [342, 282] on div "View live page" at bounding box center [335, 281] width 56 height 14
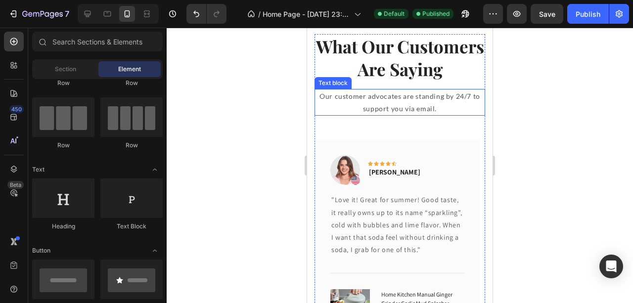
scroll to position [2342, 0]
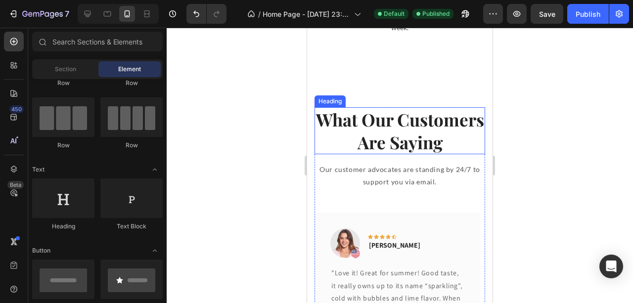
click at [398, 145] on p "What Our Customers Are Saying" at bounding box center [400, 130] width 169 height 45
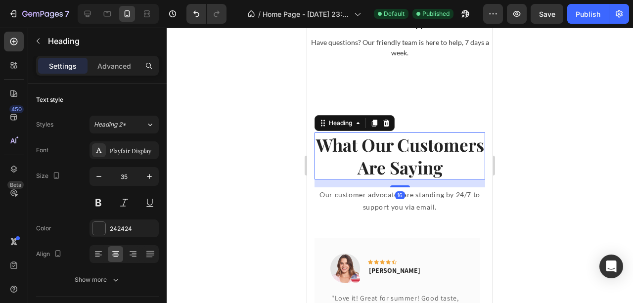
scroll to position [2276, 0]
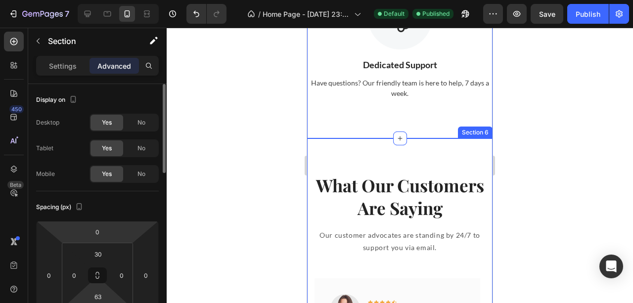
scroll to position [66, 0]
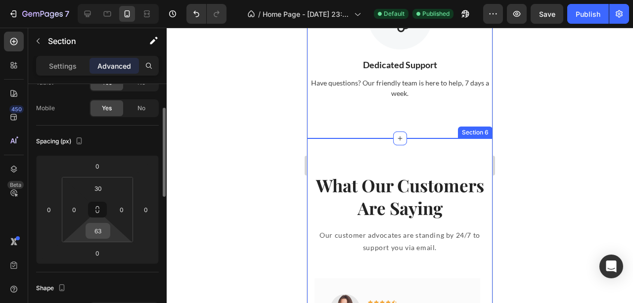
click at [103, 233] on input "63" at bounding box center [98, 231] width 20 height 15
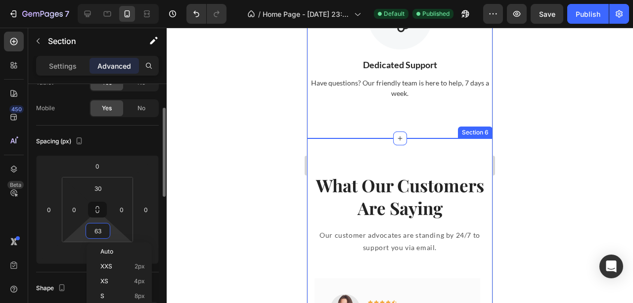
type input "0"
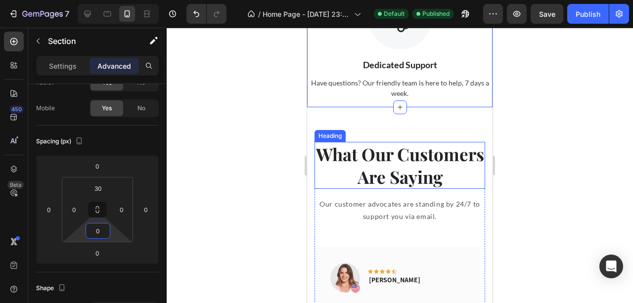
click at [400, 169] on p "What Our Customers Are Saying" at bounding box center [400, 165] width 169 height 45
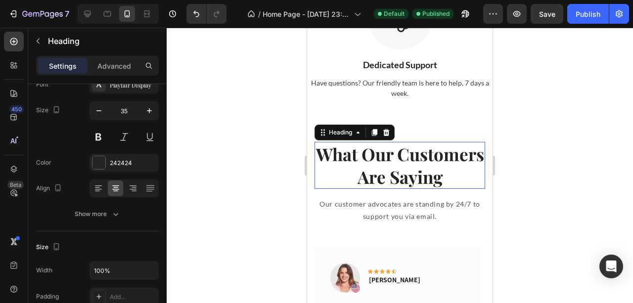
scroll to position [0, 0]
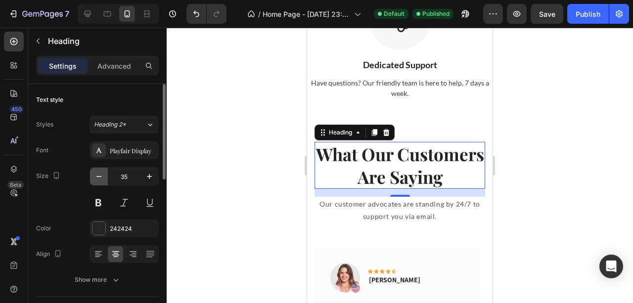
click at [94, 175] on icon "button" at bounding box center [99, 177] width 10 height 10
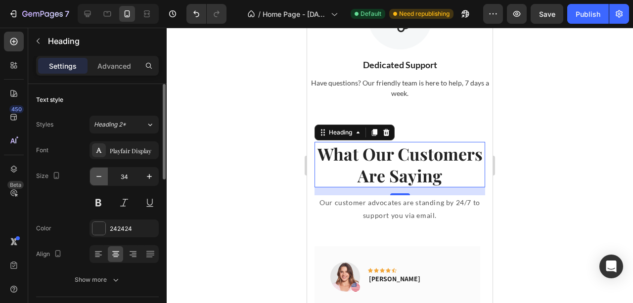
click at [94, 175] on icon "button" at bounding box center [99, 177] width 10 height 10
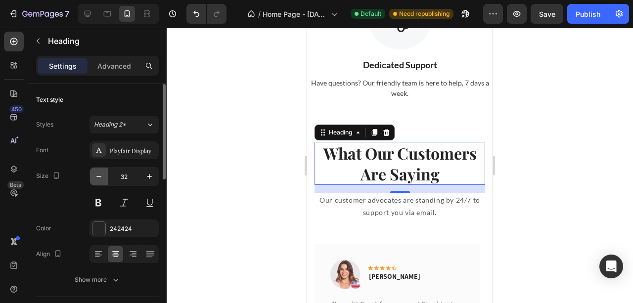
click at [94, 175] on icon "button" at bounding box center [99, 177] width 10 height 10
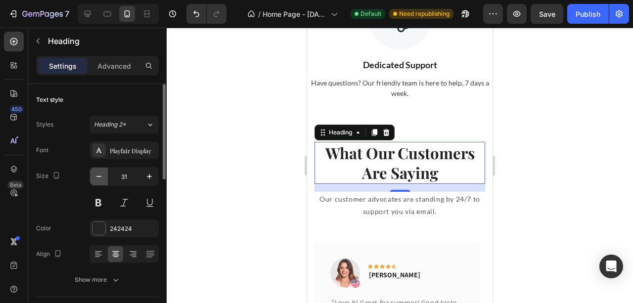
type input "30"
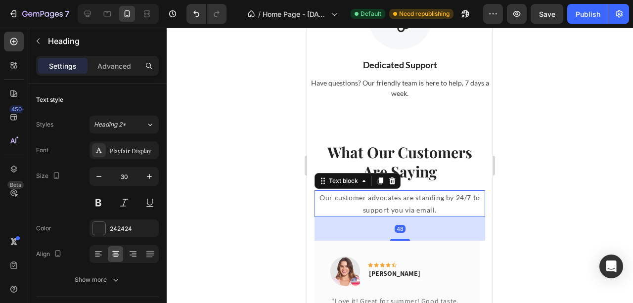
click at [400, 206] on p "Our customer advocates are standing by 24/7 to support you via email." at bounding box center [400, 203] width 169 height 25
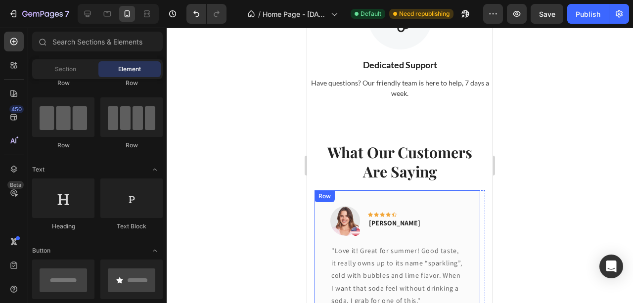
scroll to position [2309, 0]
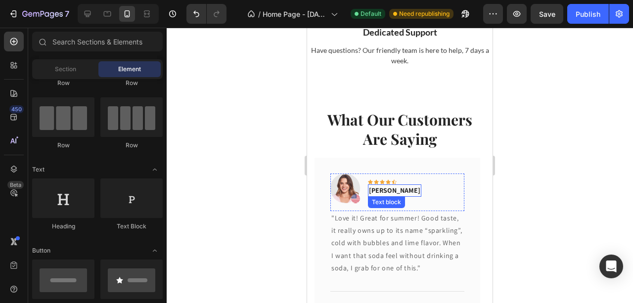
click at [384, 191] on p "[PERSON_NAME]" at bounding box center [394, 191] width 51 height 10
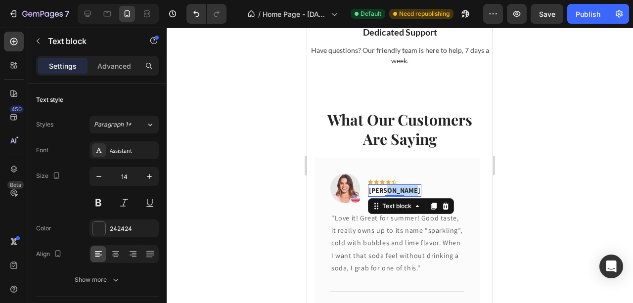
click at [384, 191] on p "[PERSON_NAME]" at bounding box center [394, 191] width 51 height 10
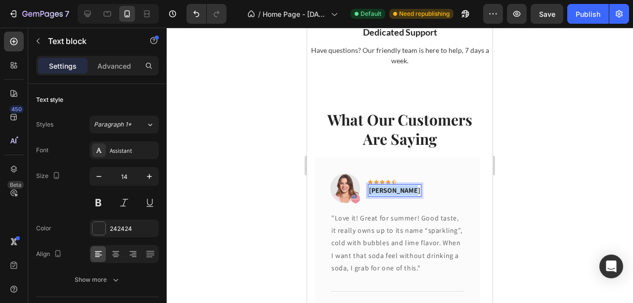
click at [384, 191] on p "[PERSON_NAME]" at bounding box center [394, 191] width 51 height 10
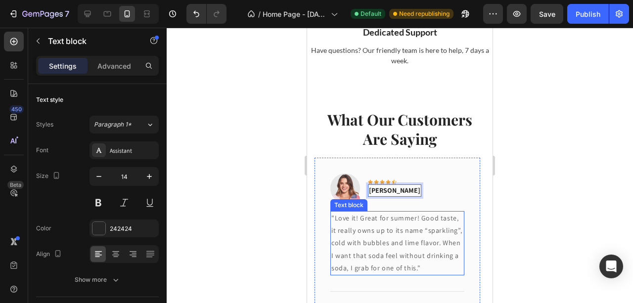
click at [394, 233] on p ""Love it! Great for summer! Good taste, it really owns up to its name “sparklin…" at bounding box center [398, 243] width 132 height 62
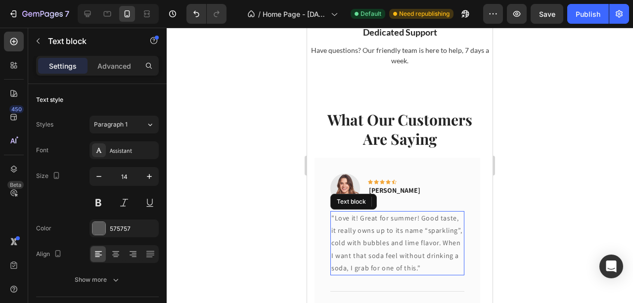
click at [394, 233] on p ""Love it! Great for summer! Good taste, it really owns up to its name “sparklin…" at bounding box center [398, 243] width 132 height 62
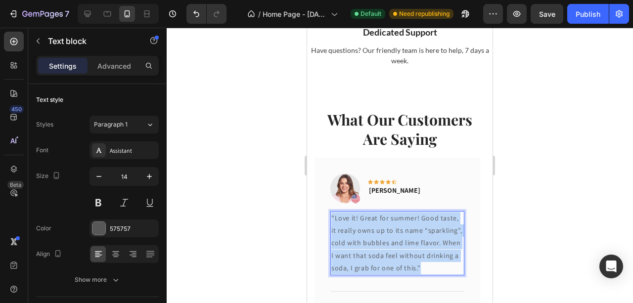
click at [394, 233] on p ""Love it! Great for summer! Good taste, it really owns up to its name “sparklin…" at bounding box center [398, 243] width 132 height 62
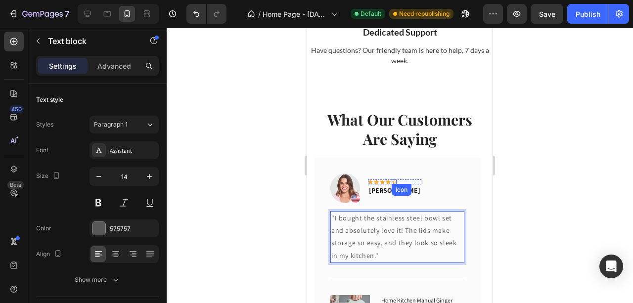
click at [394, 182] on div "Icon" at bounding box center [394, 182] width 5 height 5
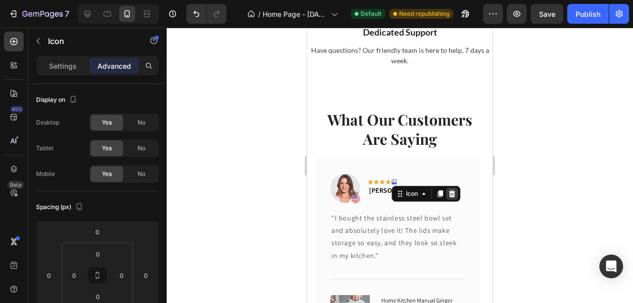
click at [449, 194] on icon at bounding box center [452, 194] width 8 height 8
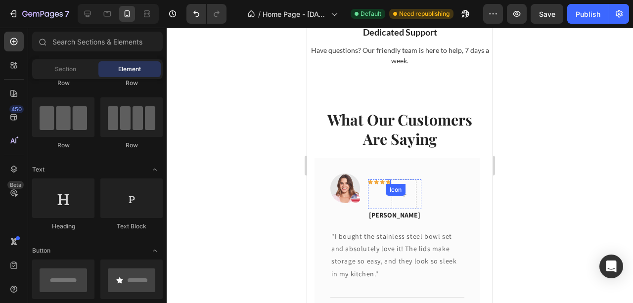
click at [386, 180] on icon at bounding box center [388, 182] width 5 height 5
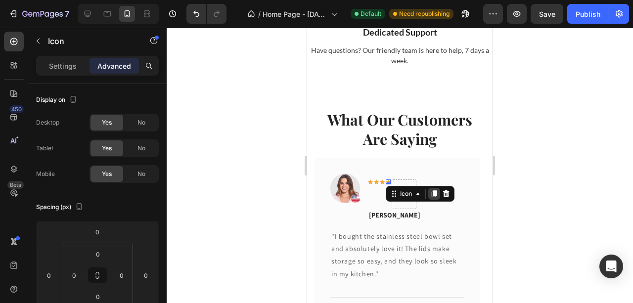
click at [434, 194] on icon at bounding box center [434, 193] width 5 height 7
drag, startPoint x: 393, startPoint y: 201, endPoint x: 407, endPoint y: 187, distance: 19.6
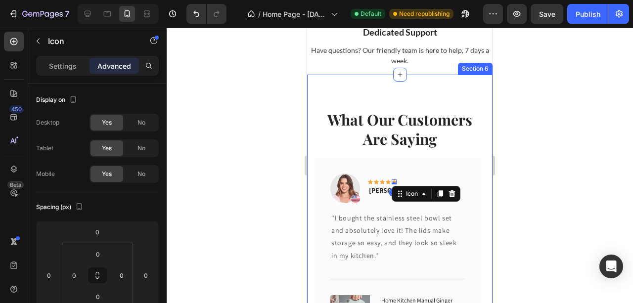
click at [265, 188] on div at bounding box center [400, 166] width 467 height 276
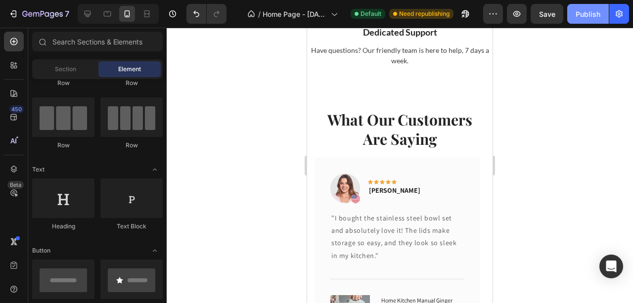
click at [586, 18] on div "Publish" at bounding box center [588, 14] width 25 height 10
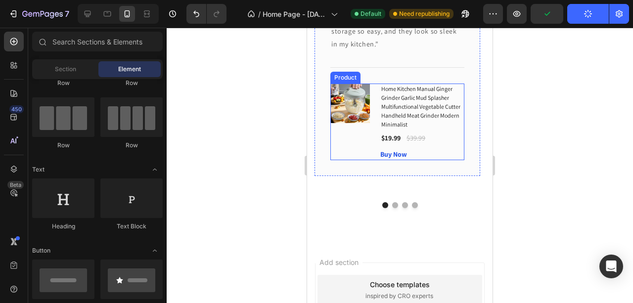
scroll to position [2573, 0]
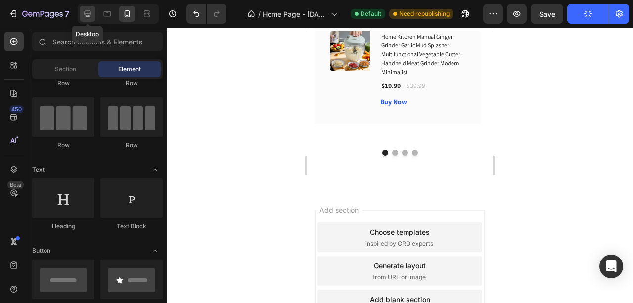
click at [87, 15] on icon at bounding box center [88, 14] width 6 height 6
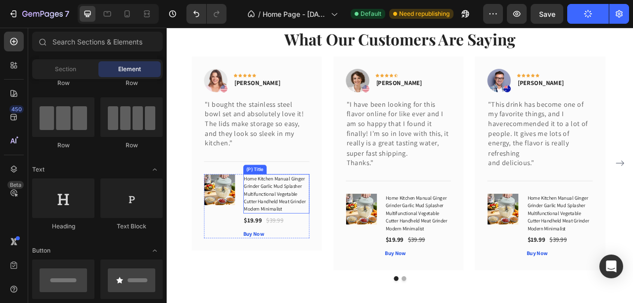
scroll to position [2002, 0]
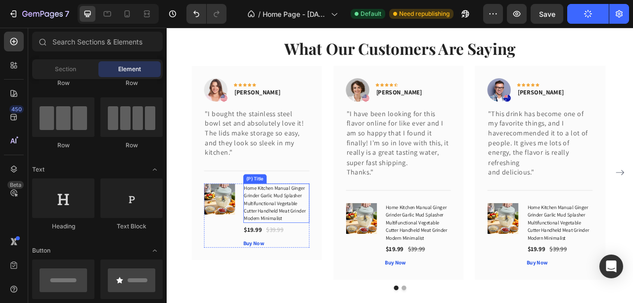
click at [301, 238] on h1 "Home Kitchen Manual Ginger Grinder Garlic Mud Splasher Multifunctional Vegetabl…" at bounding box center [306, 251] width 84 height 50
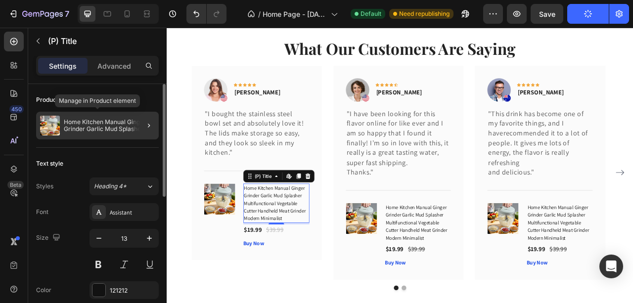
click at [112, 131] on p "Home Kitchen Manual Ginger Grinder Garlic Mud Splasher Multifunctional Vegetabl…" at bounding box center [109, 126] width 91 height 14
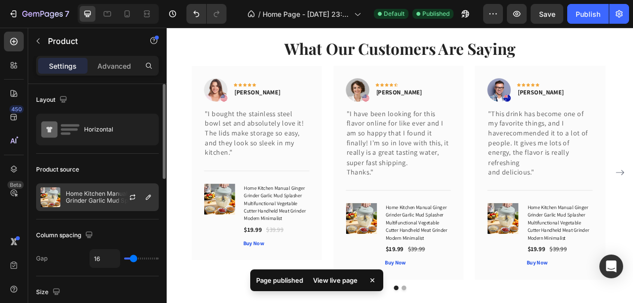
click at [114, 193] on p "Home Kitchen Manual Ginger Grinder Garlic Mud Splasher Multifunctional Vegetabl…" at bounding box center [110, 197] width 89 height 14
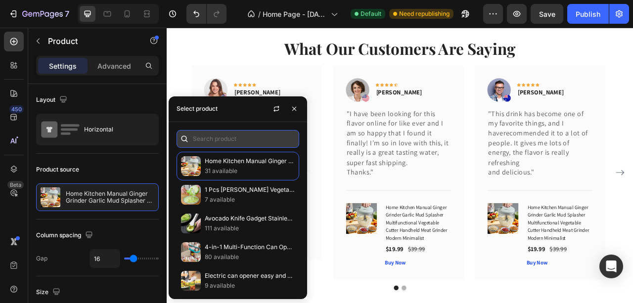
paste input "stainless steel bowl"
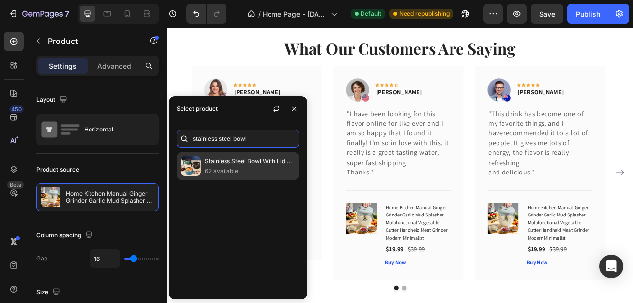
type input "stainless steel bowl"
click at [247, 163] on p "Stainless Steel Bowl With Lid For Instant Noodles Sealed And Portable Drain Bow…" at bounding box center [250, 161] width 90 height 10
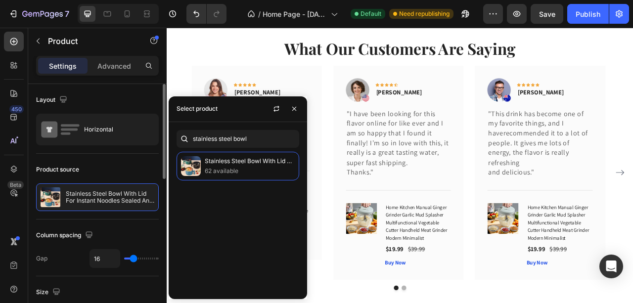
click at [119, 165] on div "Product source" at bounding box center [97, 170] width 123 height 16
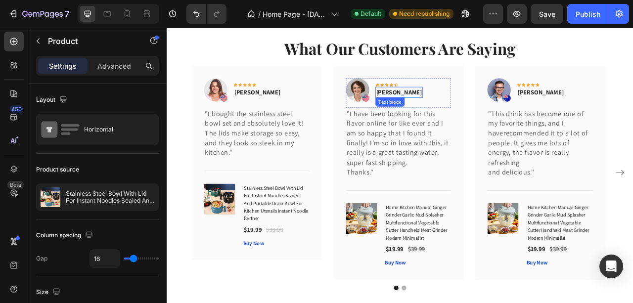
click at [459, 111] on p "Olivia Rowse" at bounding box center [462, 110] width 58 height 12
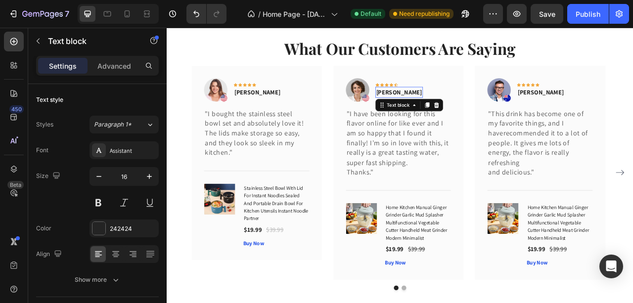
click at [459, 111] on p "Olivia Rowse" at bounding box center [462, 110] width 58 height 12
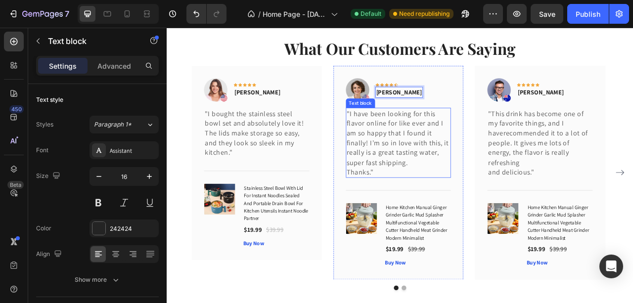
click at [425, 155] on p ""I have been looking for this flavor online for like ever and I am so happy tha…" at bounding box center [461, 168] width 132 height 75
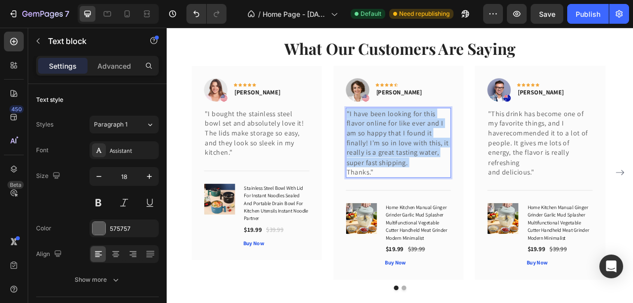
click at [425, 155] on p ""I have been looking for this flavor online for like ever and I am so happy tha…" at bounding box center [461, 168] width 132 height 75
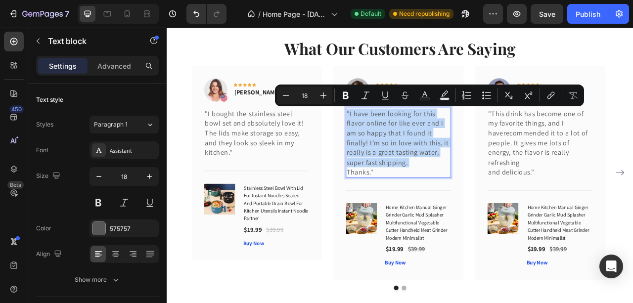
click at [425, 154] on p ""I have been looking for this flavor online for like ever and I am so happy tha…" at bounding box center [461, 168] width 132 height 75
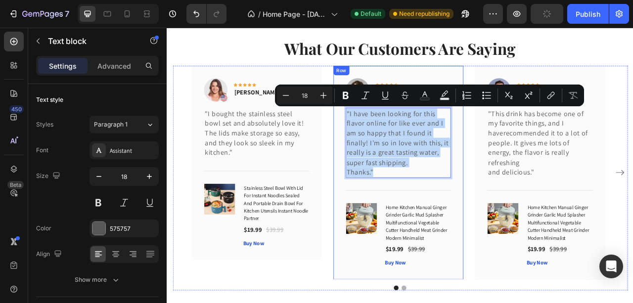
drag, startPoint x: 432, startPoint y: 210, endPoint x: 384, endPoint y: 136, distance: 88.0
click at [384, 136] on div "Image Icon Icon Icon Icon Icon Row Jessica L. Text block Row "I have been looki…" at bounding box center [462, 212] width 166 height 273
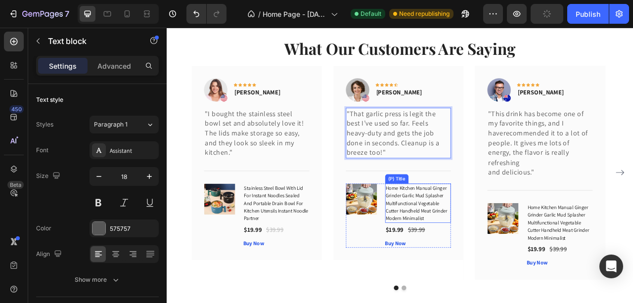
click at [456, 238] on h1 "Home Kitchen Manual Ginger Grinder Garlic Mud Splasher Multifunctional Vegetabl…" at bounding box center [486, 251] width 84 height 50
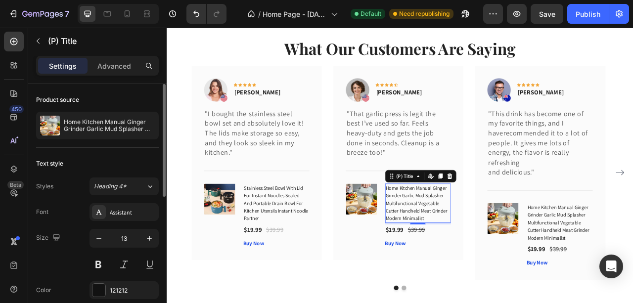
click at [117, 143] on div "Product source Home Kitchen Manual Ginger Grinder Garlic Mud Splasher Multifunc…" at bounding box center [97, 116] width 123 height 64
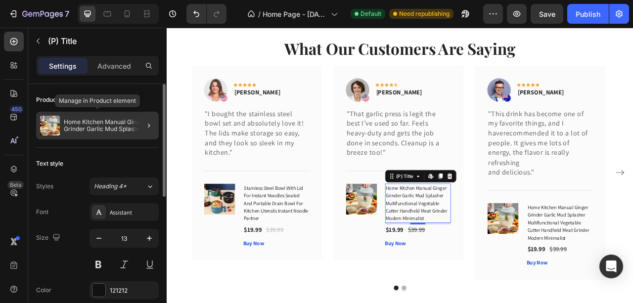
click at [116, 131] on p "Home Kitchen Manual Ginger Grinder Garlic Mud Splasher Multifunctional Vegetabl…" at bounding box center [109, 126] width 91 height 14
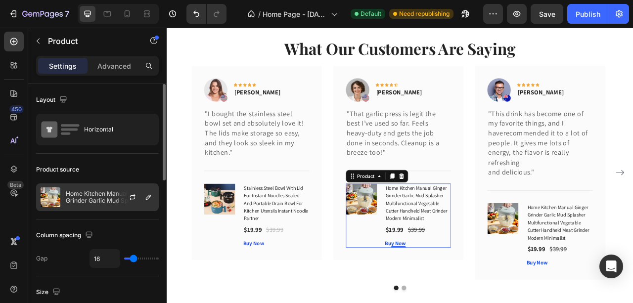
click at [112, 201] on p "Home Kitchen Manual Ginger Grinder Garlic Mud Splasher Multifunctional Vegetabl…" at bounding box center [110, 197] width 89 height 14
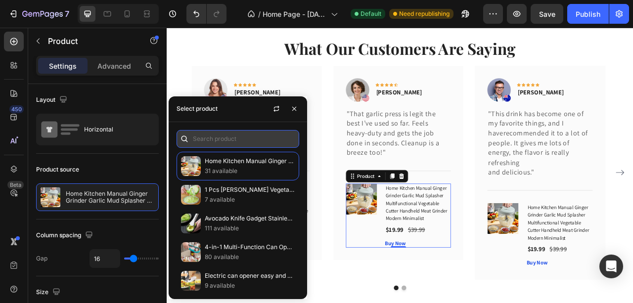
paste input "That garlic press"
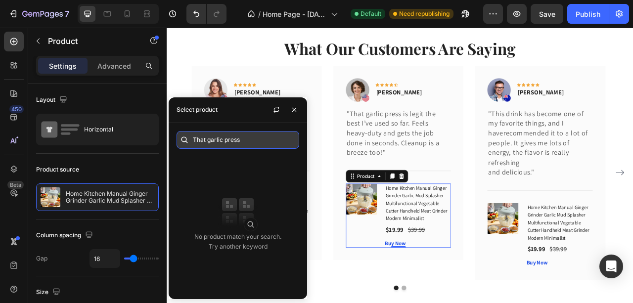
click at [206, 140] on input "That garlic press" at bounding box center [238, 140] width 123 height 18
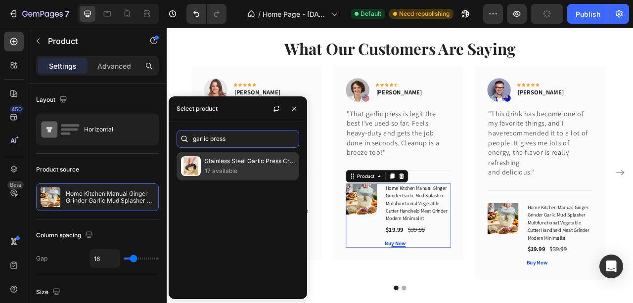
type input "garlic press"
click at [227, 158] on p "Stainless Steel Garlic Press Crusher Manual Garlic Mincer Chopping Garlic Tool …" at bounding box center [250, 161] width 90 height 10
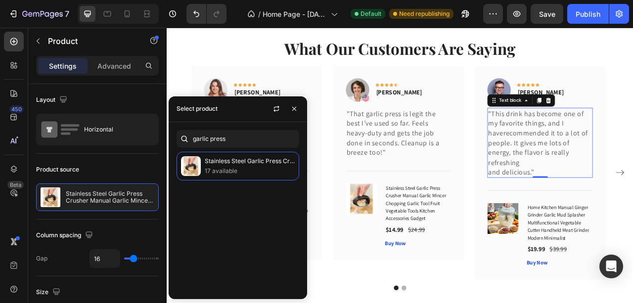
click at [596, 150] on p ""This drink has become one of my favorite things, and I haverecommended it to a…" at bounding box center [641, 174] width 132 height 87
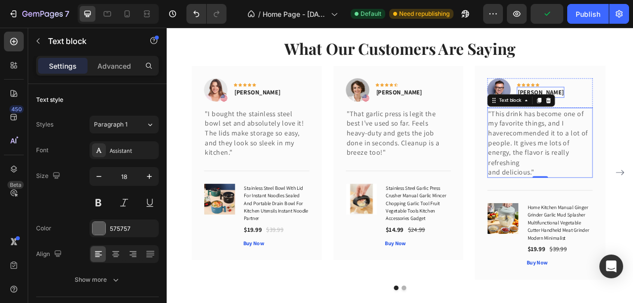
click at [633, 110] on p "Timothy Joseph" at bounding box center [642, 110] width 58 height 12
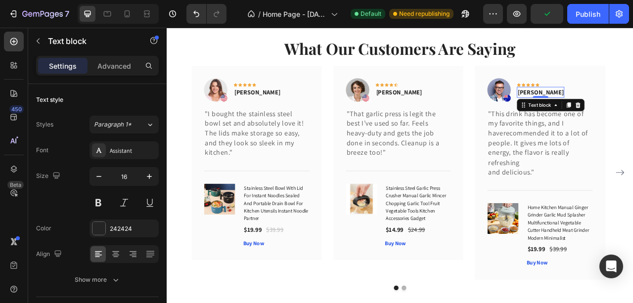
click at [633, 110] on p "Timothy Joseph" at bounding box center [642, 110] width 58 height 12
click at [418, 116] on img at bounding box center [409, 107] width 30 height 30
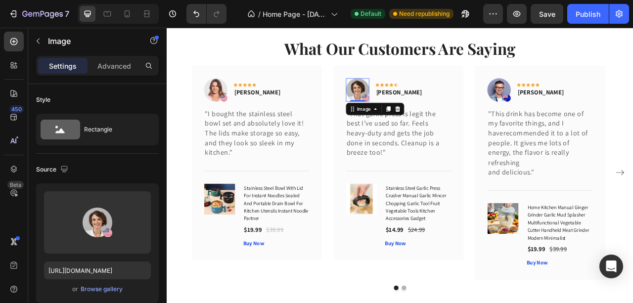
scroll to position [2002, 0]
click at [630, 163] on p ""This drink has become one of my favorite things, and I haverecommended it to a…" at bounding box center [641, 174] width 132 height 87
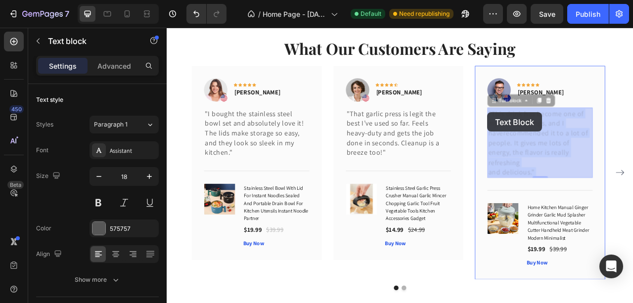
drag, startPoint x: 643, startPoint y: 209, endPoint x: 575, endPoint y: 136, distance: 99.8
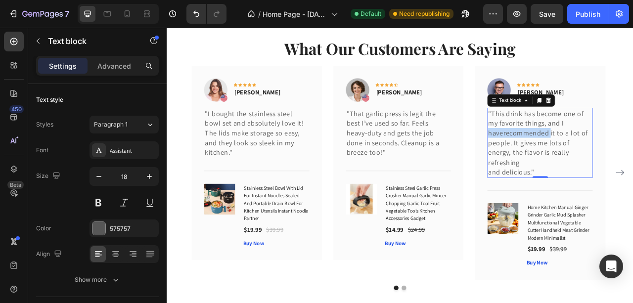
click at [618, 163] on p ""This drink has become one of my favorite things, and I haverecommended it to a…" at bounding box center [641, 174] width 132 height 87
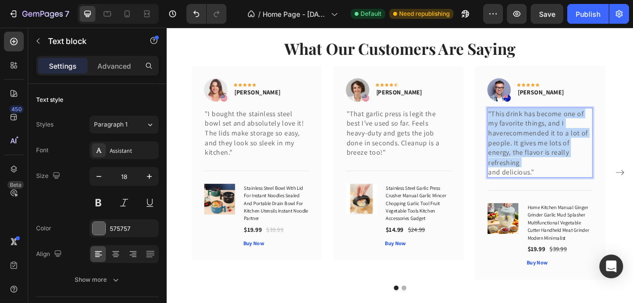
click at [618, 163] on p ""This drink has become one of my favorite things, and I haverecommended it to a…" at bounding box center [641, 174] width 132 height 87
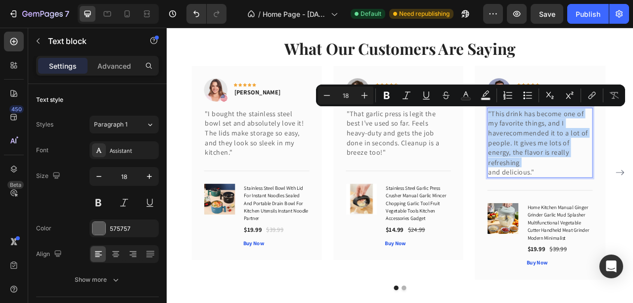
click at [633, 193] on p ""This drink has become one of my favorite things, and I haverecommended it to a…" at bounding box center [641, 174] width 132 height 87
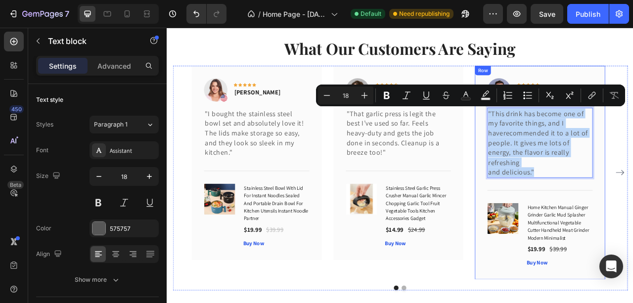
drag, startPoint x: 637, startPoint y: 210, endPoint x: 572, endPoint y: 133, distance: 101.1
click at [572, 133] on div "Image Icon Icon Icon Icon Icon Row [PERSON_NAME] Text block Row "This drink has…" at bounding box center [642, 212] width 166 height 273
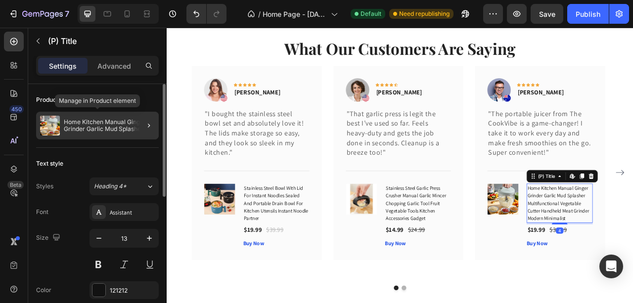
click at [107, 130] on p "Home Kitchen Manual Ginger Grinder Garlic Mud Splasher Multifunctional Vegetabl…" at bounding box center [109, 126] width 91 height 14
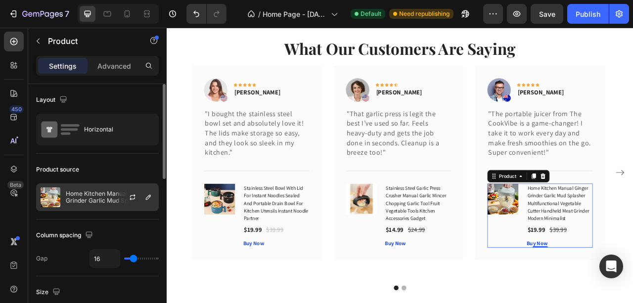
click at [102, 188] on div "Home Kitchen Manual Ginger Grinder Garlic Mud Splasher Multifunctional Vegetabl…" at bounding box center [97, 198] width 123 height 28
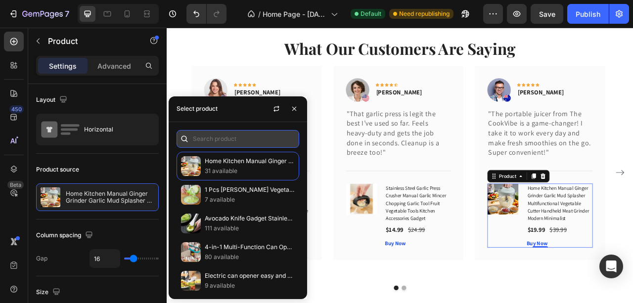
click at [207, 138] on input "text" at bounding box center [238, 139] width 123 height 18
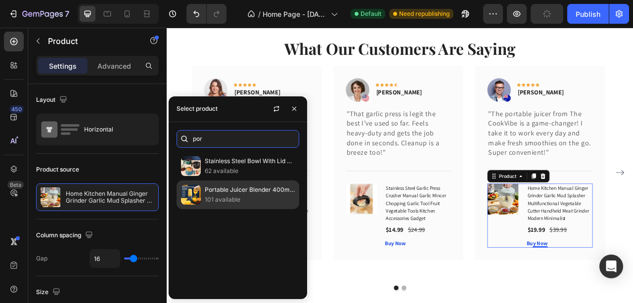
type input "por"
click at [252, 190] on p "Portable Juicer Blender 400ml Electric Fruit Juicer USB Charging Lemon Orange F…" at bounding box center [250, 190] width 90 height 10
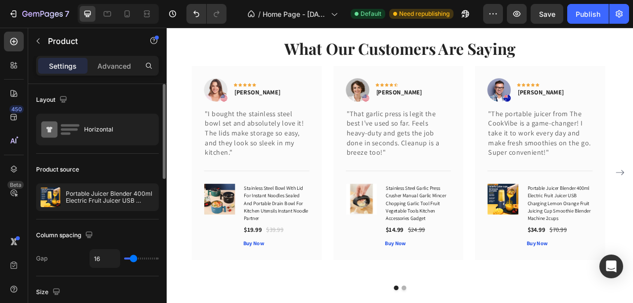
click at [142, 101] on div "Layout" at bounding box center [97, 100] width 123 height 16
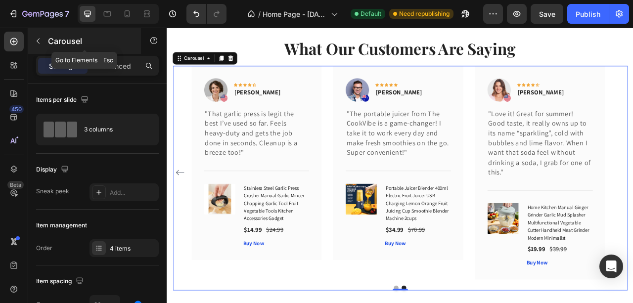
click at [39, 45] on button "button" at bounding box center [38, 41] width 16 height 16
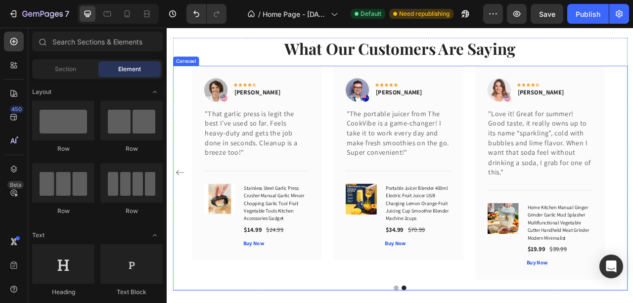
click at [550, 112] on div "Image Icon Icon Icon Icon Icon Row [PERSON_NAME] R Text block Row "I bought the…" at bounding box center [463, 212] width 531 height 273
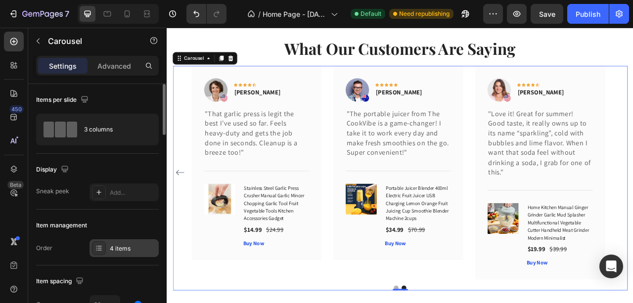
click at [113, 245] on div "4 items" at bounding box center [133, 248] width 47 height 9
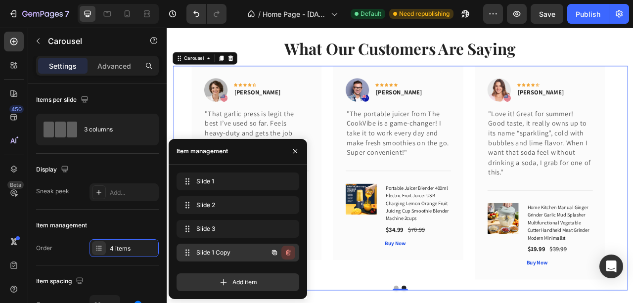
click at [288, 255] on icon "button" at bounding box center [288, 253] width 5 height 6
click at [288, 255] on div "Delete" at bounding box center [282, 252] width 18 height 9
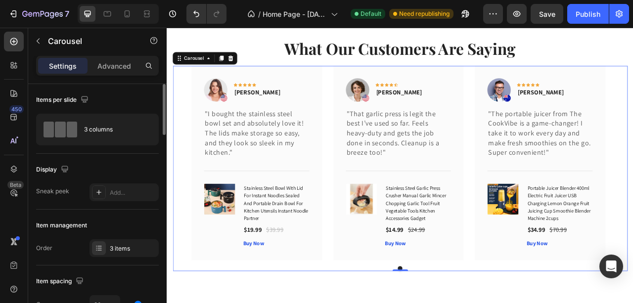
click at [85, 160] on div "Display Sneak peek Add..." at bounding box center [97, 182] width 123 height 56
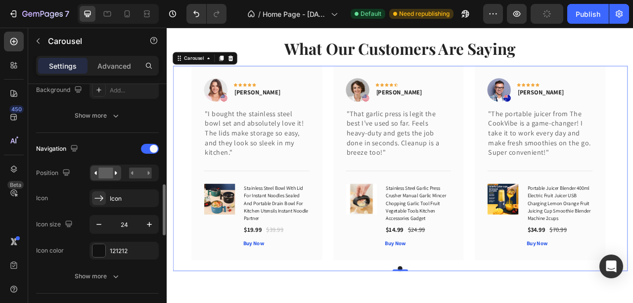
scroll to position [330, 0]
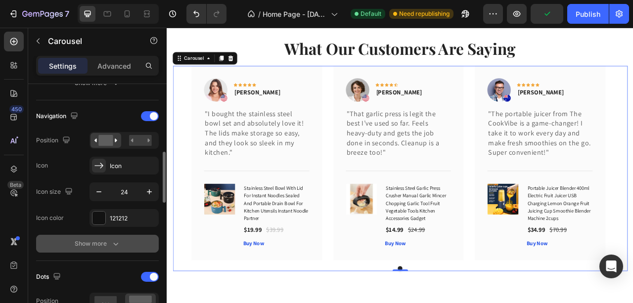
click at [60, 240] on button "Show more" at bounding box center [97, 244] width 123 height 18
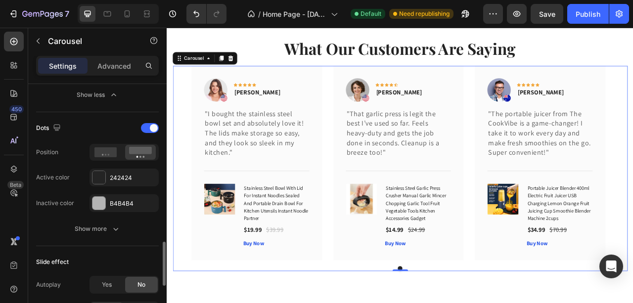
scroll to position [693, 0]
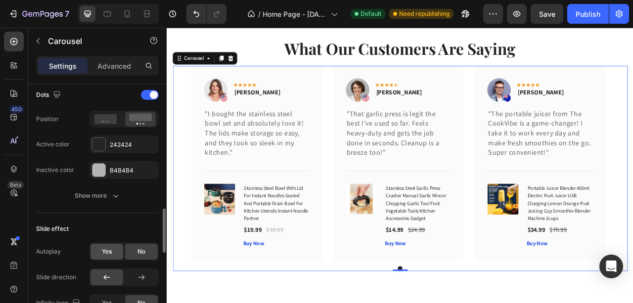
click at [102, 247] on span "Yes" at bounding box center [107, 251] width 10 height 9
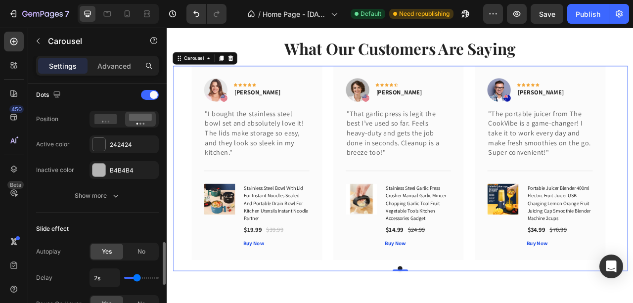
scroll to position [759, 0]
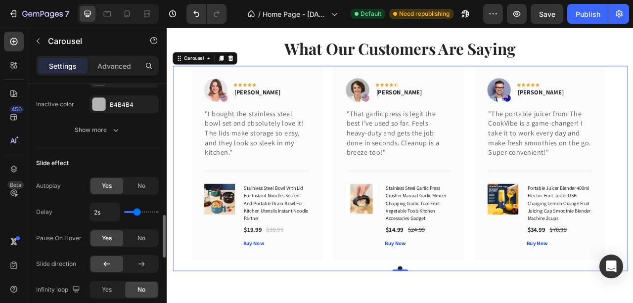
type input "2.4s"
type input "2.4"
click at [141, 211] on input "range" at bounding box center [141, 212] width 35 height 2
type input "2.3s"
type input "2.3"
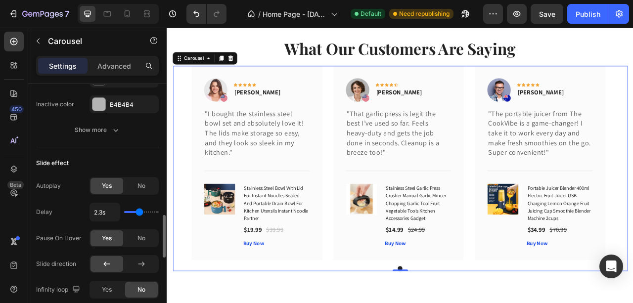
type input "2.6s"
type input "2.6"
type input "2.7s"
type input "2.7"
type input "2.9s"
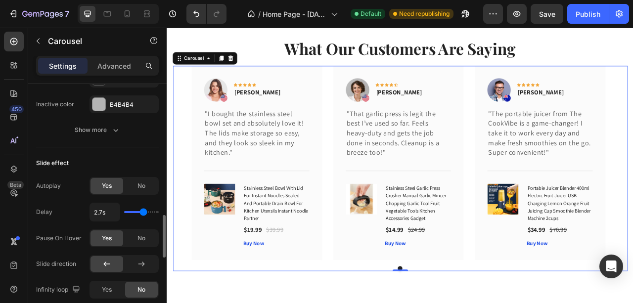
type input "2.9"
type input "3s"
type input "3"
type input "3.1s"
type input "3.1"
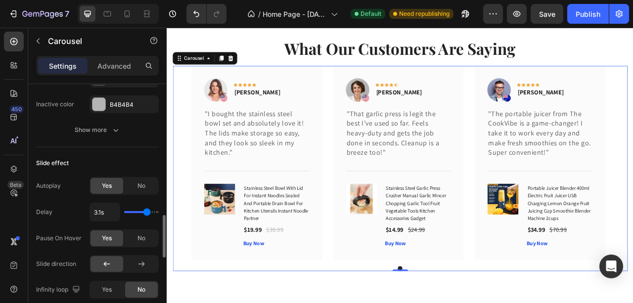
type input "3s"
type input "3"
type input "2.9s"
type input "2.9"
type input "2.8s"
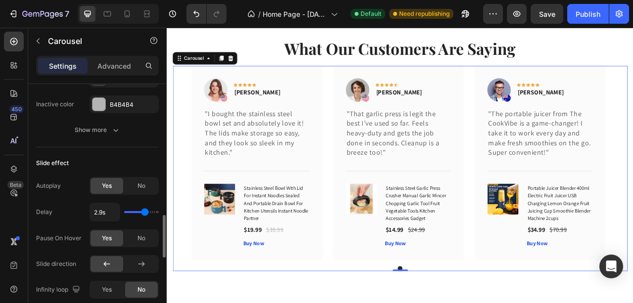
type input "2.8"
type input "2.6s"
type input "2.6"
click at [142, 213] on input "range" at bounding box center [141, 212] width 35 height 2
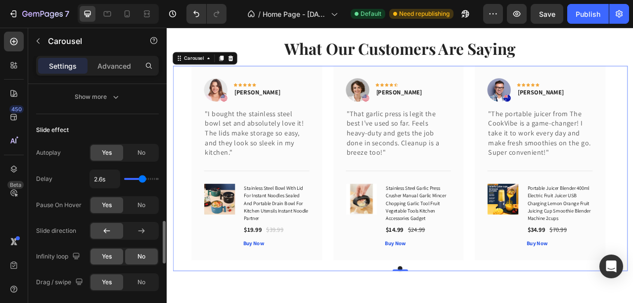
click at [113, 253] on div "Yes" at bounding box center [107, 257] width 33 height 16
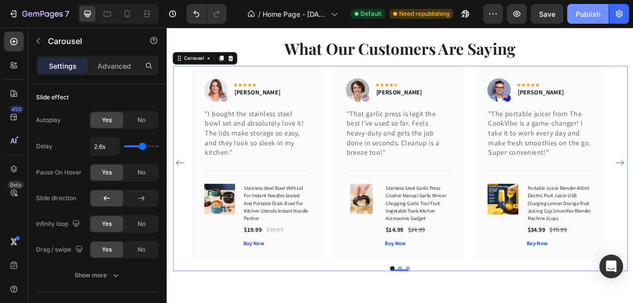
click at [587, 19] on button "Publish" at bounding box center [589, 14] width 42 height 20
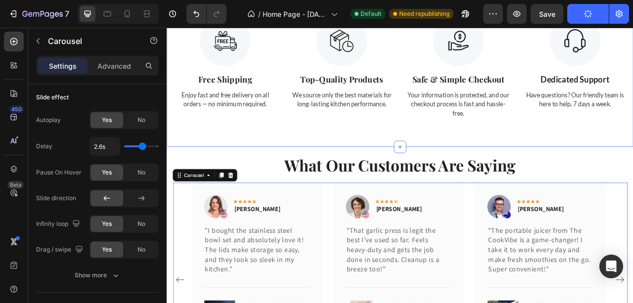
scroll to position [1838, 0]
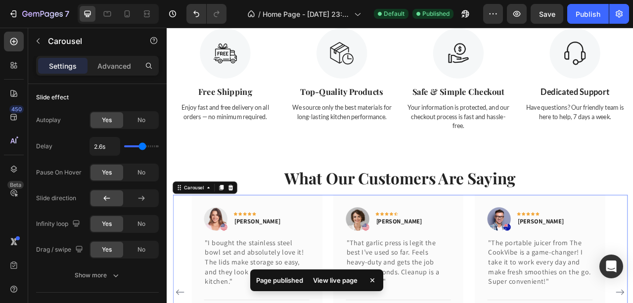
click at [325, 283] on div "View live page" at bounding box center [335, 281] width 56 height 14
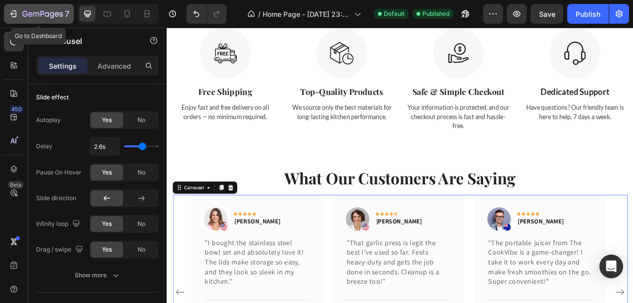
click at [15, 14] on icon "button" at bounding box center [13, 14] width 10 height 10
